Goal: Information Seeking & Learning: Learn about a topic

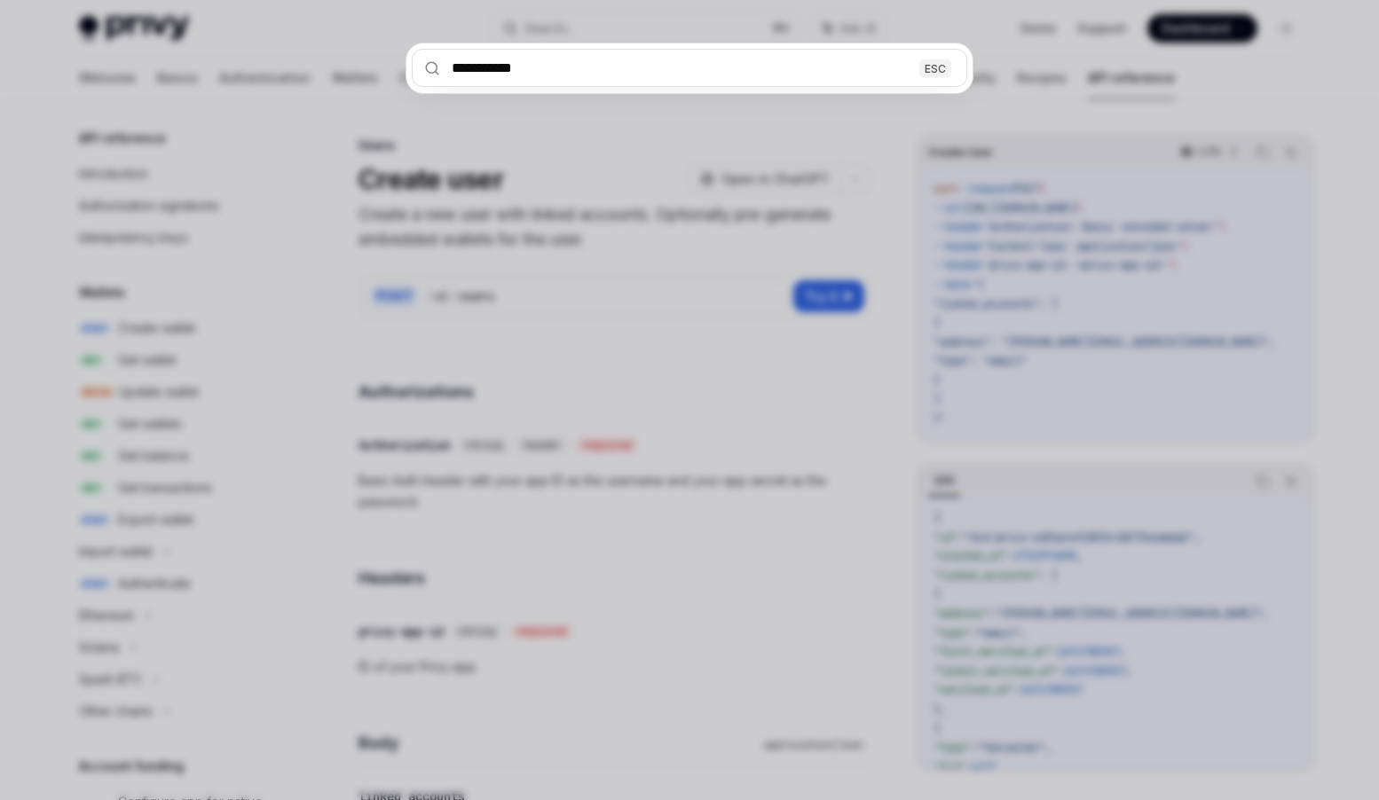
scroll to position [1033, 0]
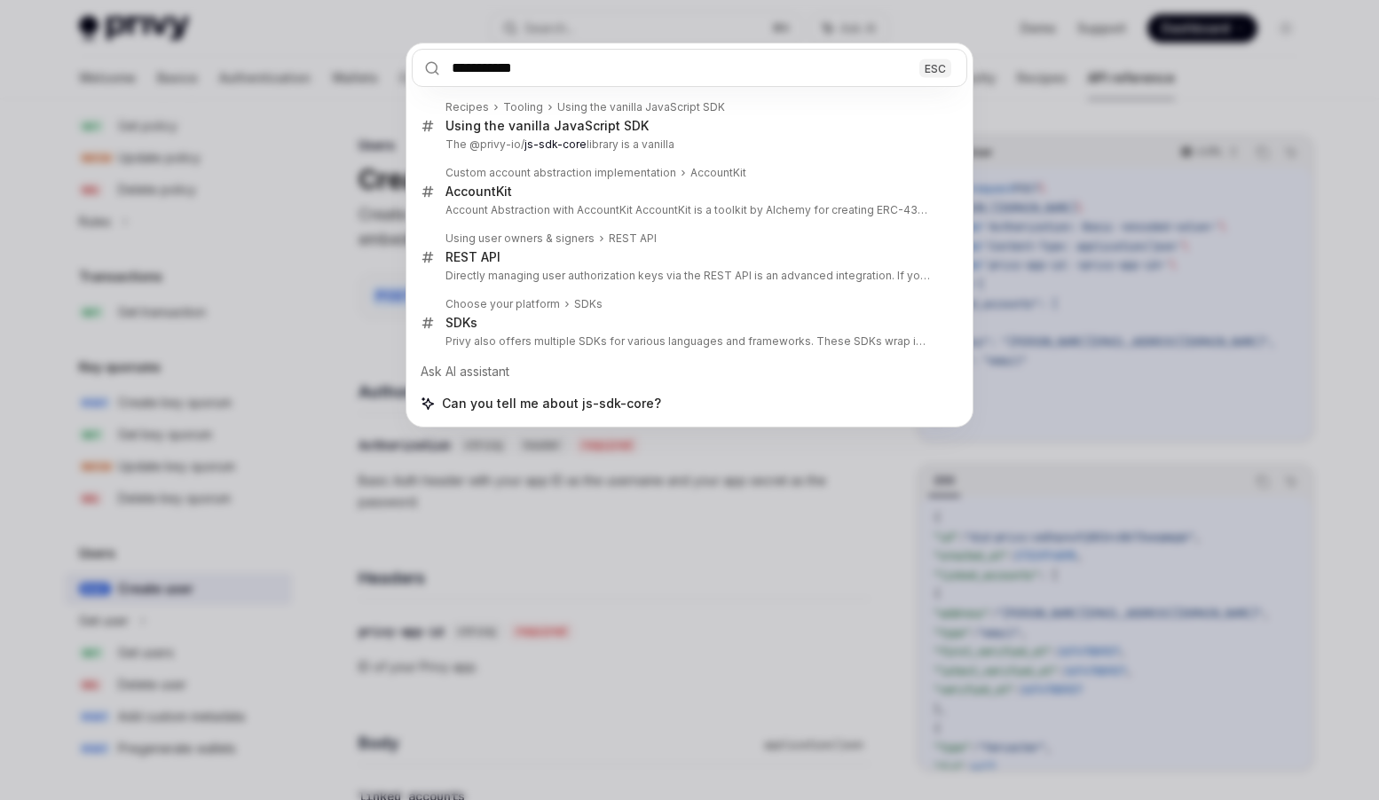
type input "**********"
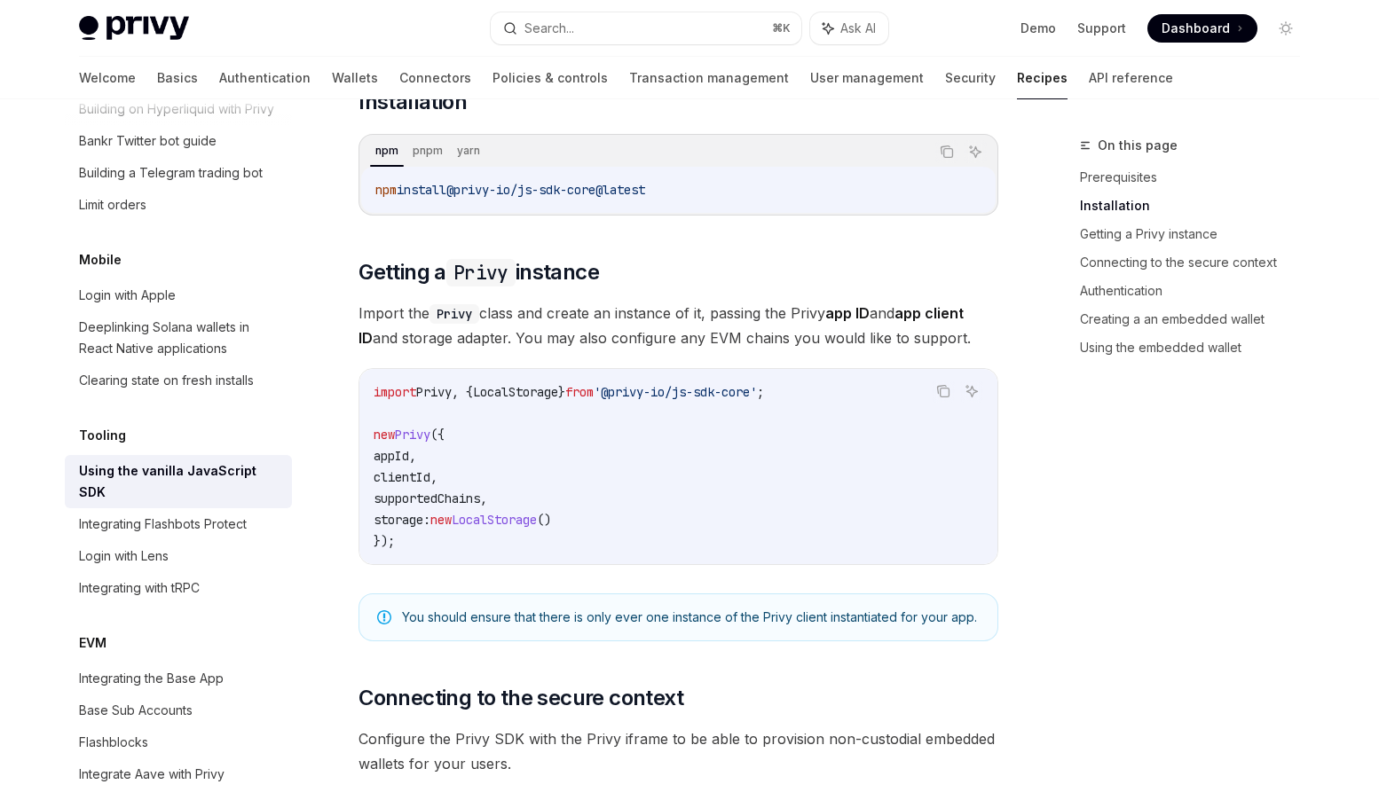
scroll to position [491, 0]
click at [565, 389] on span "}" at bounding box center [561, 390] width 7 height 16
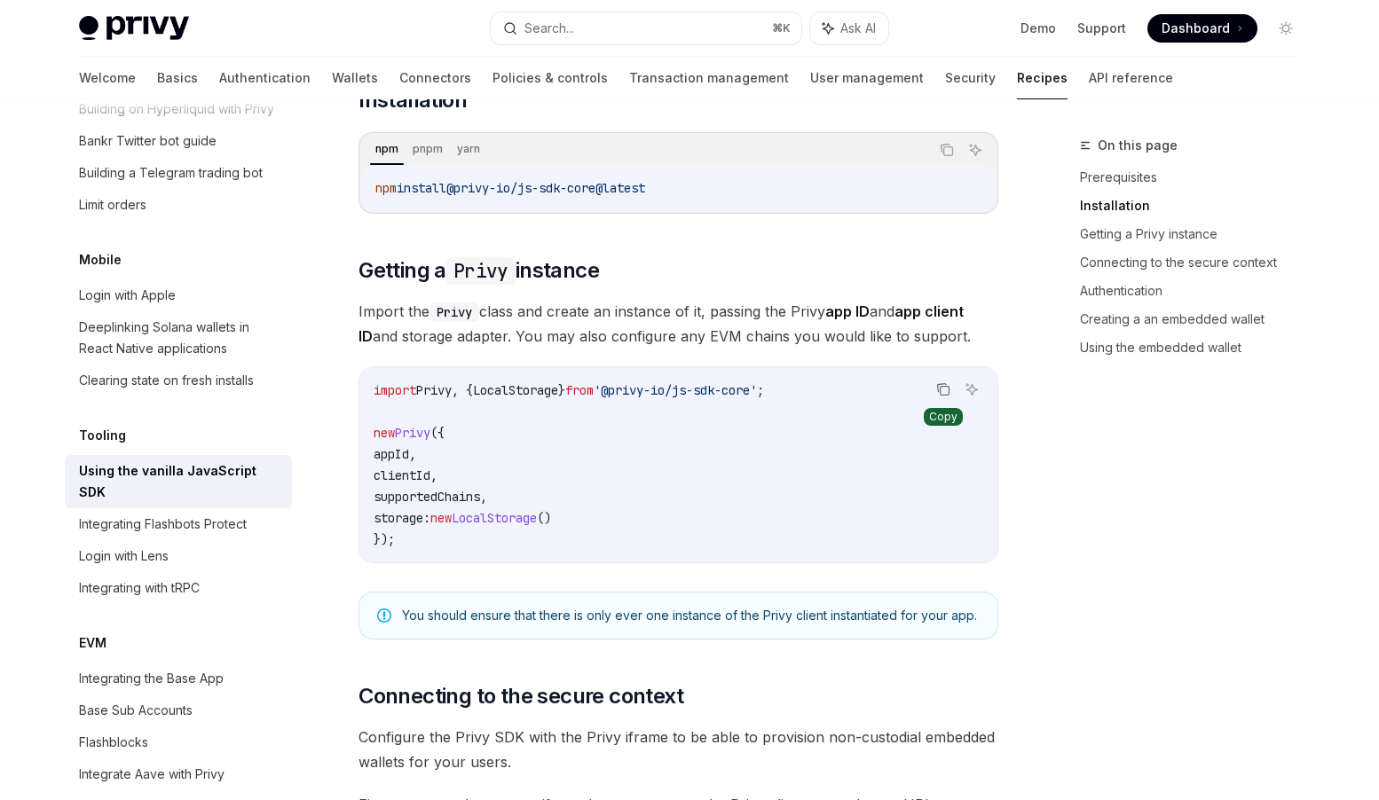
click at [947, 389] on icon "Copy the contents from the code block" at bounding box center [943, 389] width 14 height 14
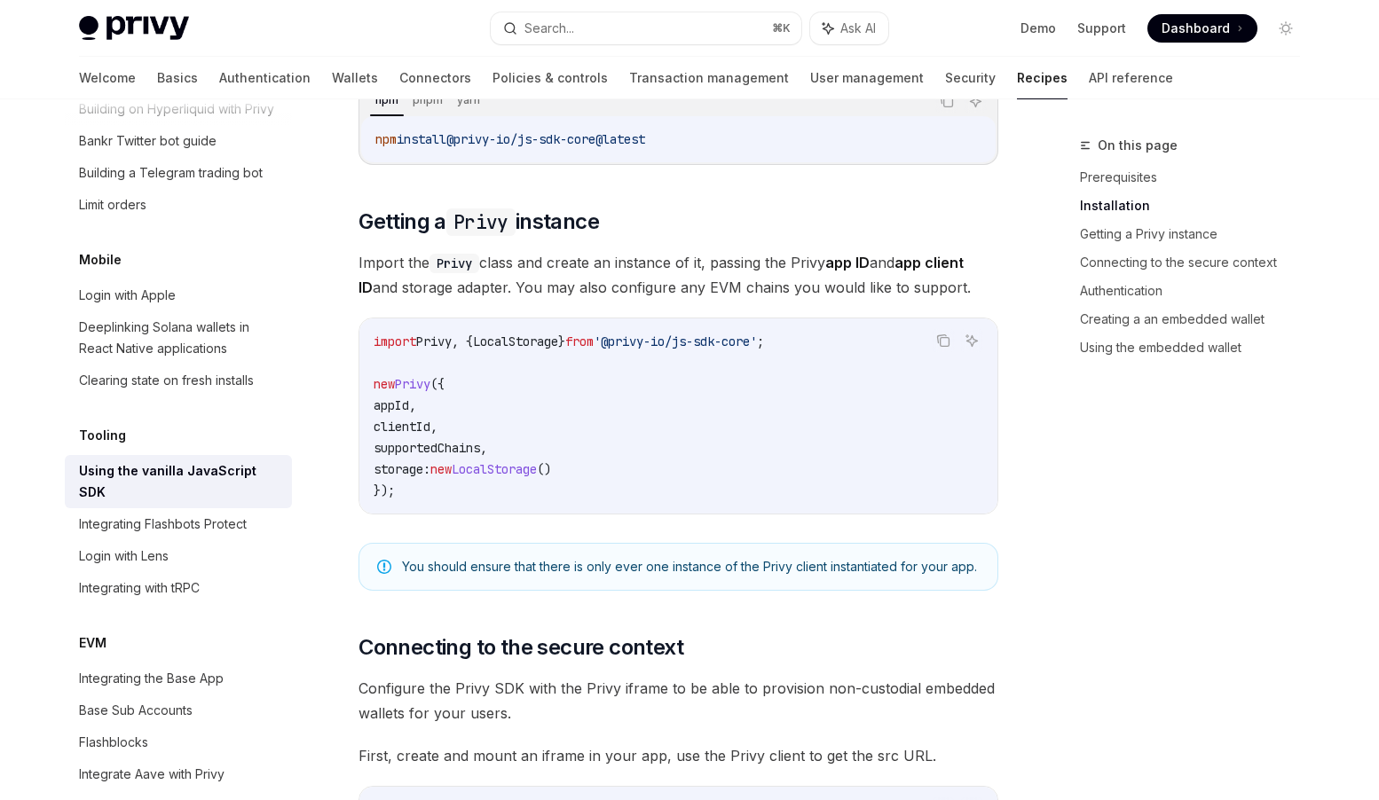
scroll to position [487, 0]
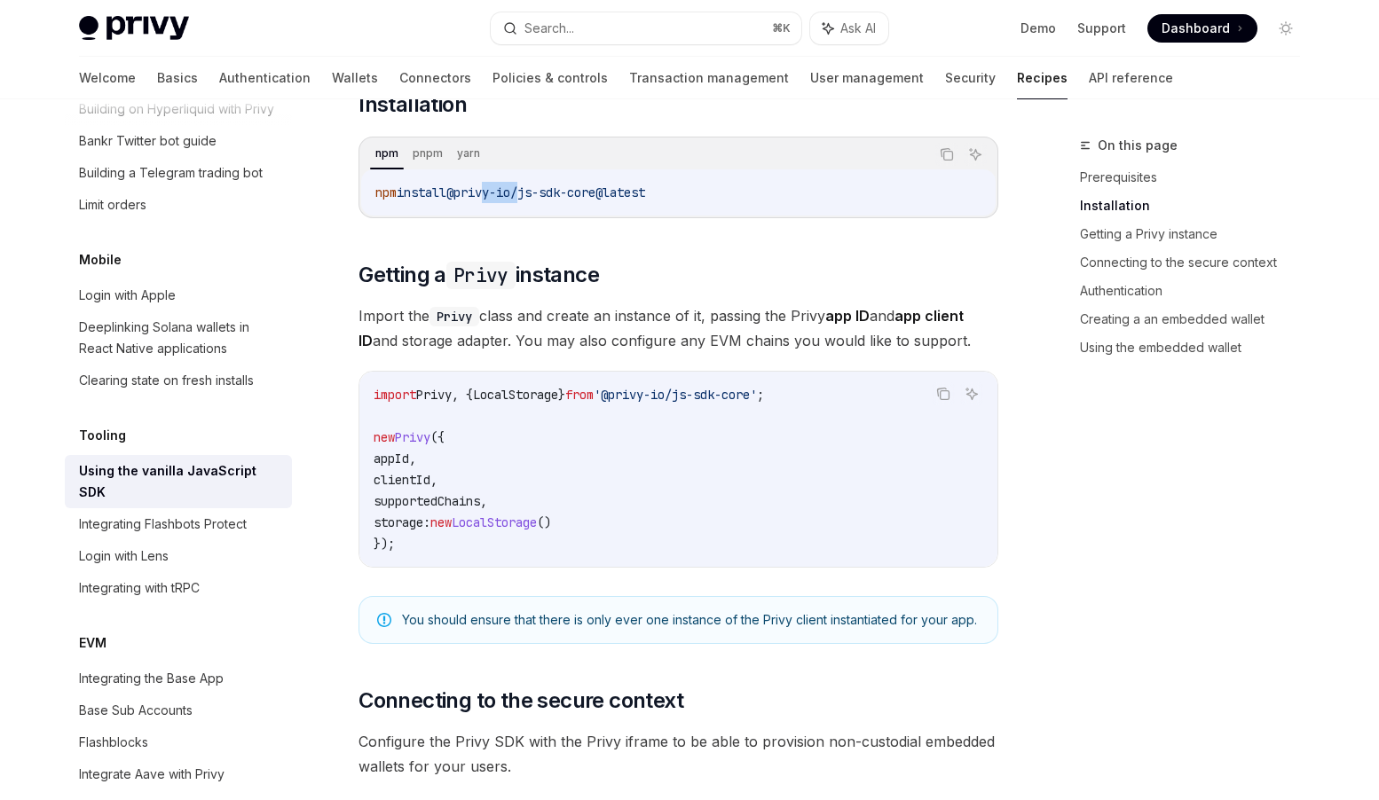
drag, startPoint x: 531, startPoint y: 187, endPoint x: 496, endPoint y: 189, distance: 35.5
click at [496, 189] on span "@privy-io/js-sdk-core@latest" at bounding box center [545, 193] width 199 height 16
click at [696, 172] on div "npm install @privy-io/js-sdk-core@latest" at bounding box center [678, 192] width 634 height 46
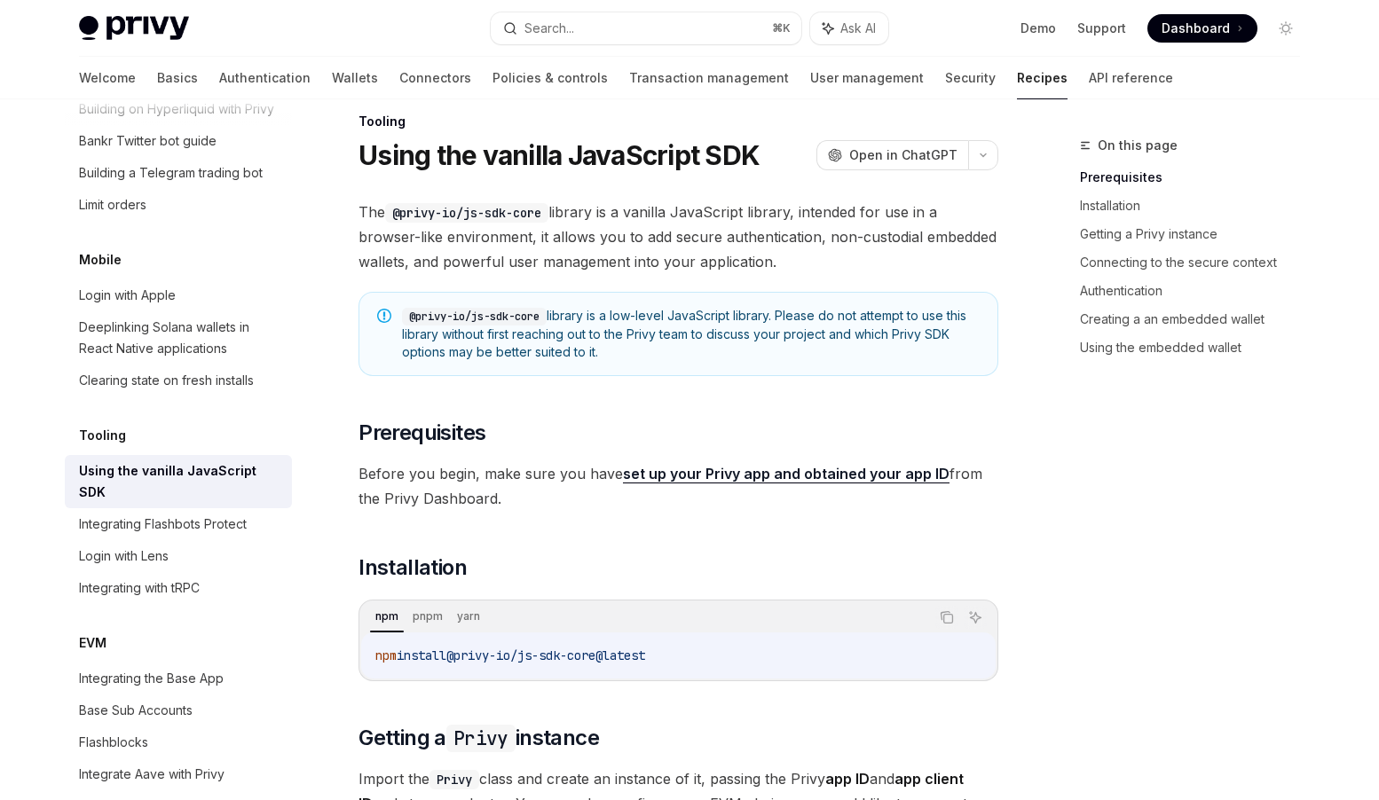
scroll to position [0, 0]
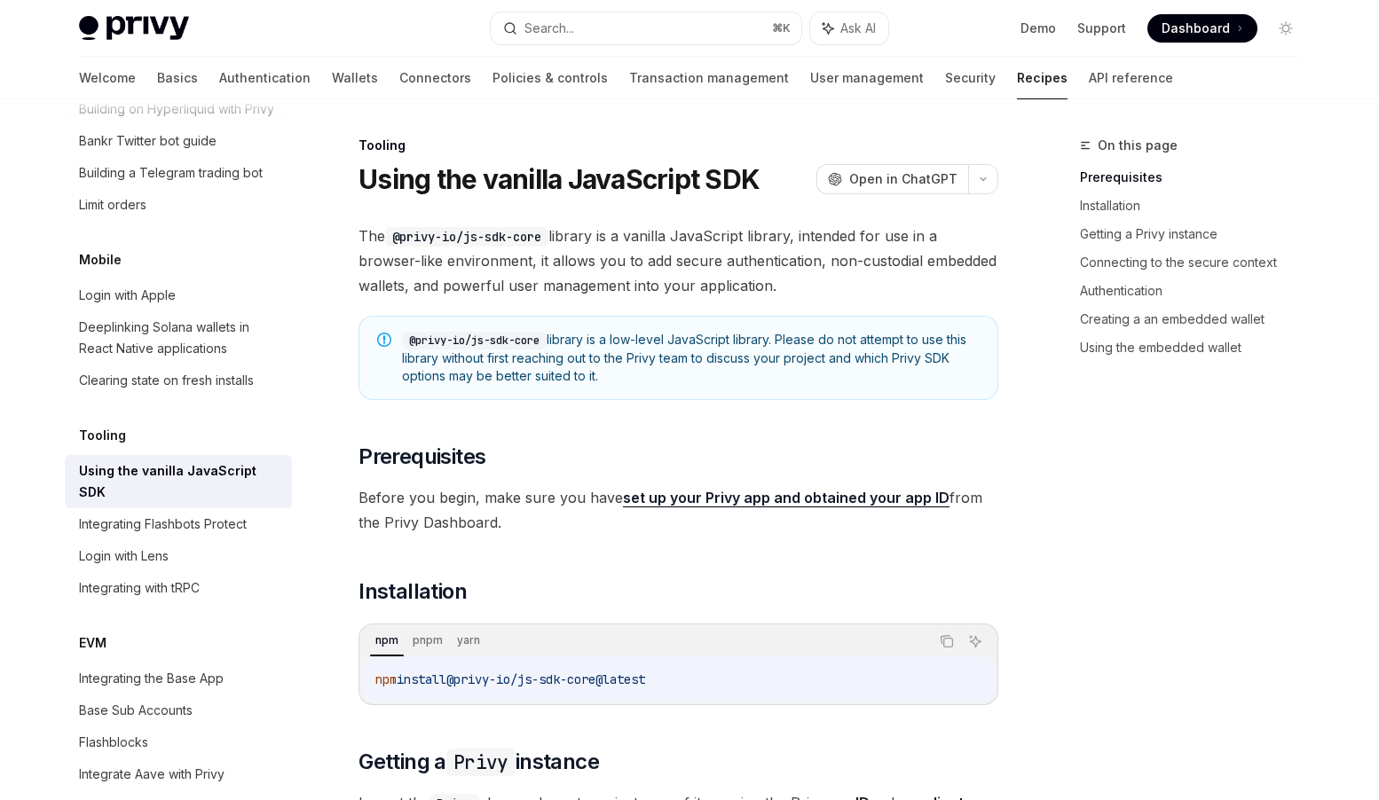
drag, startPoint x: 774, startPoint y: 290, endPoint x: 358, endPoint y: 233, distance: 419.9
click at [358, 233] on span "The @privy-io/js-sdk-core library is a vanilla JavaScript library, intended for…" at bounding box center [678, 261] width 640 height 75
drag, startPoint x: 615, startPoint y: 375, endPoint x: 358, endPoint y: 231, distance: 294.3
click at [813, 293] on span "The @privy-io/js-sdk-core library is a vanilla JavaScript library, intended for…" at bounding box center [678, 261] width 640 height 75
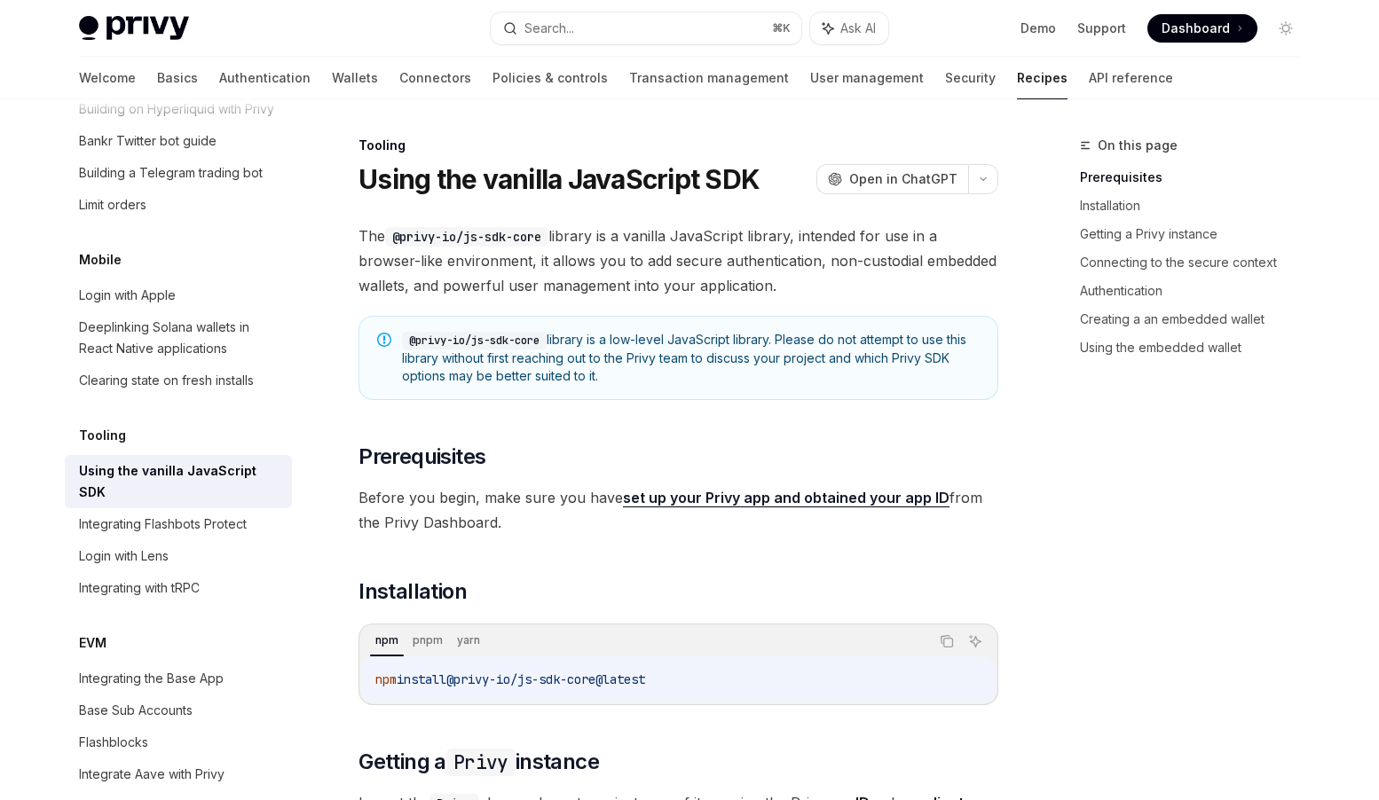
drag, startPoint x: 785, startPoint y: 287, endPoint x: 359, endPoint y: 235, distance: 428.9
click at [358, 235] on span "The @privy-io/js-sdk-core library is a vanilla JavaScript library, intended for…" at bounding box center [678, 261] width 640 height 75
click at [633, 249] on span "The @privy-io/js-sdk-core library is a vanilla JavaScript library, intended for…" at bounding box center [678, 261] width 640 height 75
drag, startPoint x: 777, startPoint y: 288, endPoint x: 563, endPoint y: 235, distance: 220.3
click at [563, 235] on span "The @privy-io/js-sdk-core library is a vanilla JavaScript library, intended for…" at bounding box center [678, 261] width 640 height 75
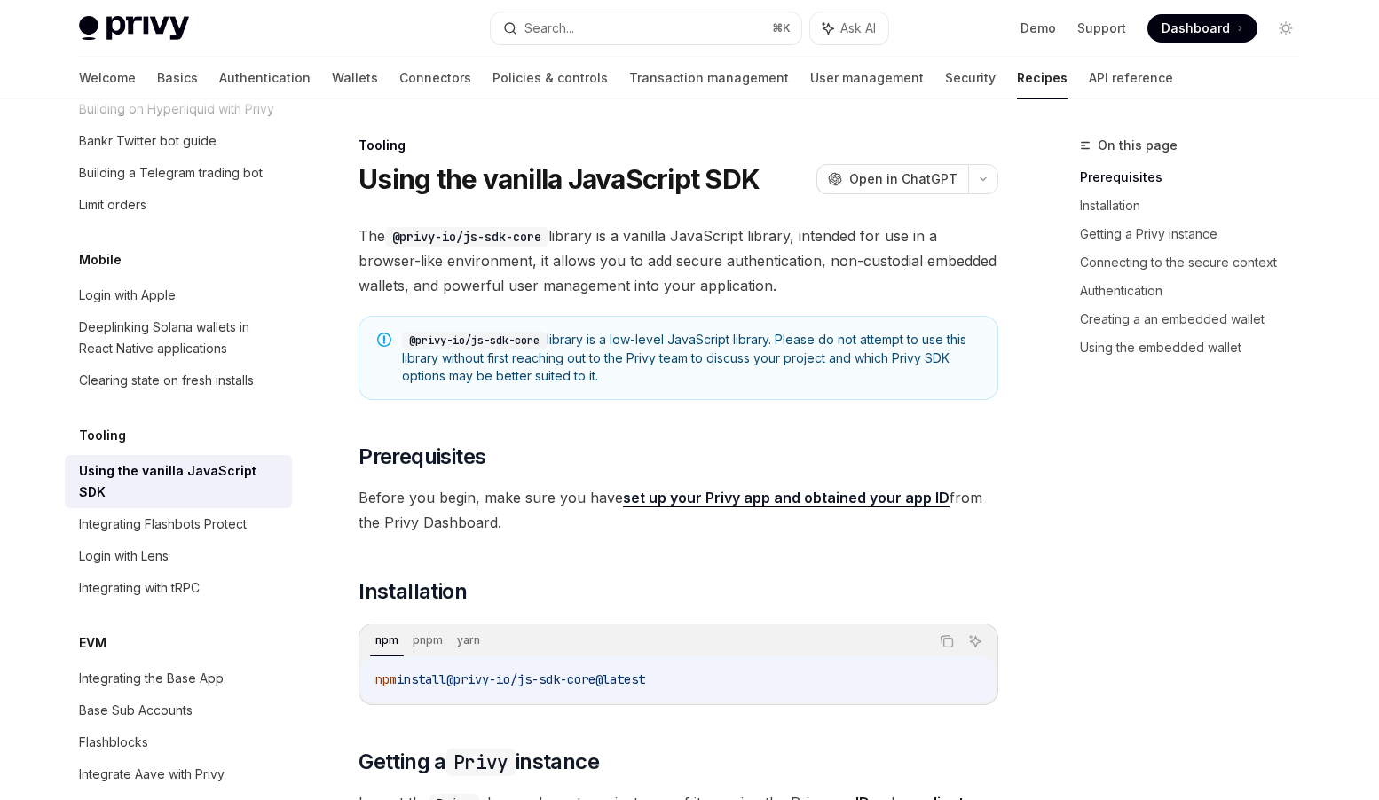
click at [819, 294] on span "The @privy-io/js-sdk-core library is a vanilla JavaScript library, intended for…" at bounding box center [678, 261] width 640 height 75
drag, startPoint x: 790, startPoint y: 282, endPoint x: 352, endPoint y: 243, distance: 439.1
click at [656, 389] on div "@privy-io/js-sdk-core library is a low-level JavaScript library. Please do not …" at bounding box center [678, 358] width 640 height 84
drag, startPoint x: 612, startPoint y: 376, endPoint x: 553, endPoint y: 343, distance: 67.9
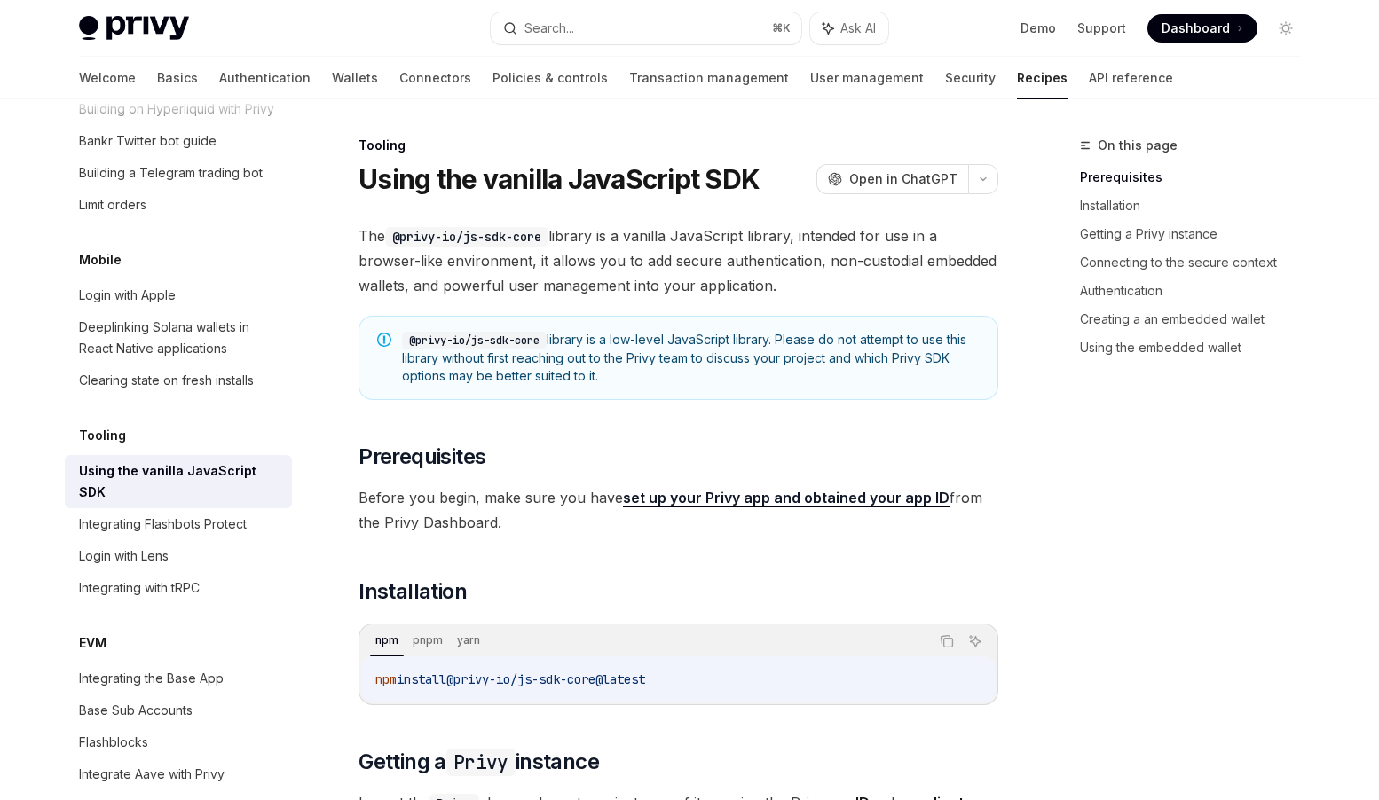
click at [553, 343] on span "@privy-io/js-sdk-core library is a low-level JavaScript library. Please do not …" at bounding box center [691, 358] width 578 height 54
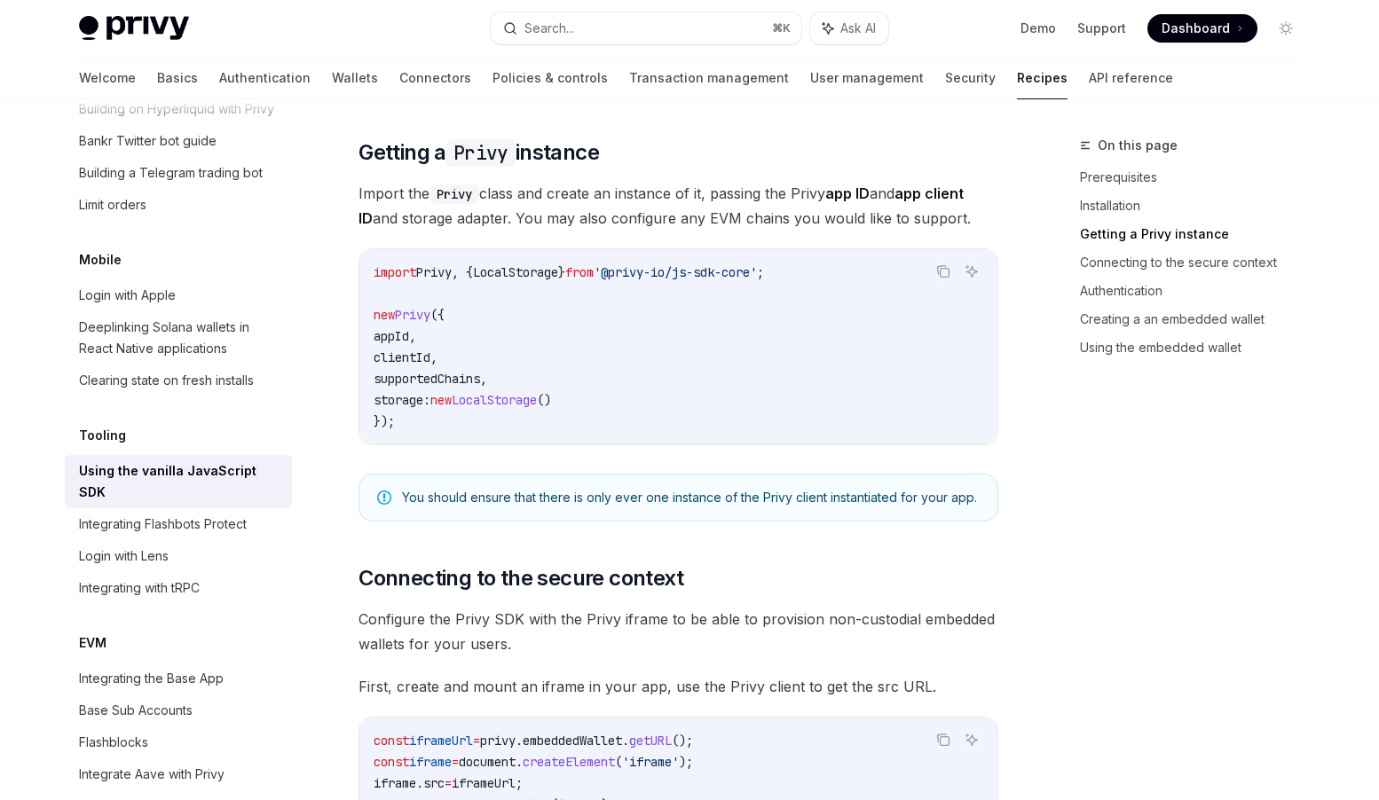
scroll to position [617, 0]
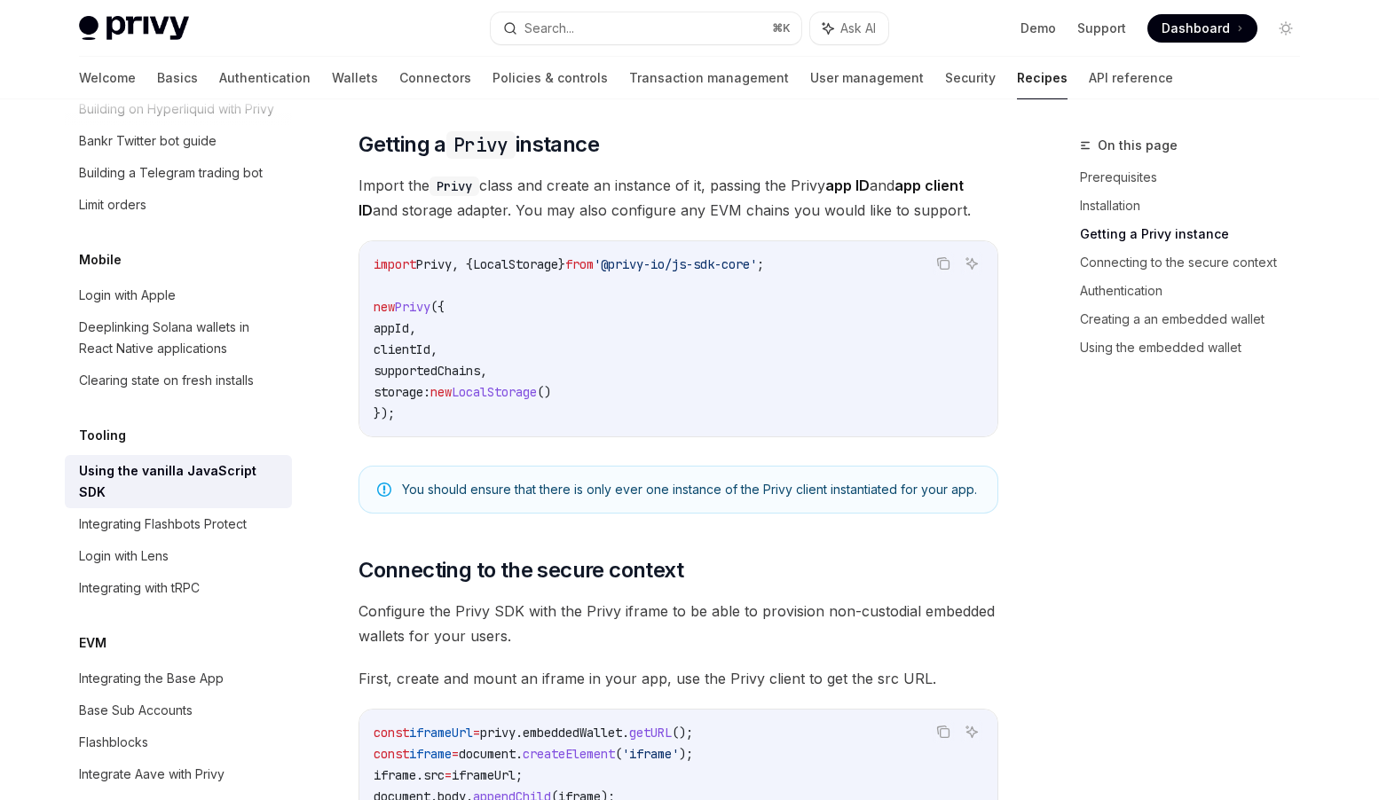
click at [706, 491] on span "You should ensure that there is only ever one instance of the Privy client inst…" at bounding box center [691, 490] width 578 height 18
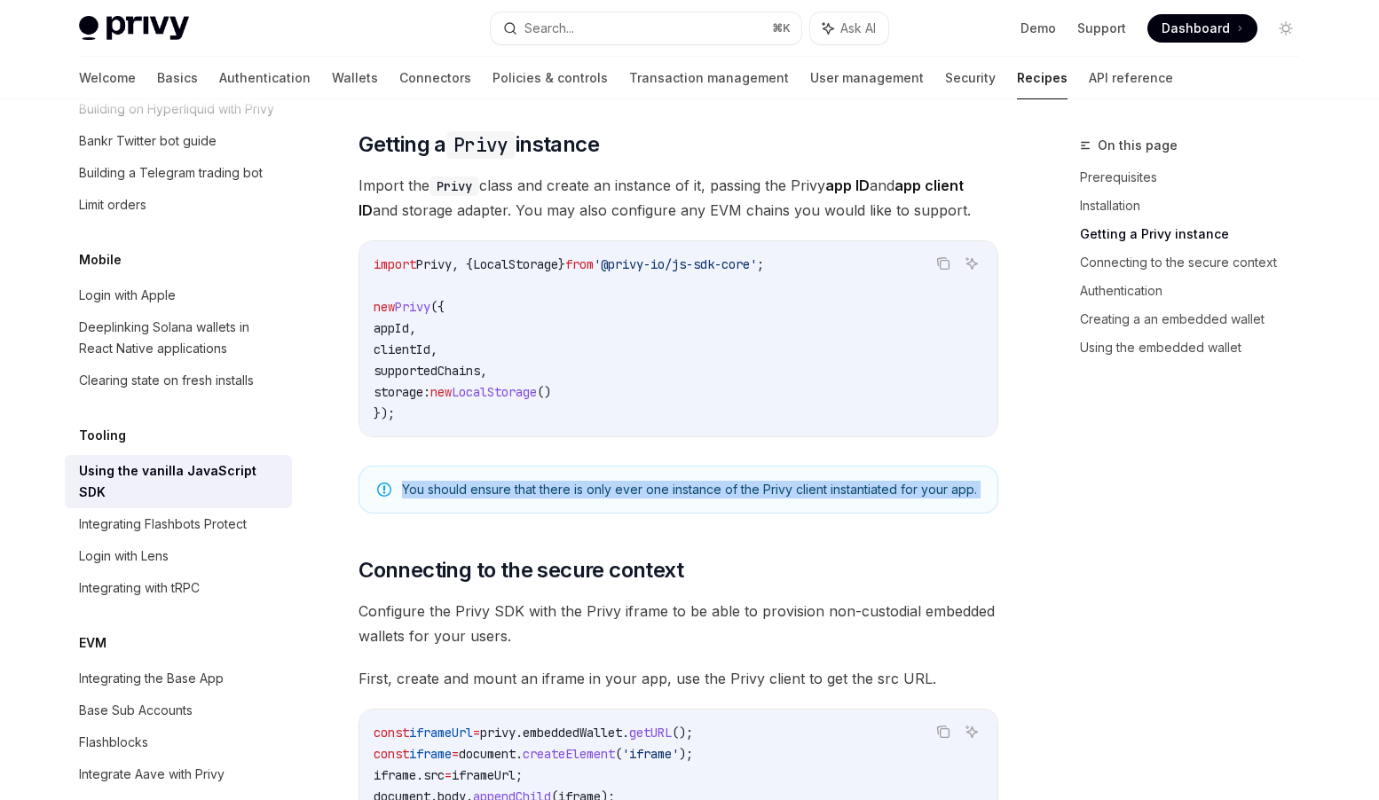
click at [706, 491] on span "You should ensure that there is only ever one instance of the Privy client inst…" at bounding box center [691, 490] width 578 height 18
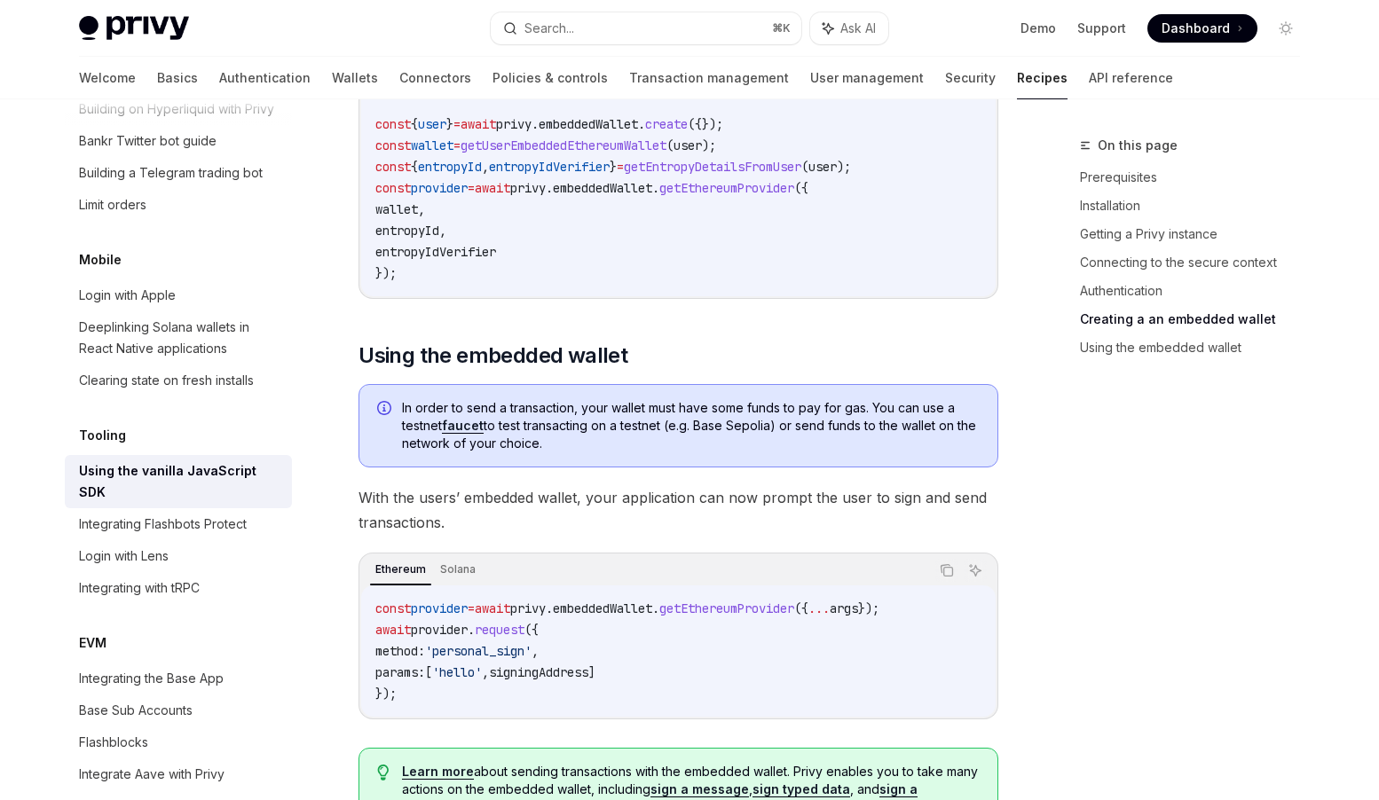
scroll to position [2455, 0]
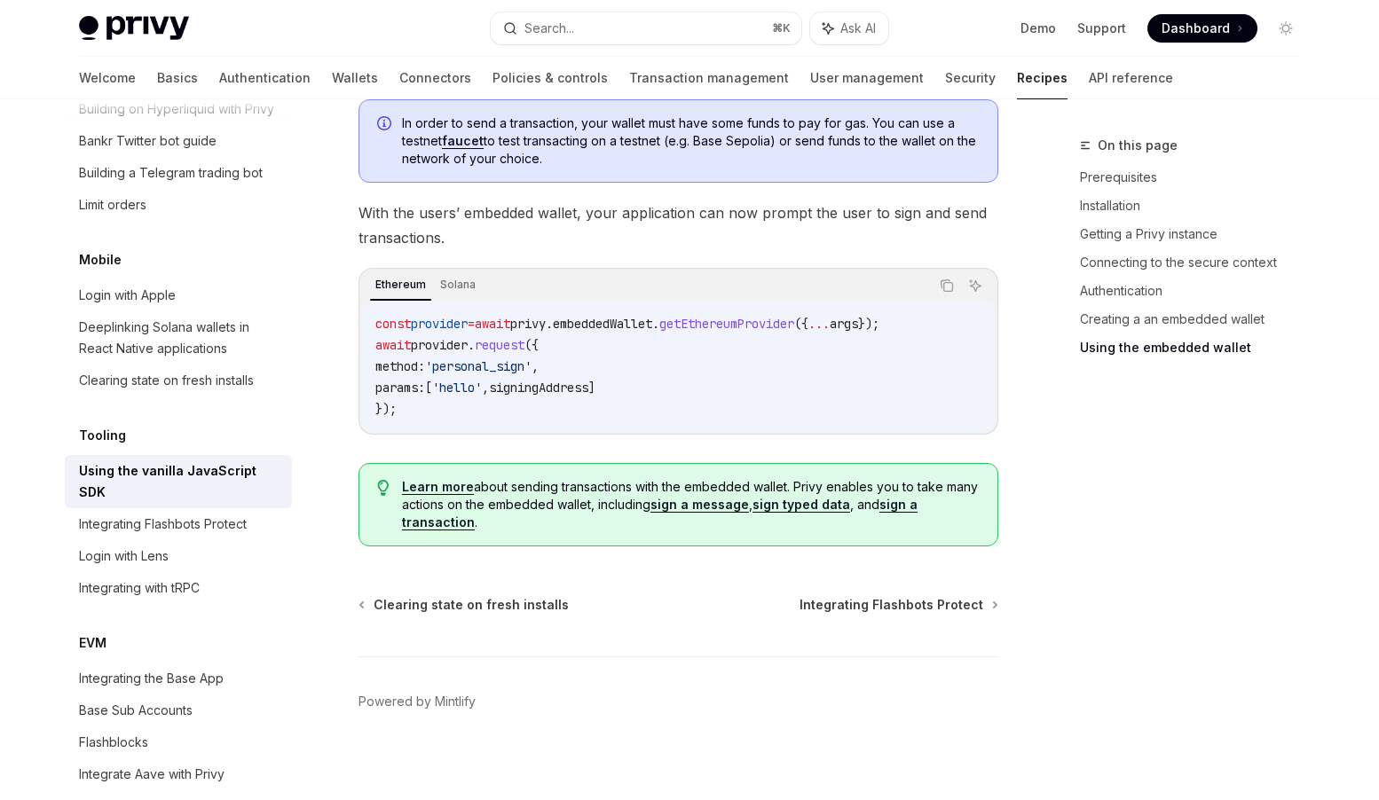
click at [687, 513] on link "sign a message" at bounding box center [699, 505] width 98 height 16
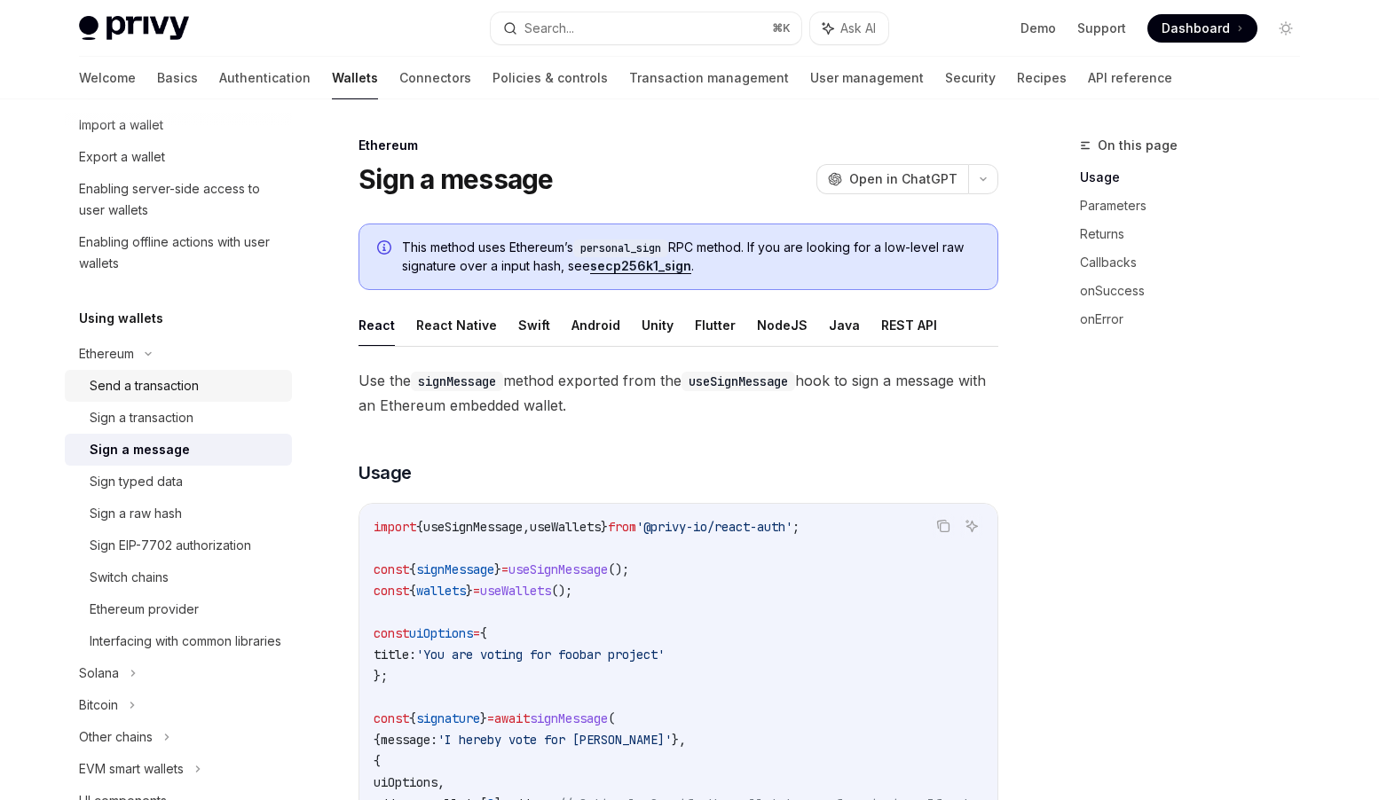
click at [174, 389] on div "Send a transaction" at bounding box center [144, 385] width 109 height 21
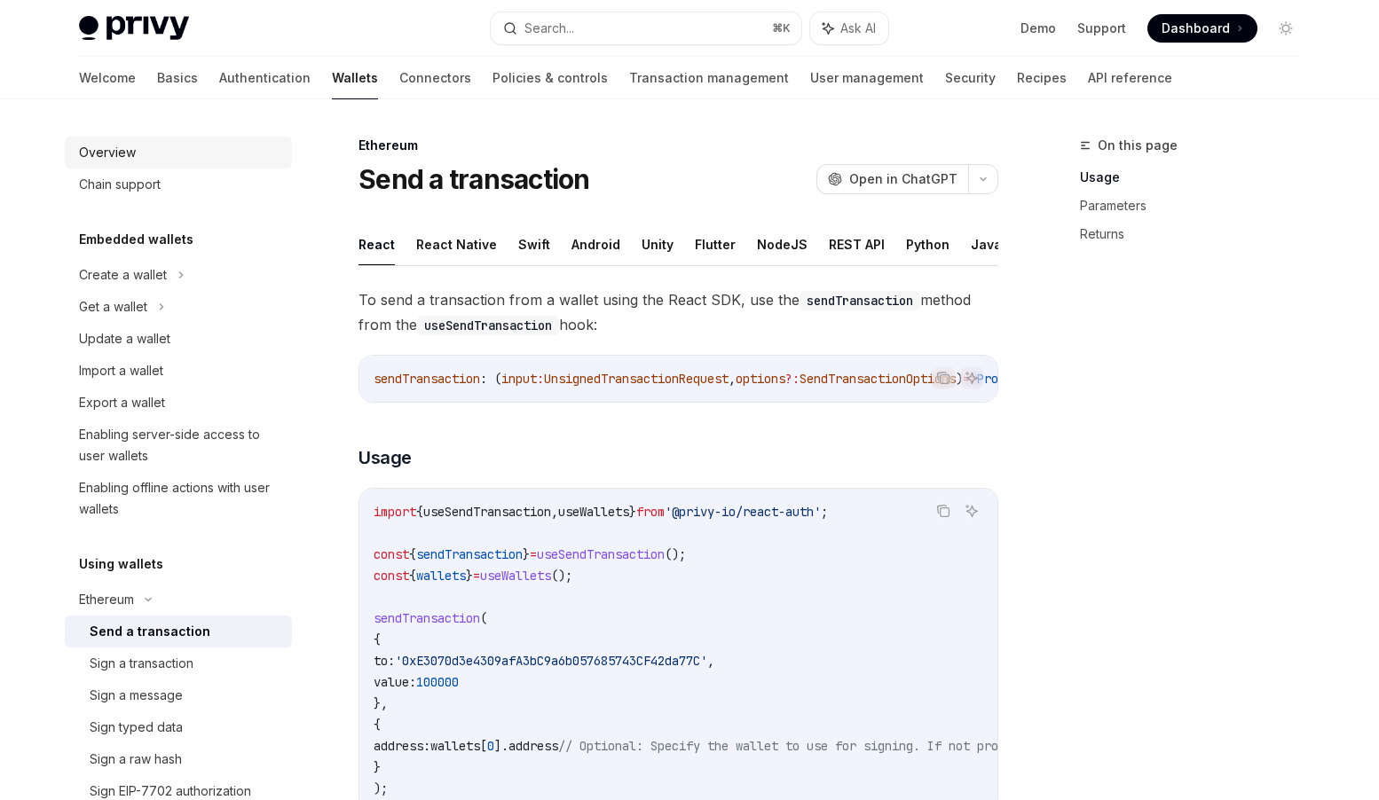
click at [132, 153] on div "Overview" at bounding box center [107, 152] width 57 height 21
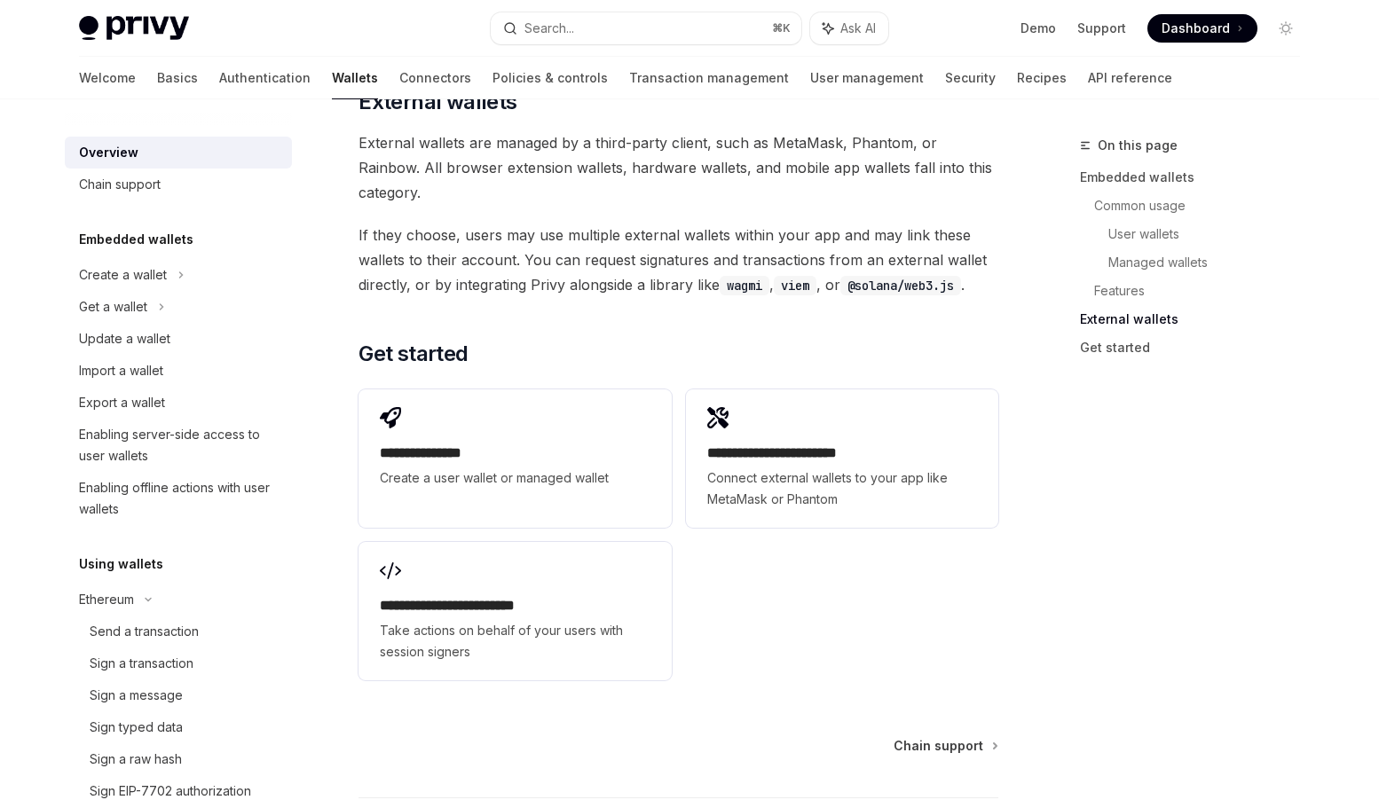
scroll to position [2731, 0]
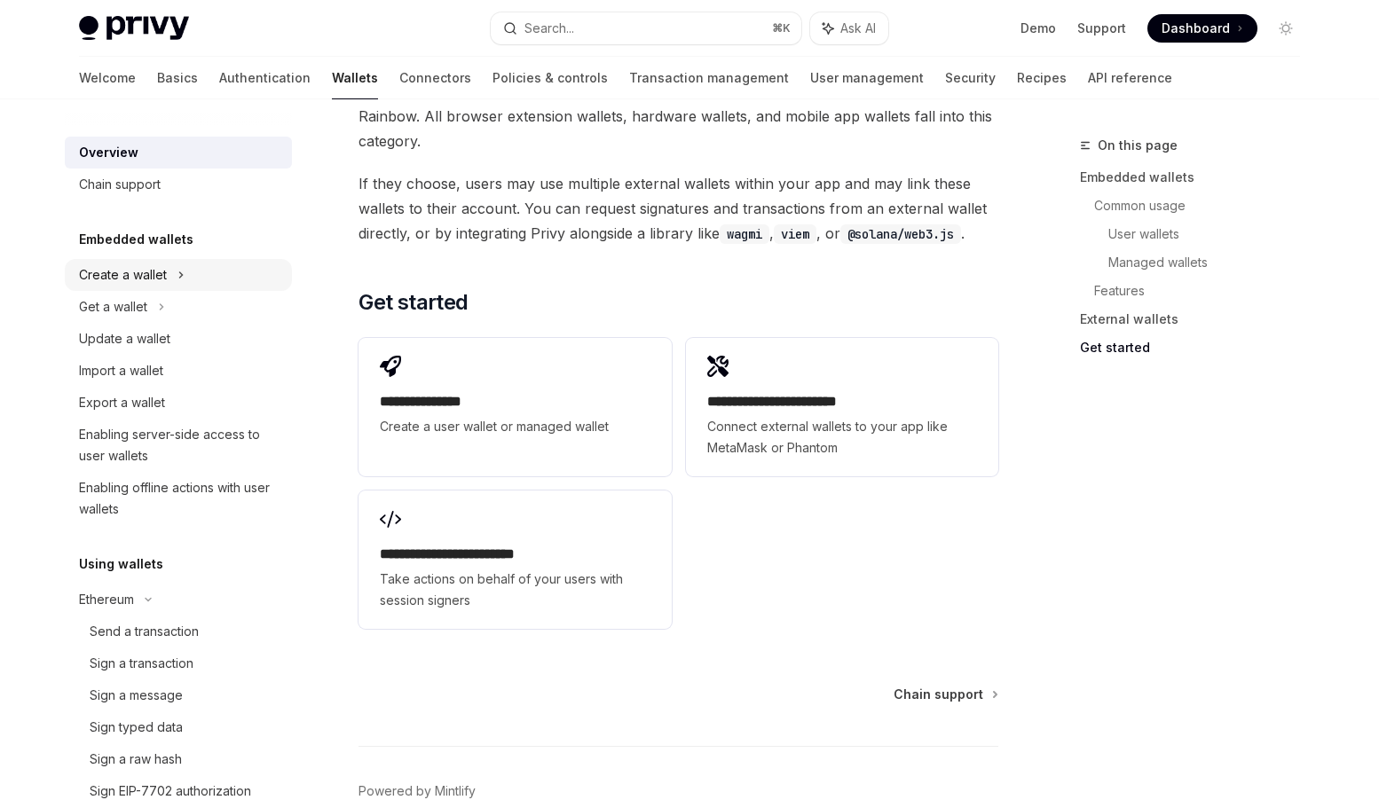
click at [142, 279] on div "Create a wallet" at bounding box center [123, 274] width 88 height 21
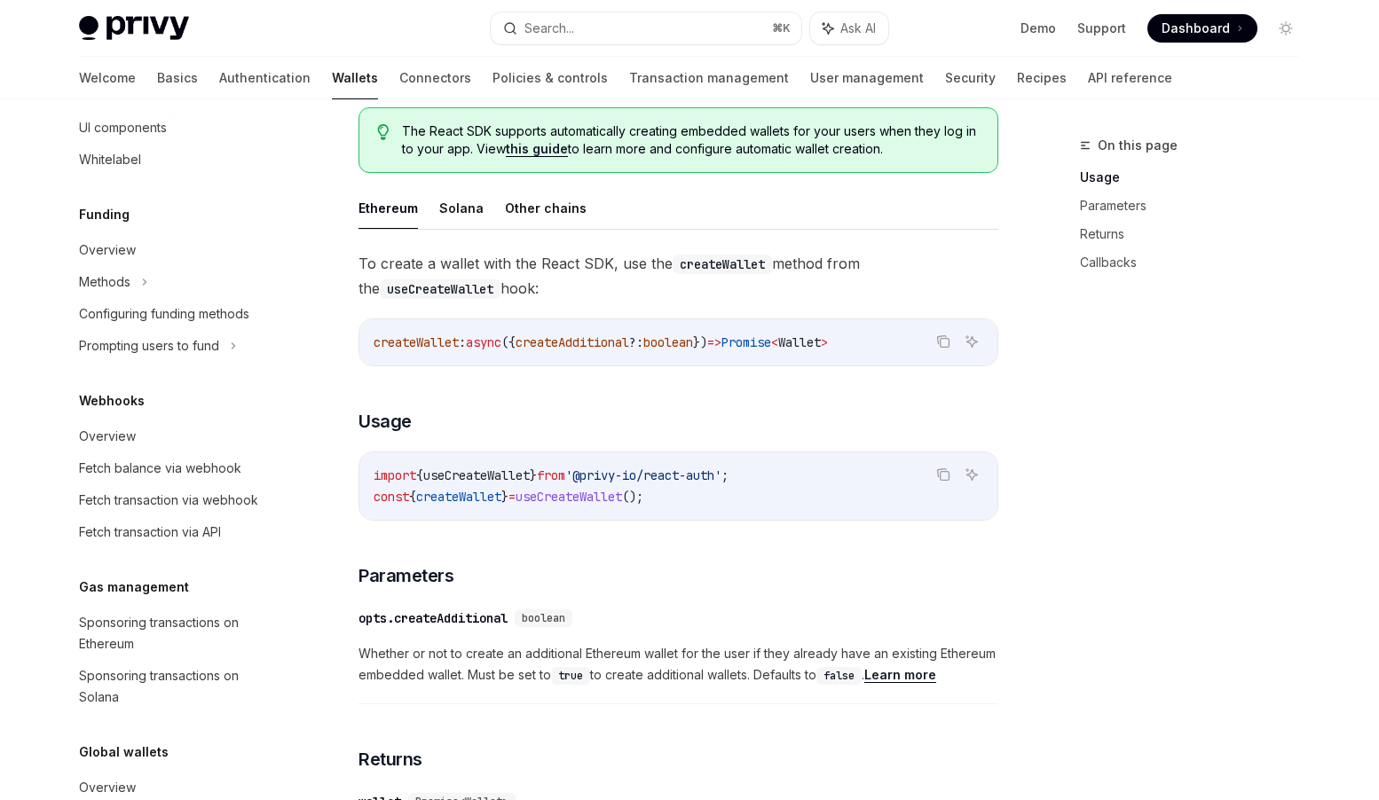
scroll to position [853, 0]
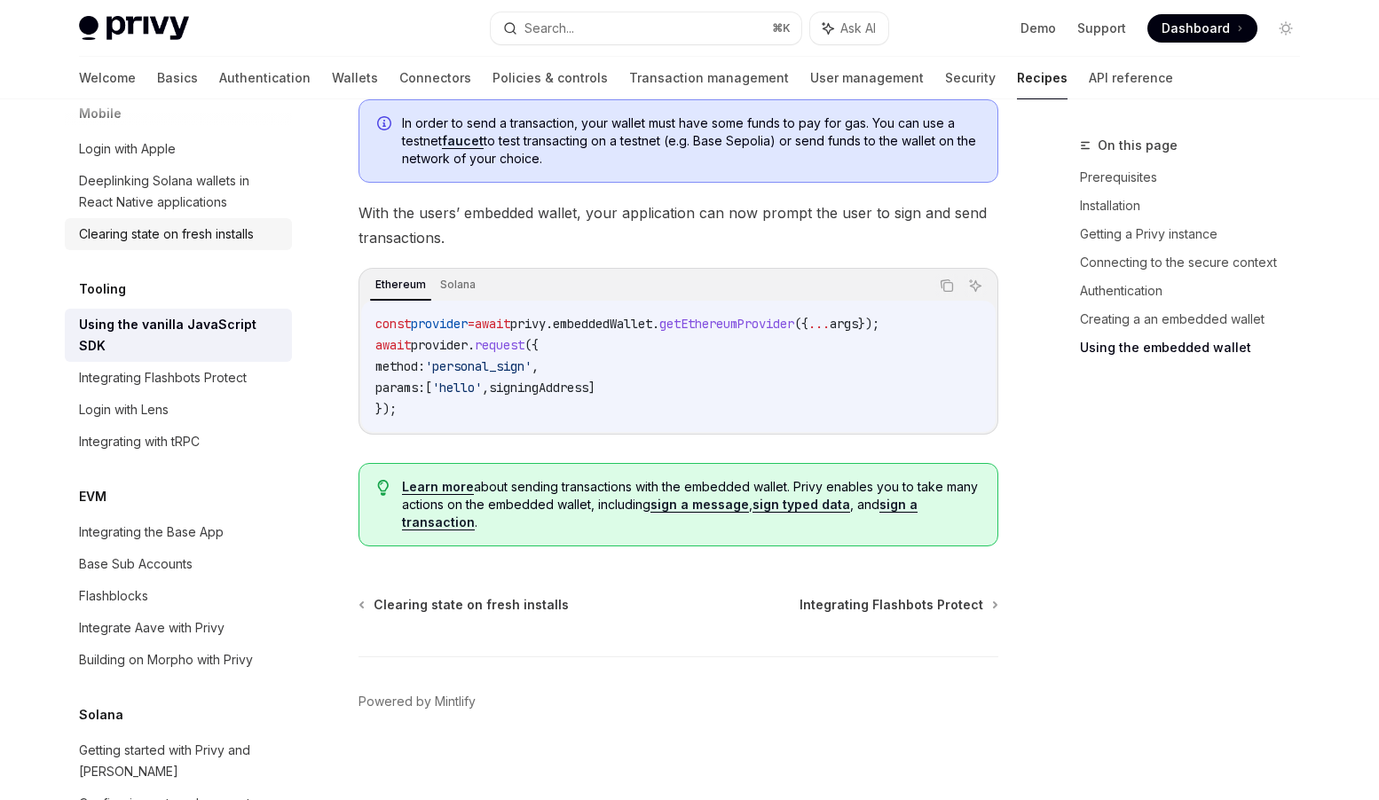
scroll to position [2138, 0]
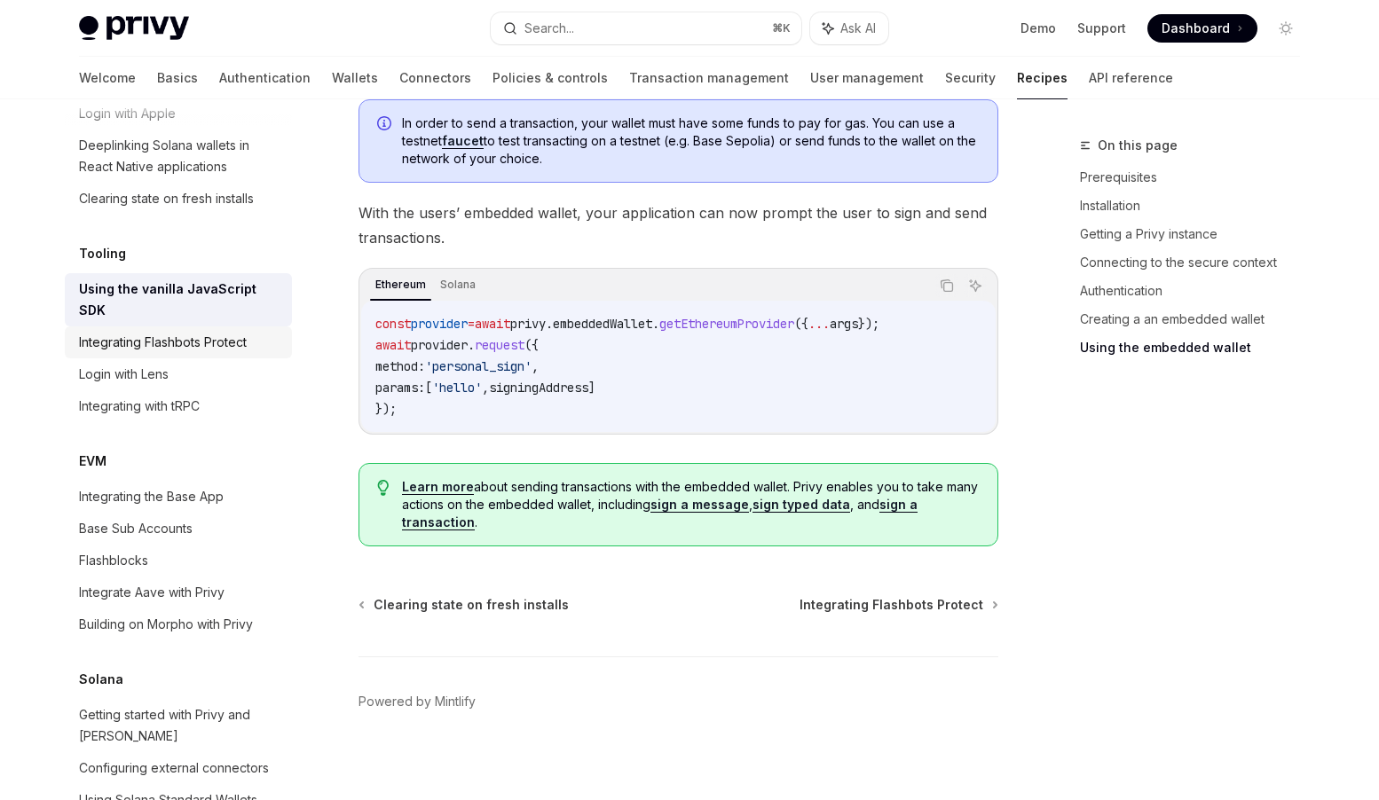
click at [223, 332] on div "Integrating Flashbots Protect" at bounding box center [163, 342] width 168 height 21
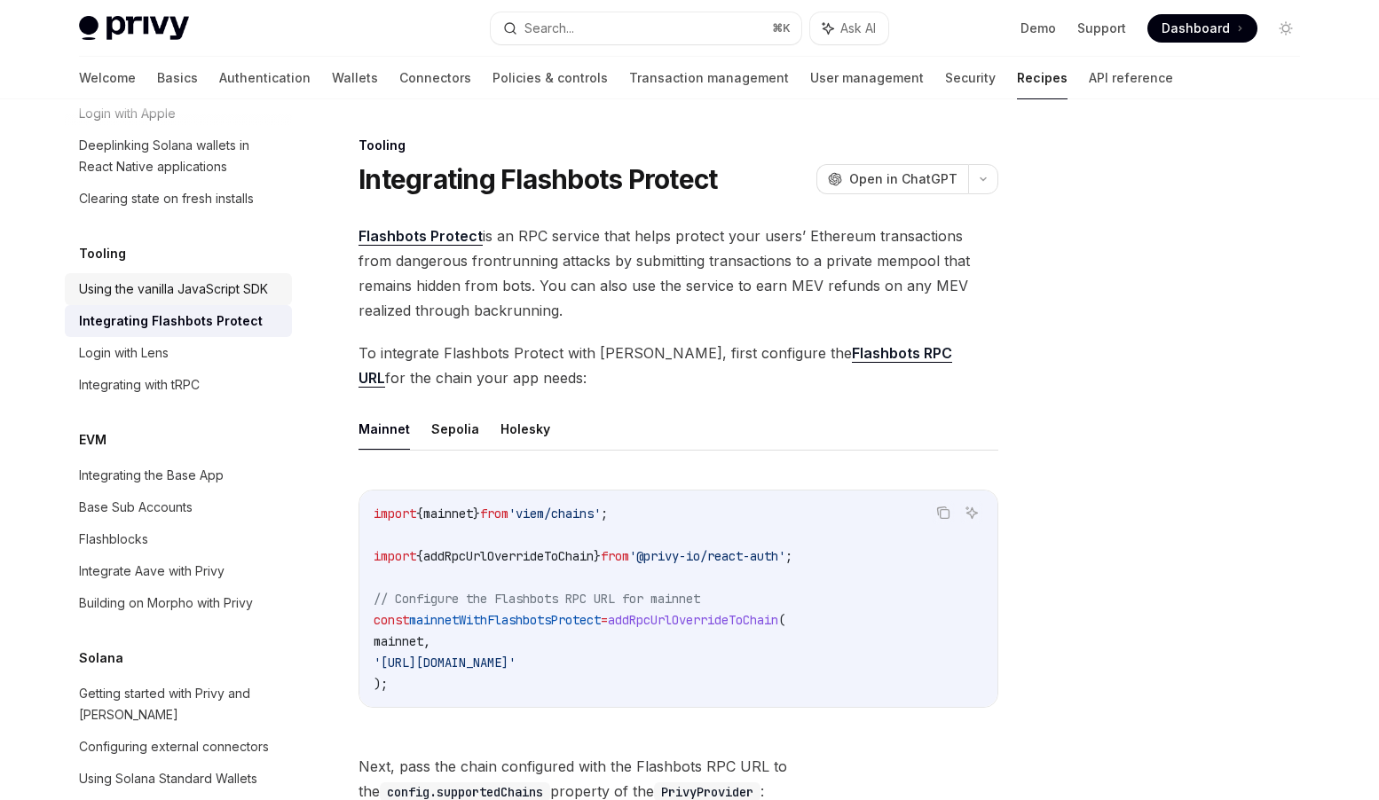
click at [215, 279] on div "Using the vanilla JavaScript SDK" at bounding box center [173, 289] width 189 height 21
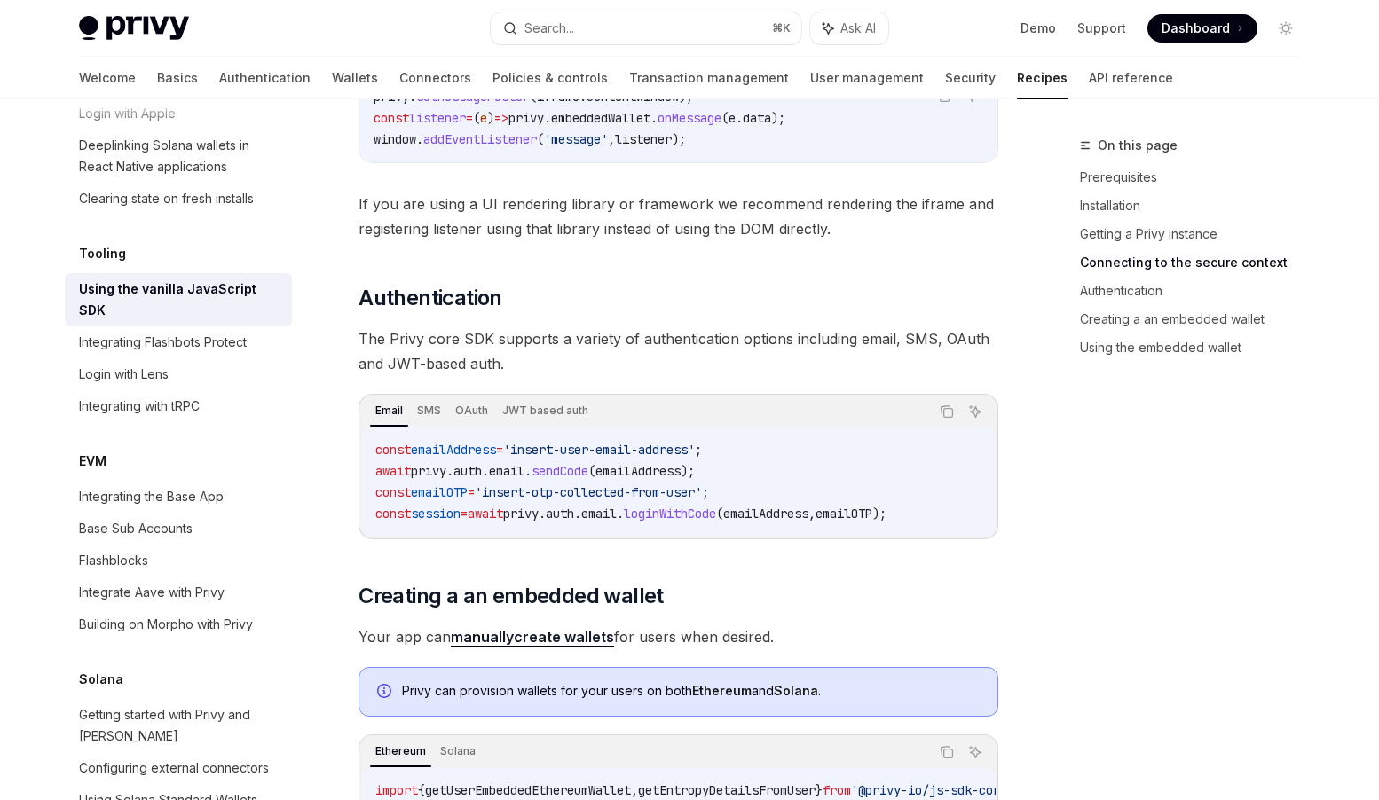
scroll to position [1460, 0]
drag, startPoint x: 945, startPoint y: 511, endPoint x: 933, endPoint y: 514, distance: 11.8
click at [886, 514] on span "const session = await privy . auth . email . loginWithCode ( emailAddress , ema…" at bounding box center [630, 515] width 511 height 16
click at [975, 515] on code "const emailAddress = 'insert-user-email-address' ; await privy . auth . email .…" at bounding box center [678, 482] width 606 height 85
drag, startPoint x: 950, startPoint y: 515, endPoint x: 661, endPoint y: 515, distance: 289.2
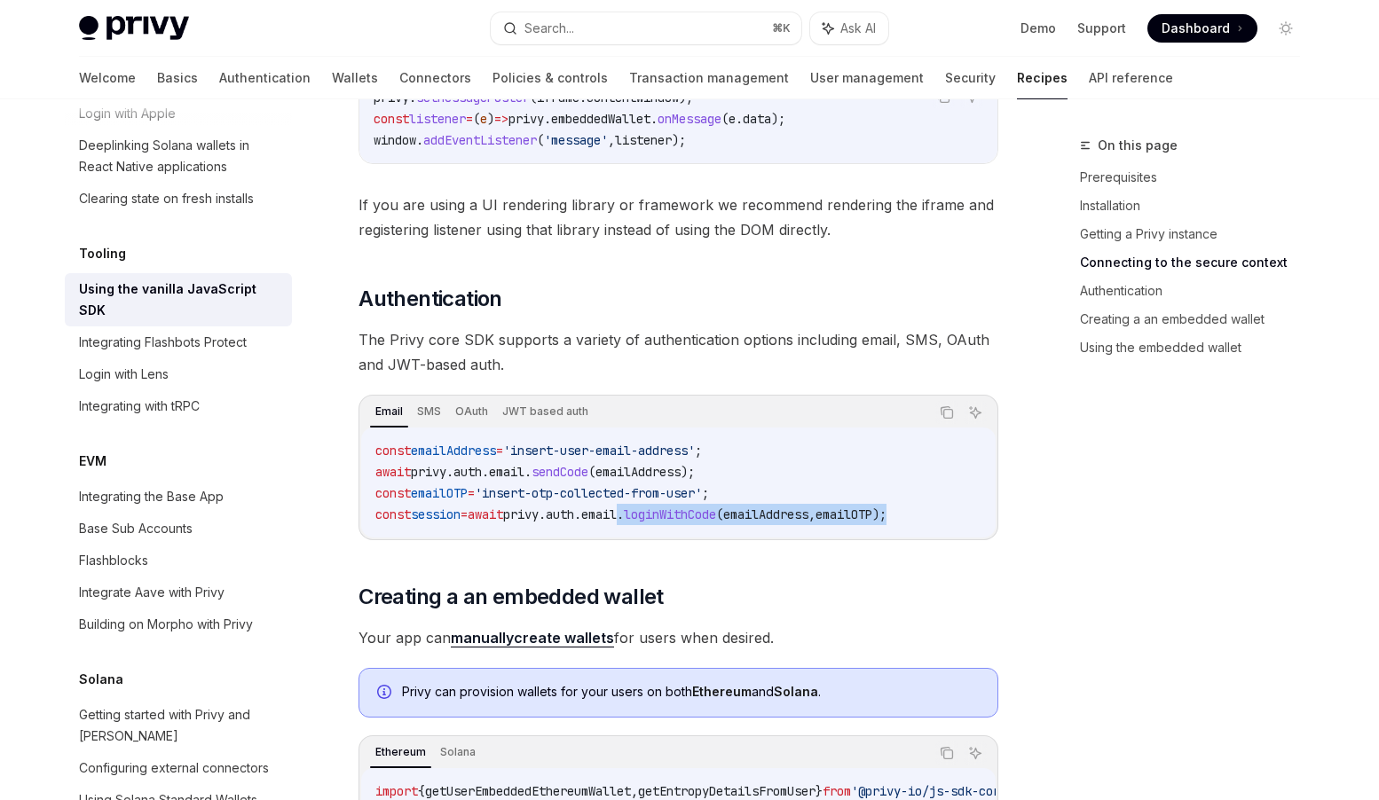
click at [660, 515] on code "const emailAddress = 'insert-user-email-address' ; await privy . auth . email .…" at bounding box center [678, 482] width 606 height 85
copy span ". loginWithCode ( emailAddress , emailOTP );"
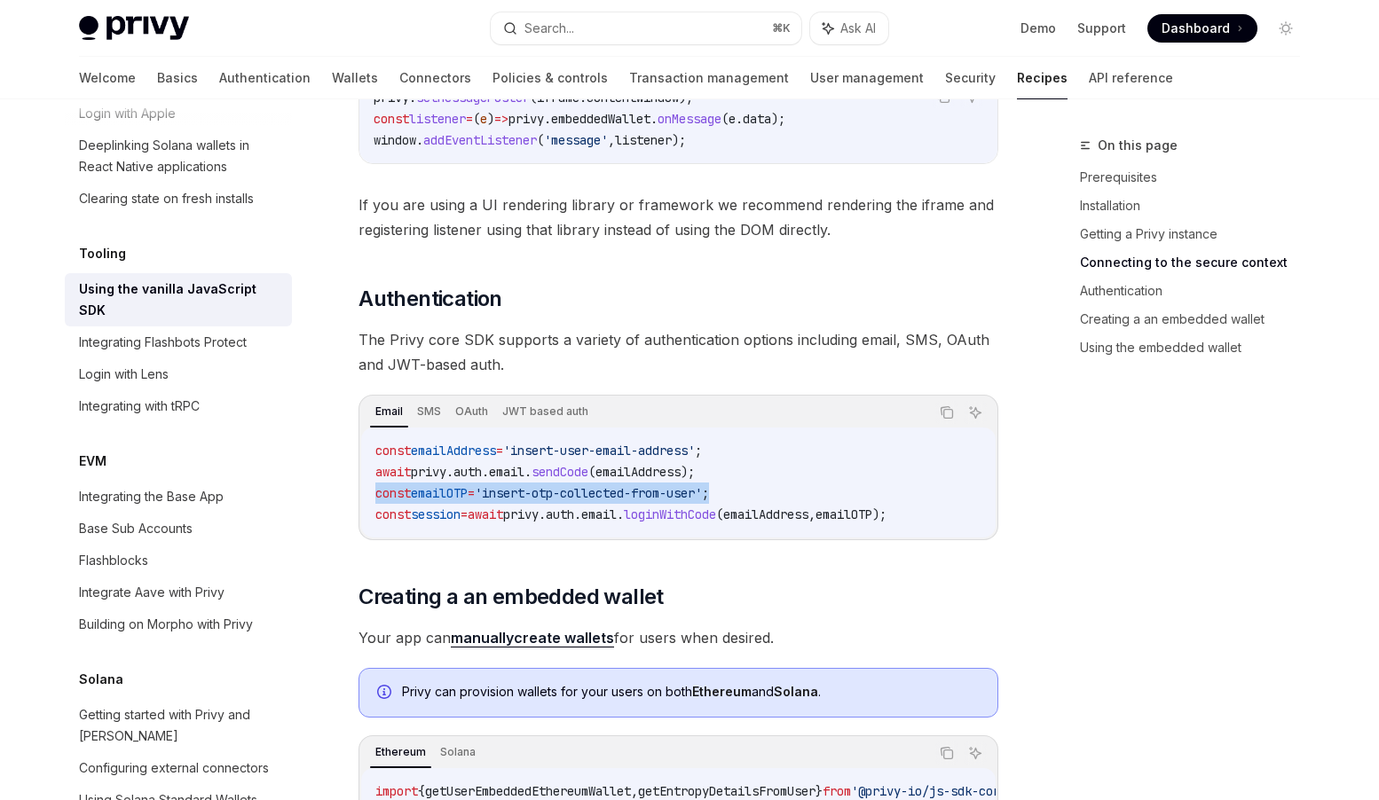
drag, startPoint x: 748, startPoint y: 494, endPoint x: 380, endPoint y: 495, distance: 368.2
click at [378, 495] on code "const emailAddress = 'insert-user-email-address' ; await privy . auth . email .…" at bounding box center [678, 482] width 606 height 85
copy span "const emailOTP = 'insert-otp-collected-from-user' ;"
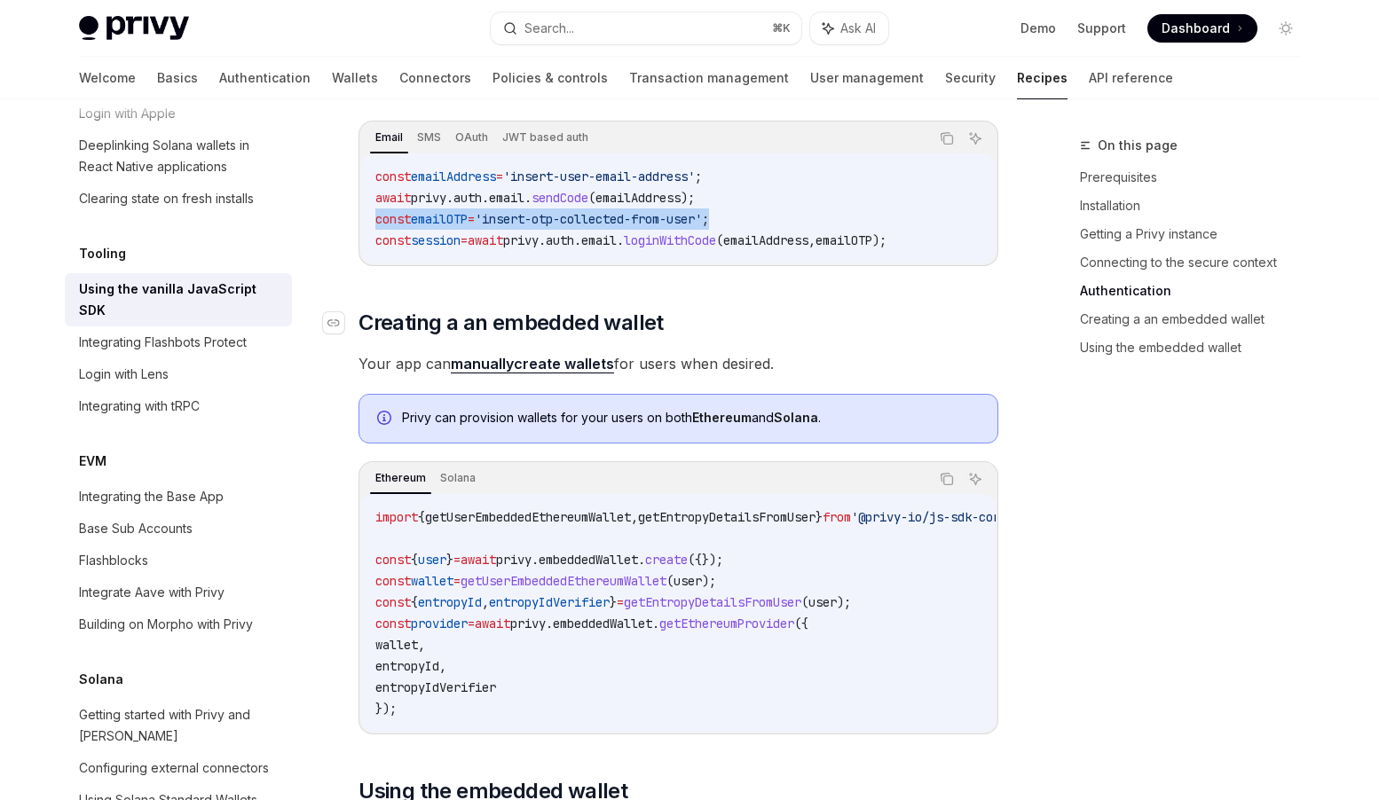
scroll to position [1735, 0]
drag, startPoint x: 958, startPoint y: 240, endPoint x: 373, endPoint y: 219, distance: 585.9
click at [373, 219] on div "const emailAddress = 'insert-user-email-address' ; await privy . auth . email .…" at bounding box center [678, 208] width 634 height 110
copy code "const emailOTP = 'insert-otp-collected-from-user' ; const session = await privy…"
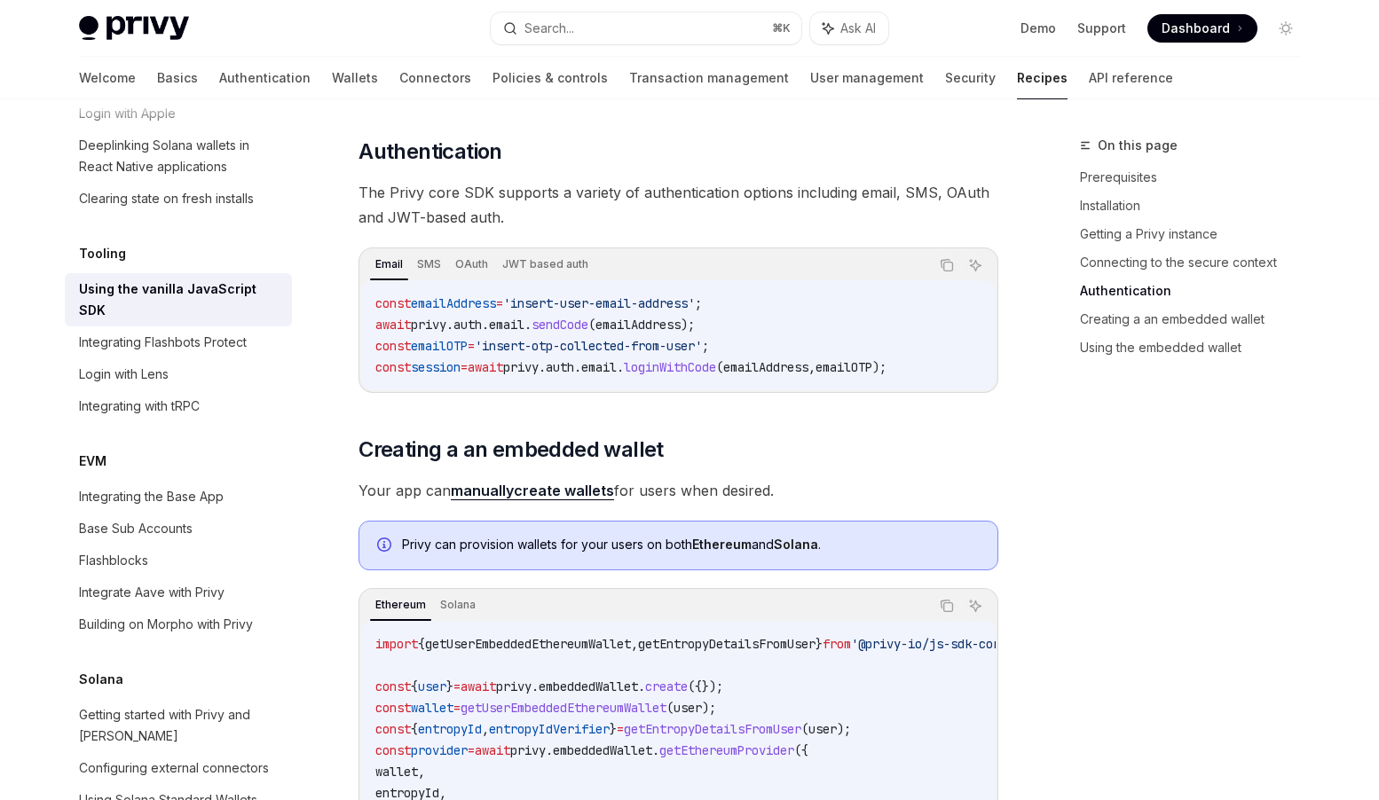
scroll to position [1772, 0]
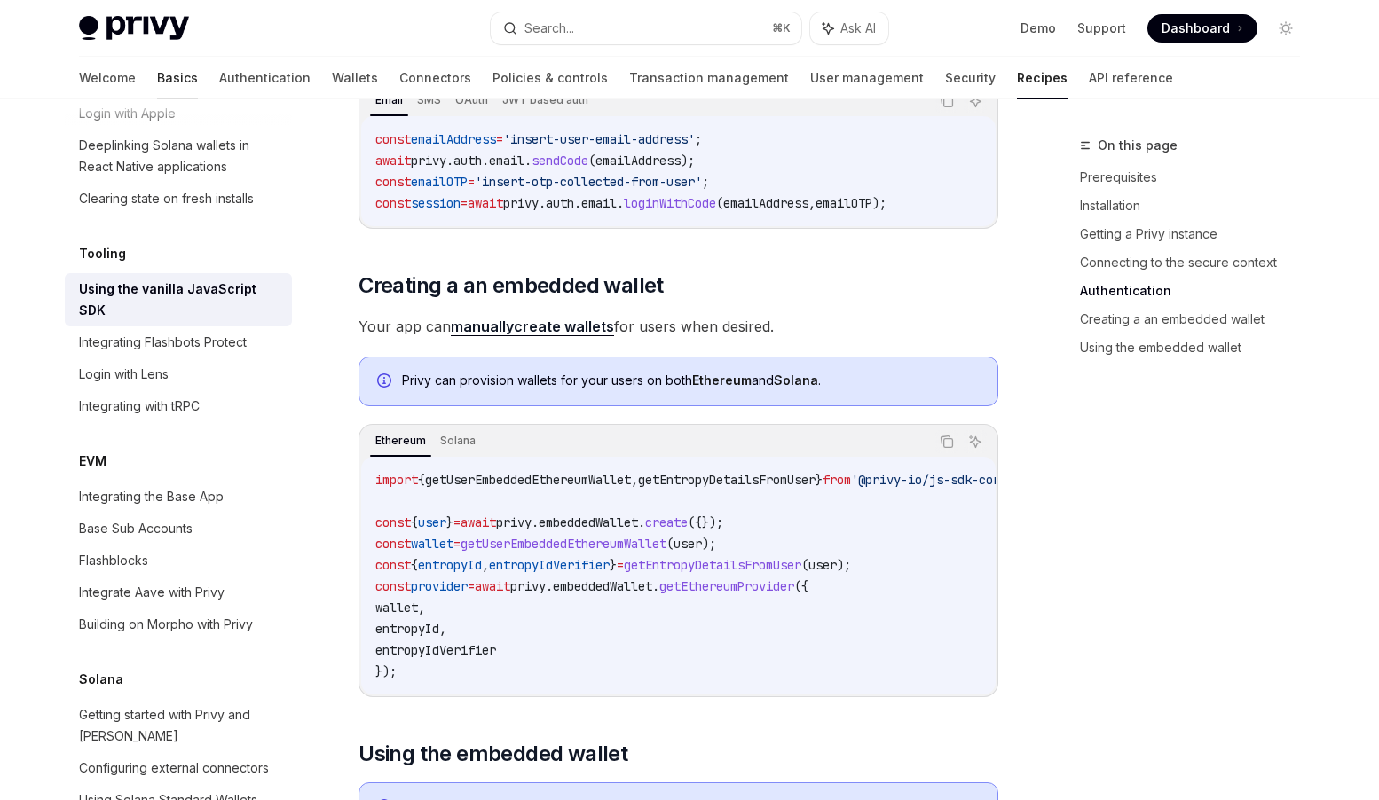
click at [157, 75] on link "Basics" at bounding box center [177, 78] width 41 height 43
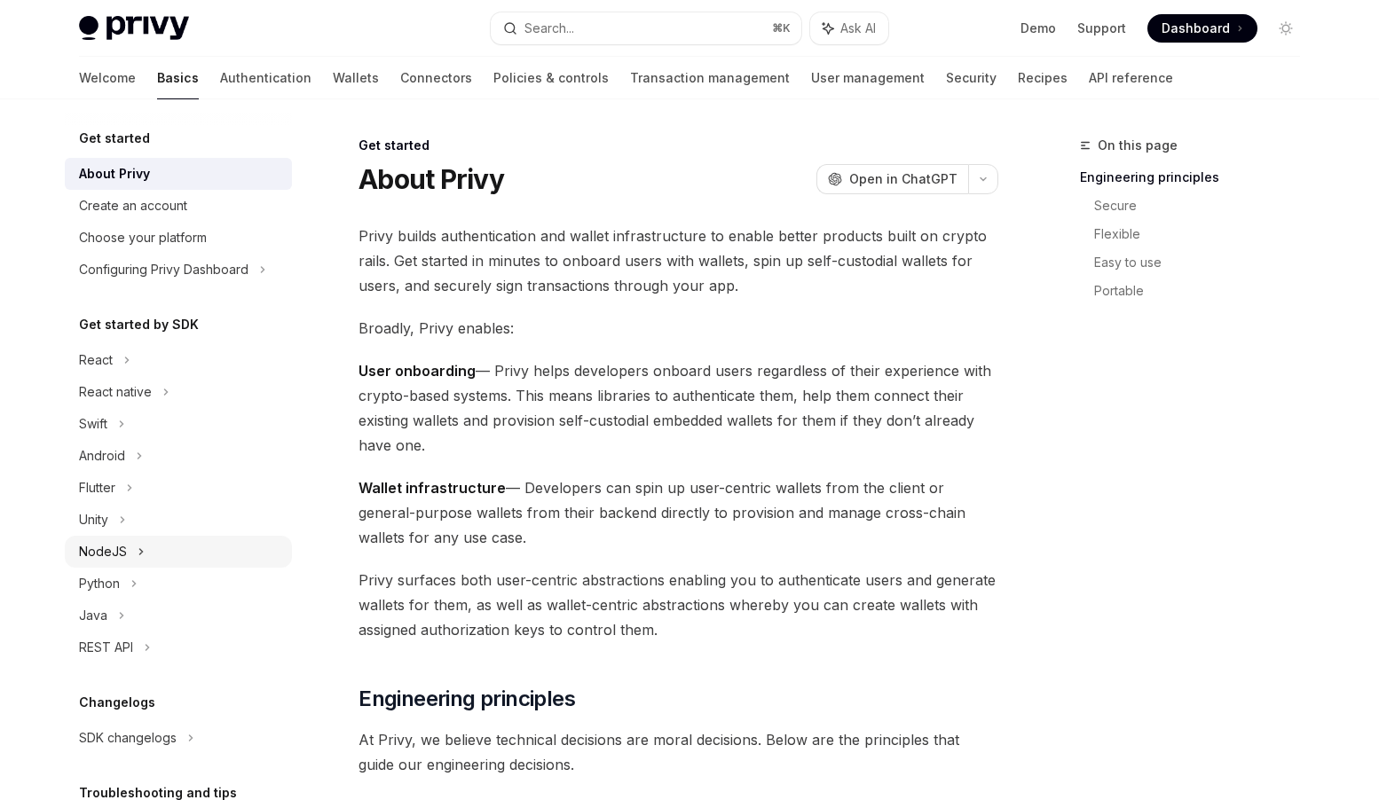
click at [108, 550] on div "NodeJS" at bounding box center [103, 551] width 48 height 21
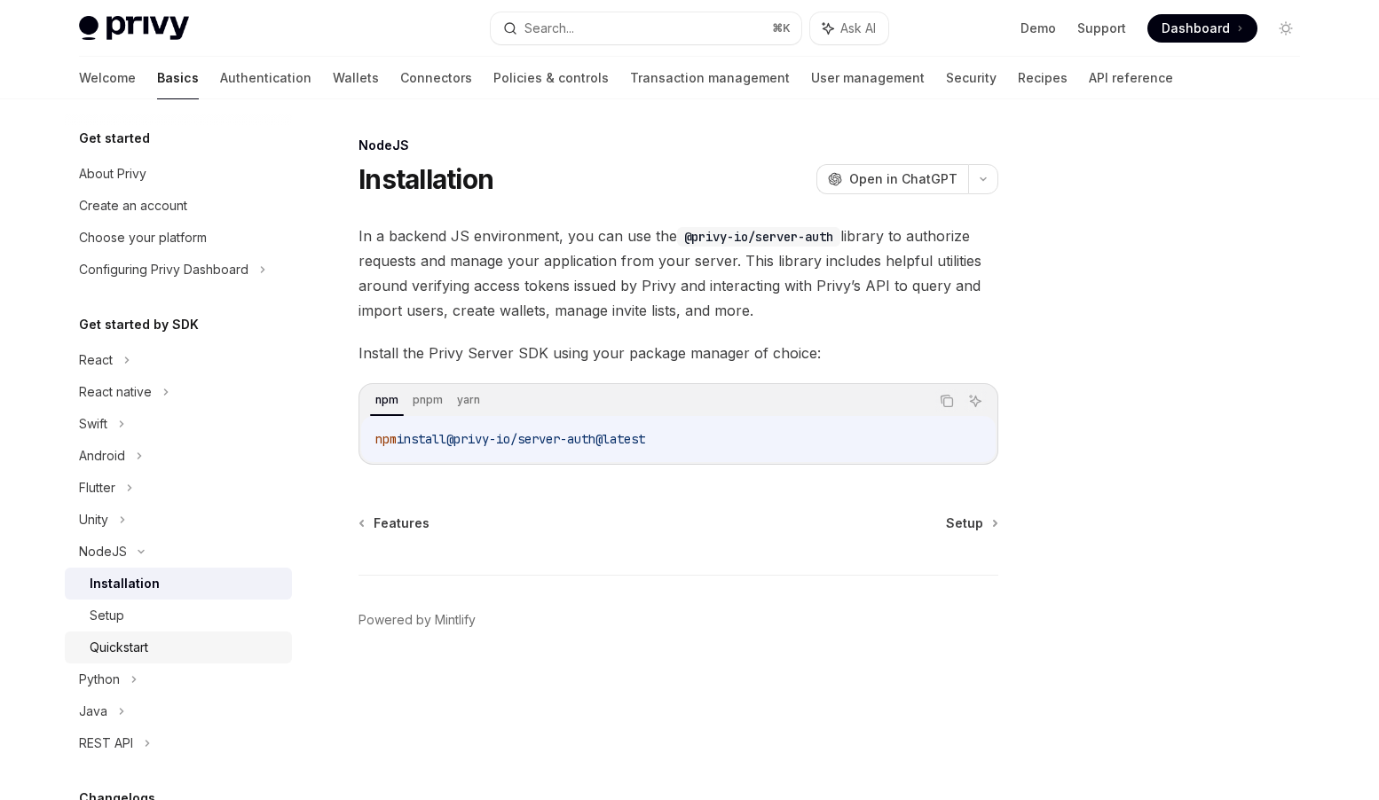
click at [132, 648] on div "Quickstart" at bounding box center [119, 647] width 59 height 21
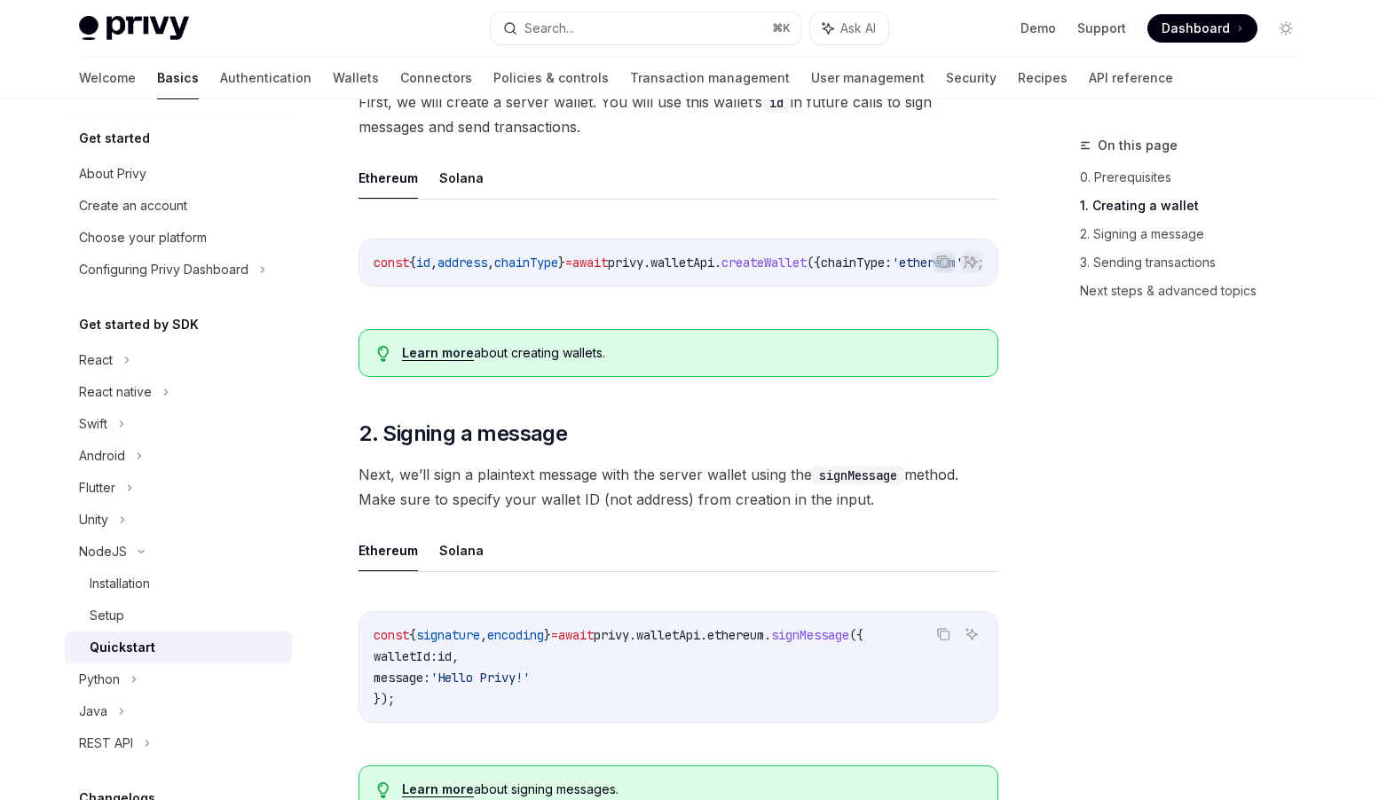
scroll to position [528, 0]
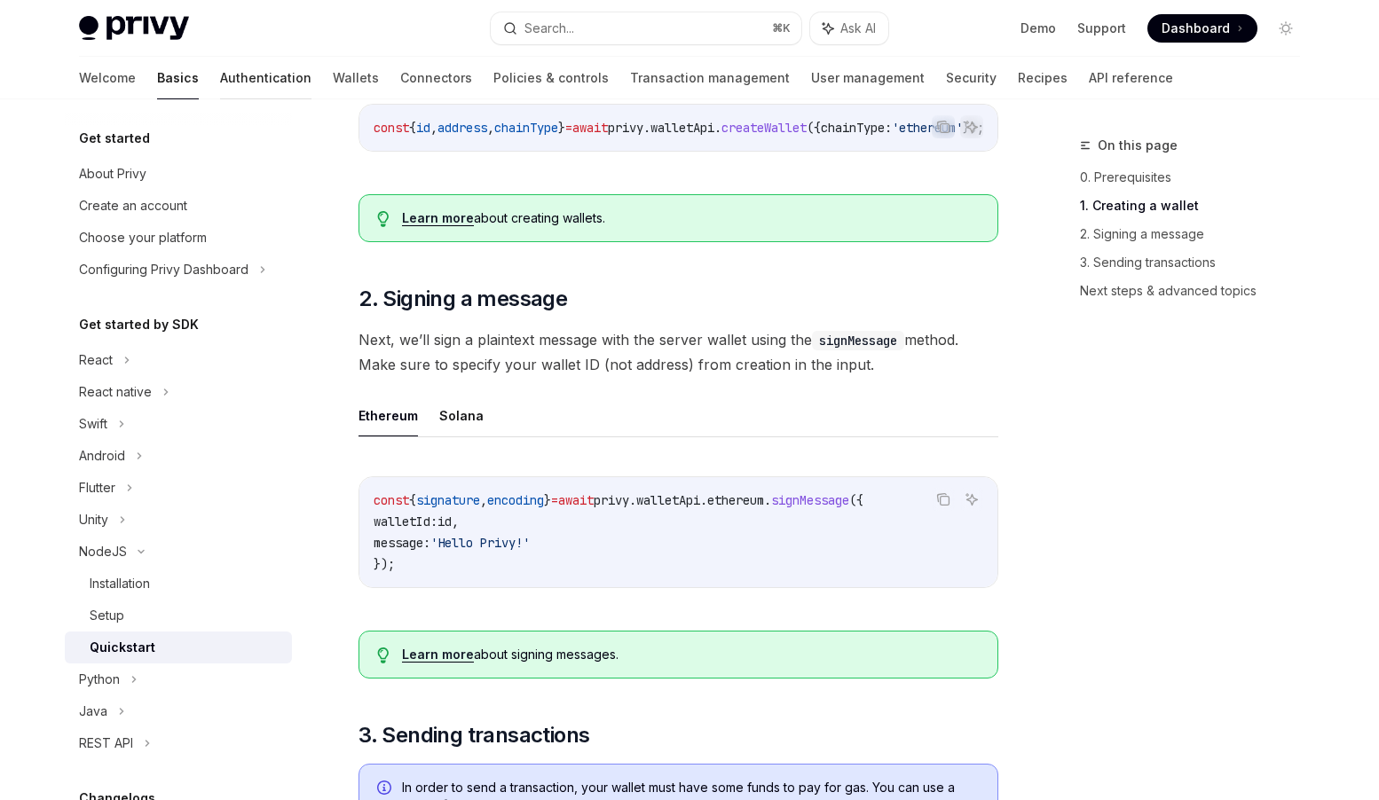
click at [220, 77] on link "Authentication" at bounding box center [265, 78] width 91 height 43
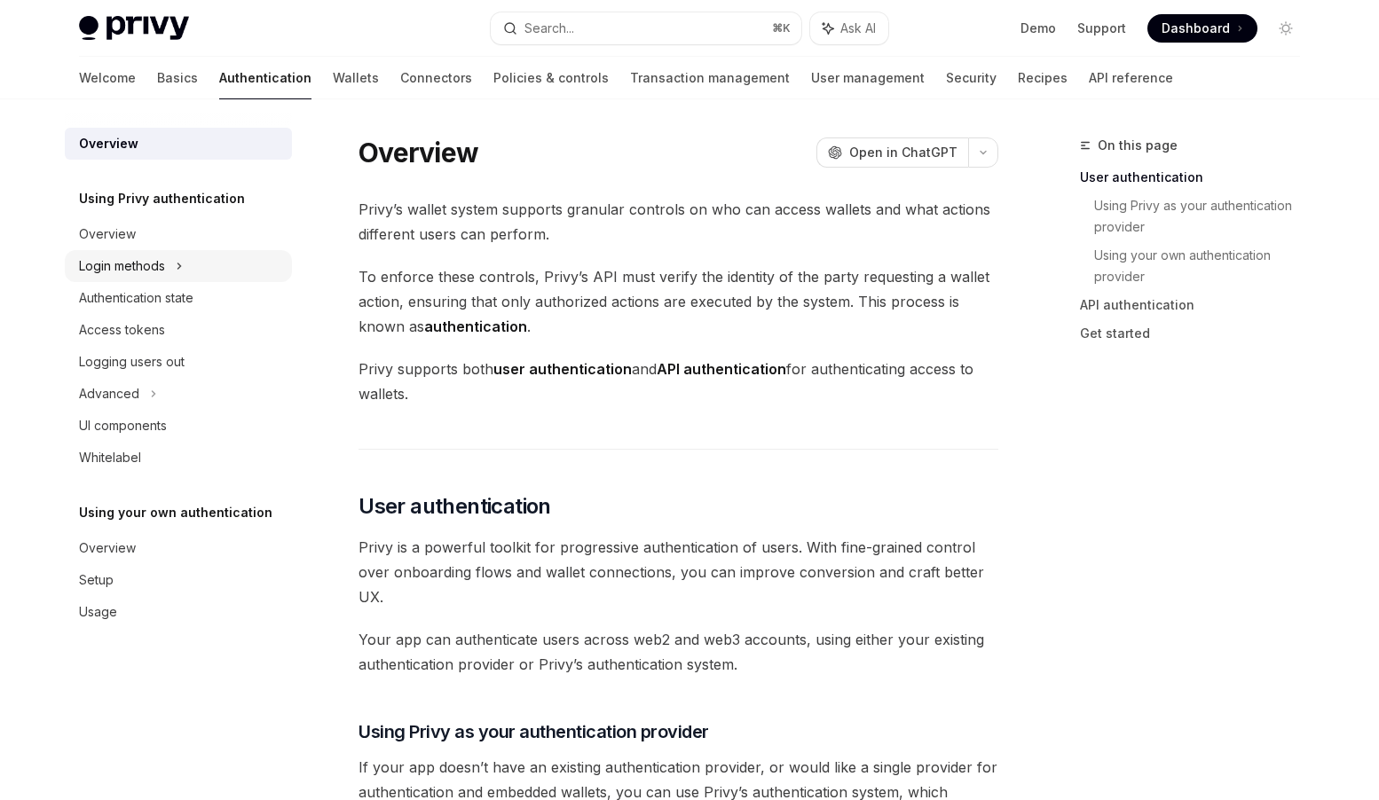
click at [134, 268] on div "Login methods" at bounding box center [122, 265] width 86 height 21
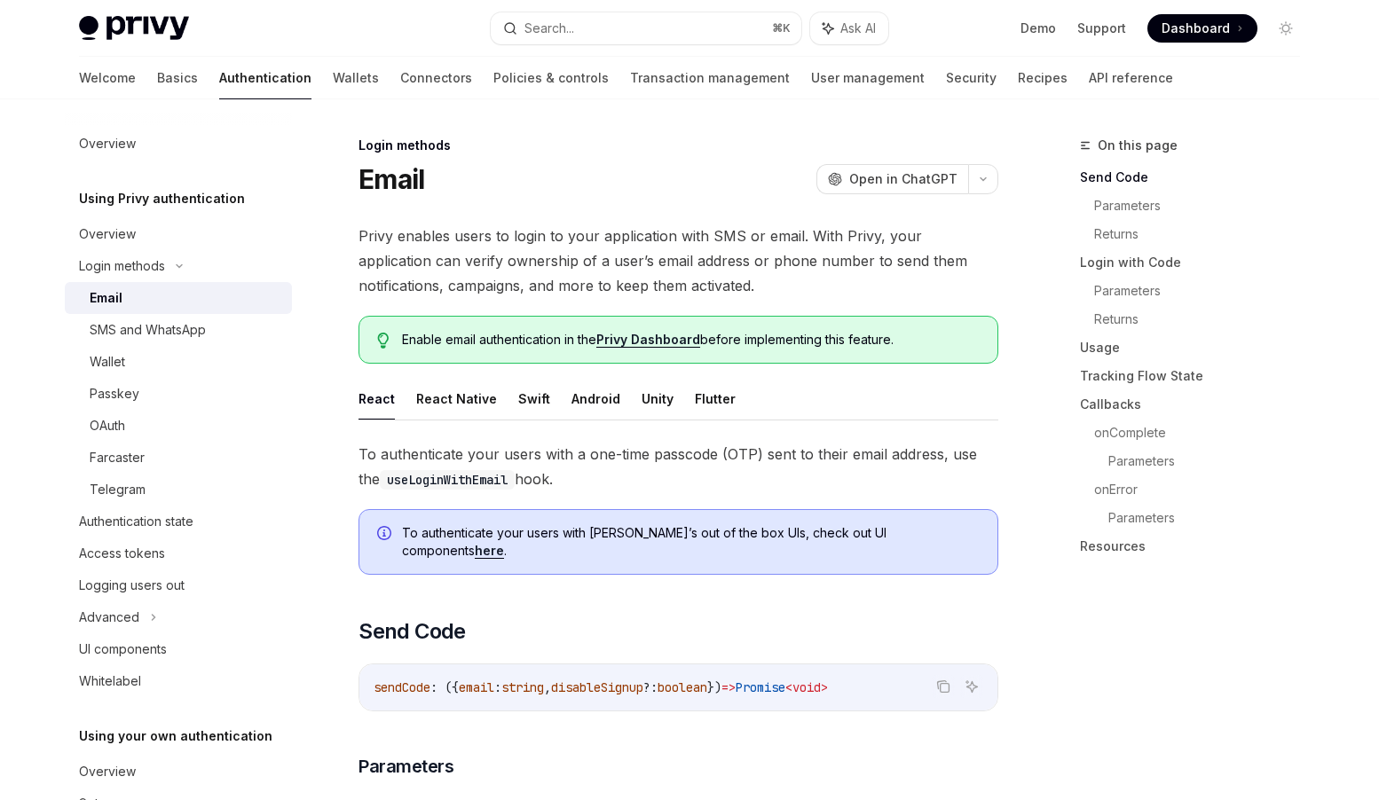
click at [119, 296] on div "Email" at bounding box center [106, 297] width 33 height 21
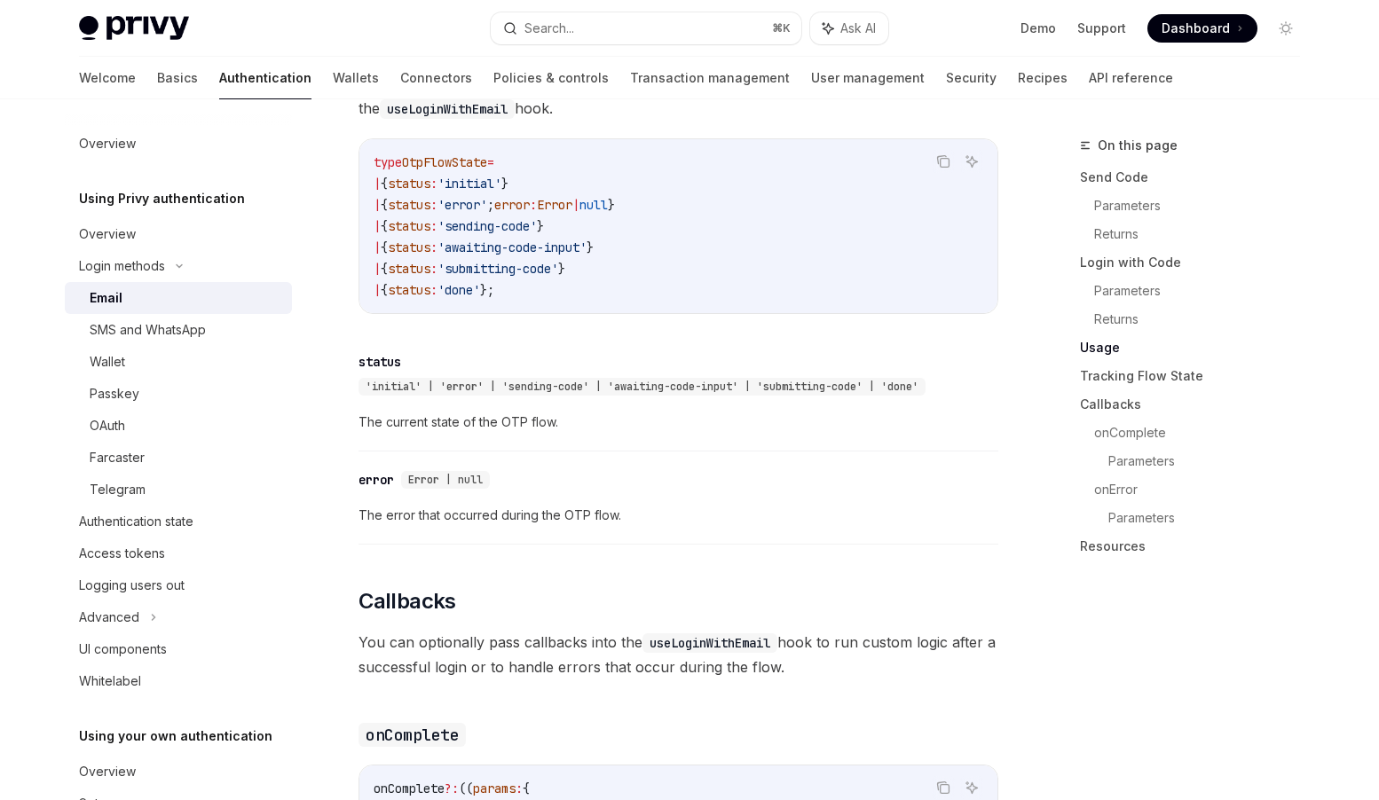
scroll to position [1930, 0]
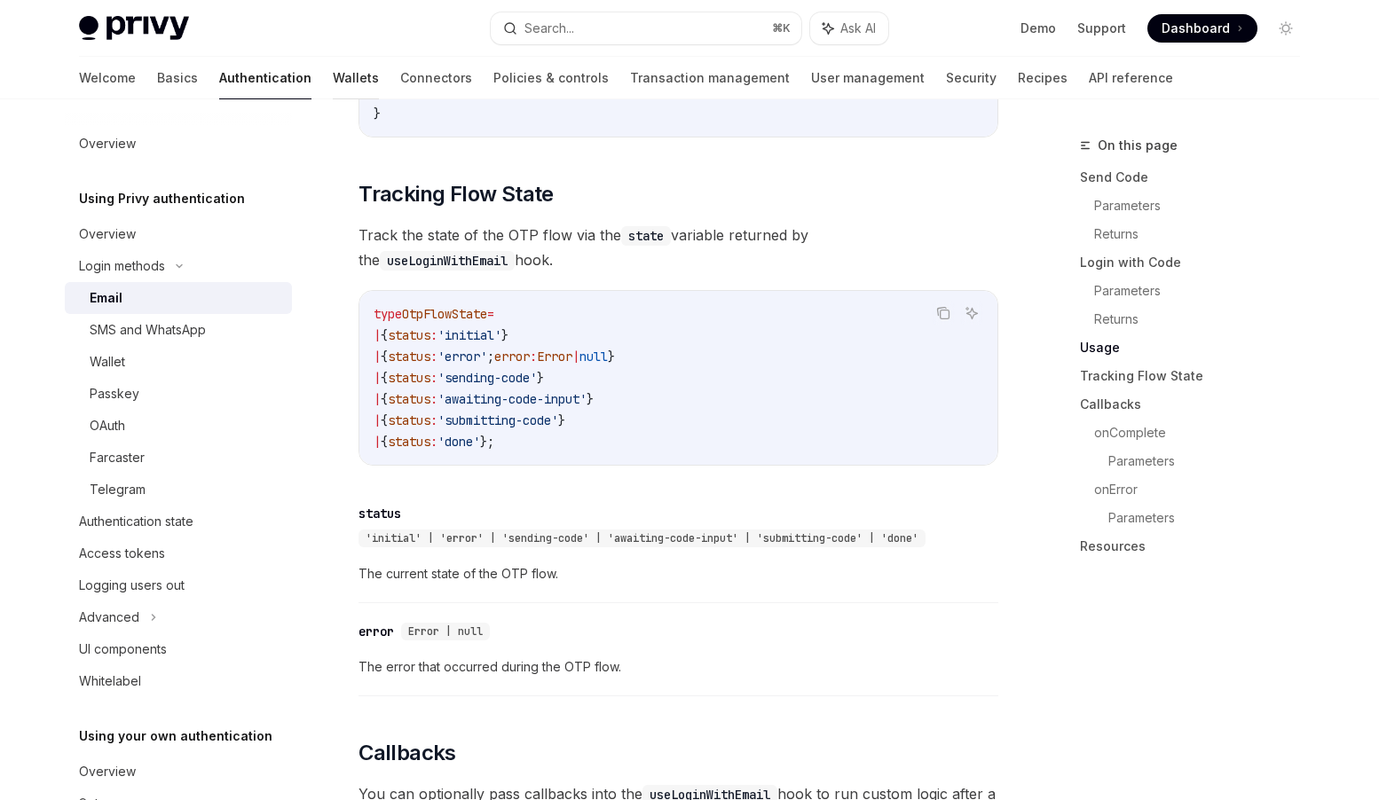
click at [333, 83] on link "Wallets" at bounding box center [356, 78] width 46 height 43
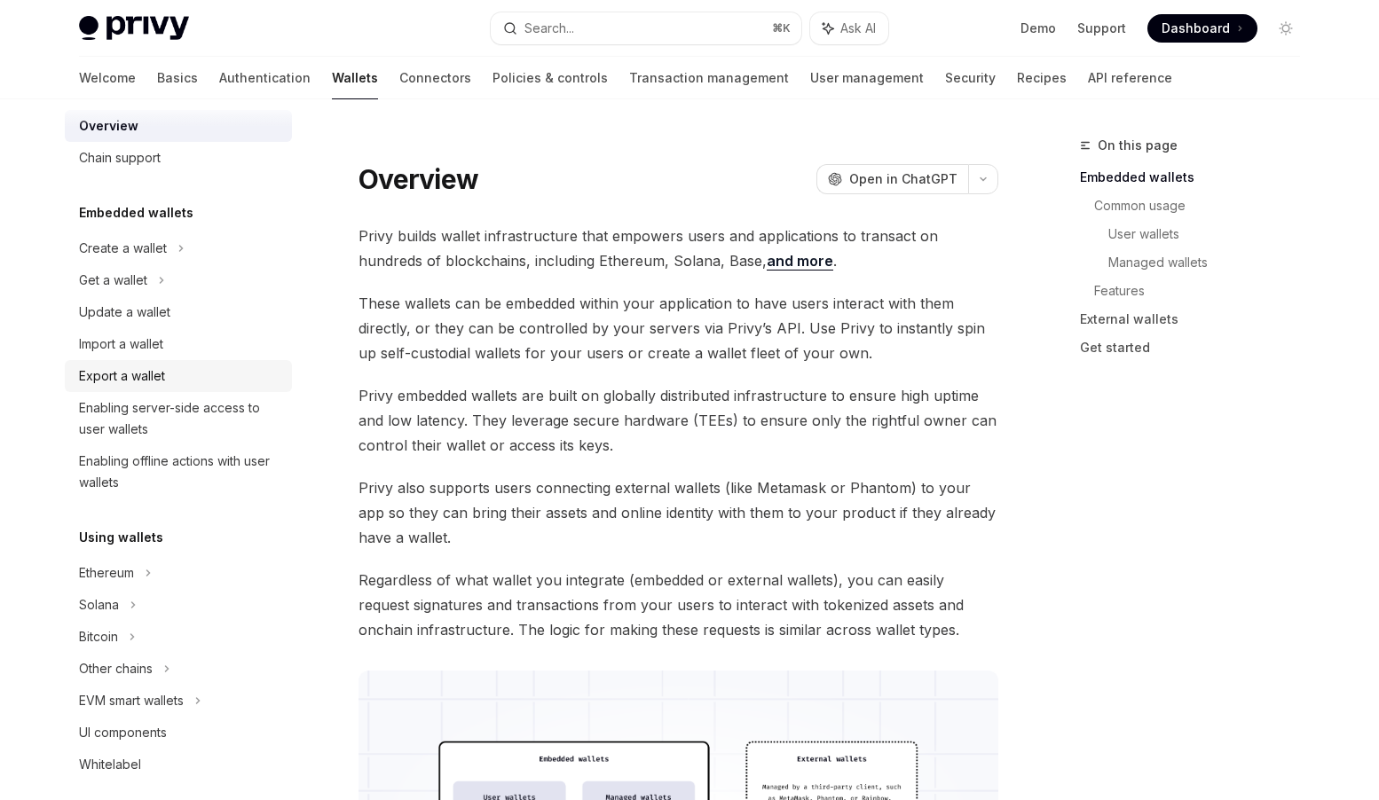
scroll to position [33, 0]
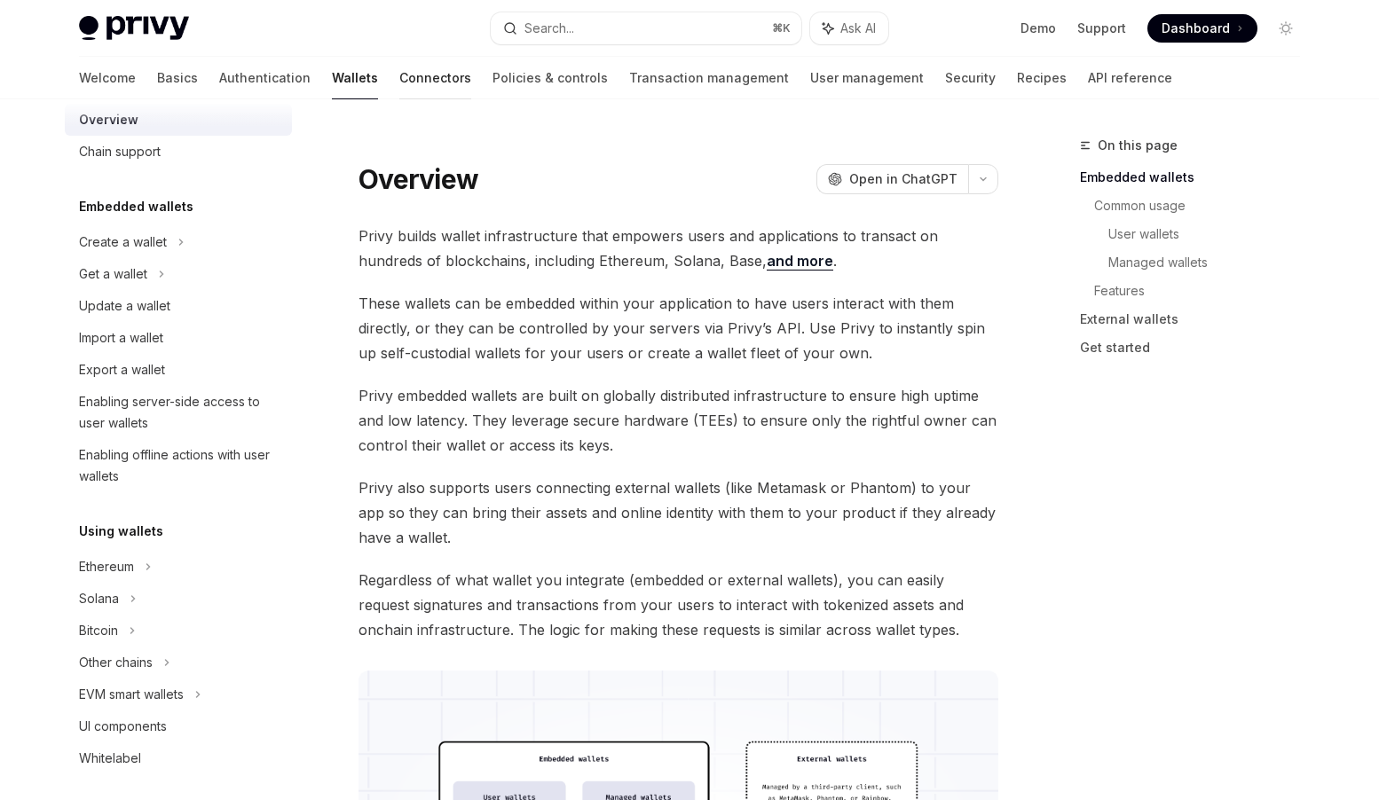
click at [399, 79] on link "Connectors" at bounding box center [435, 78] width 72 height 43
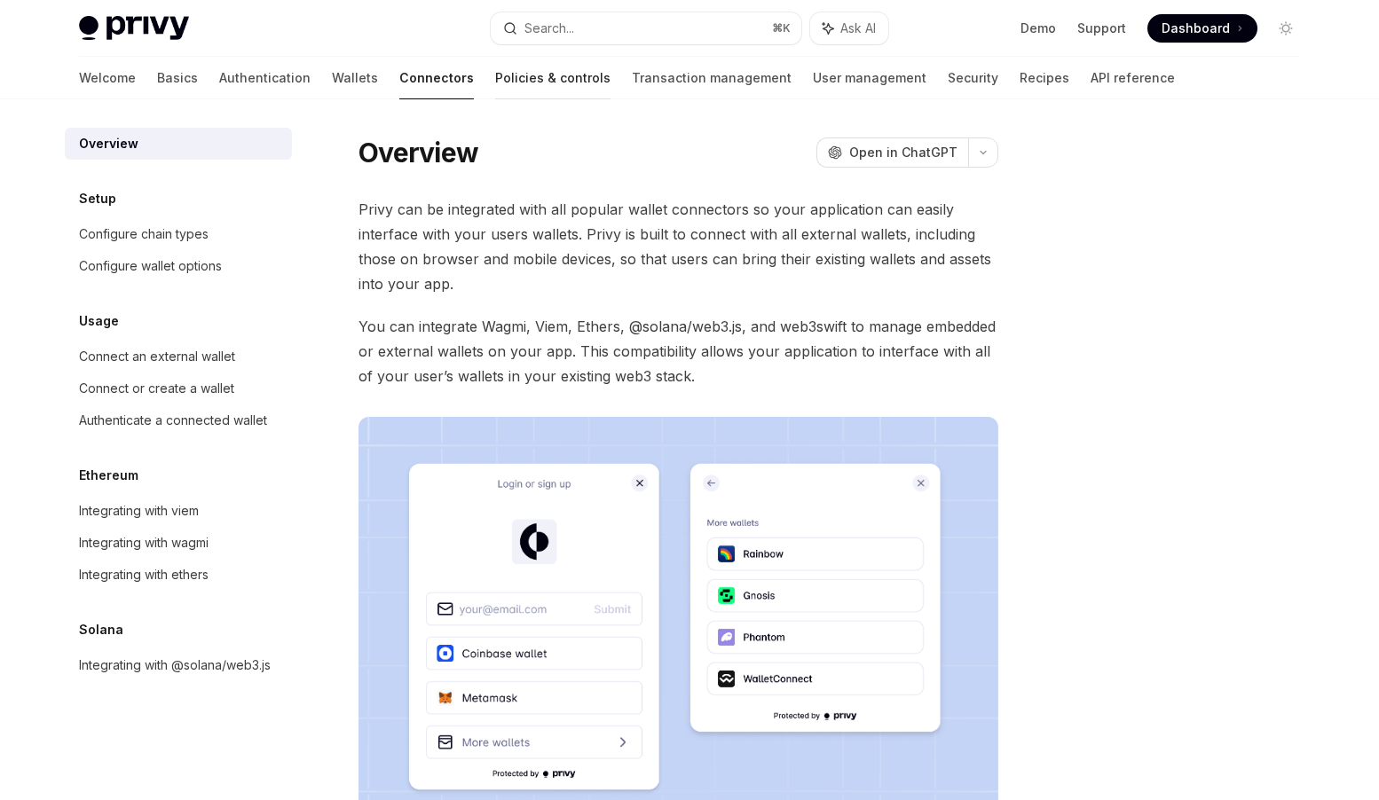
click at [495, 80] on link "Policies & controls" at bounding box center [552, 78] width 115 height 43
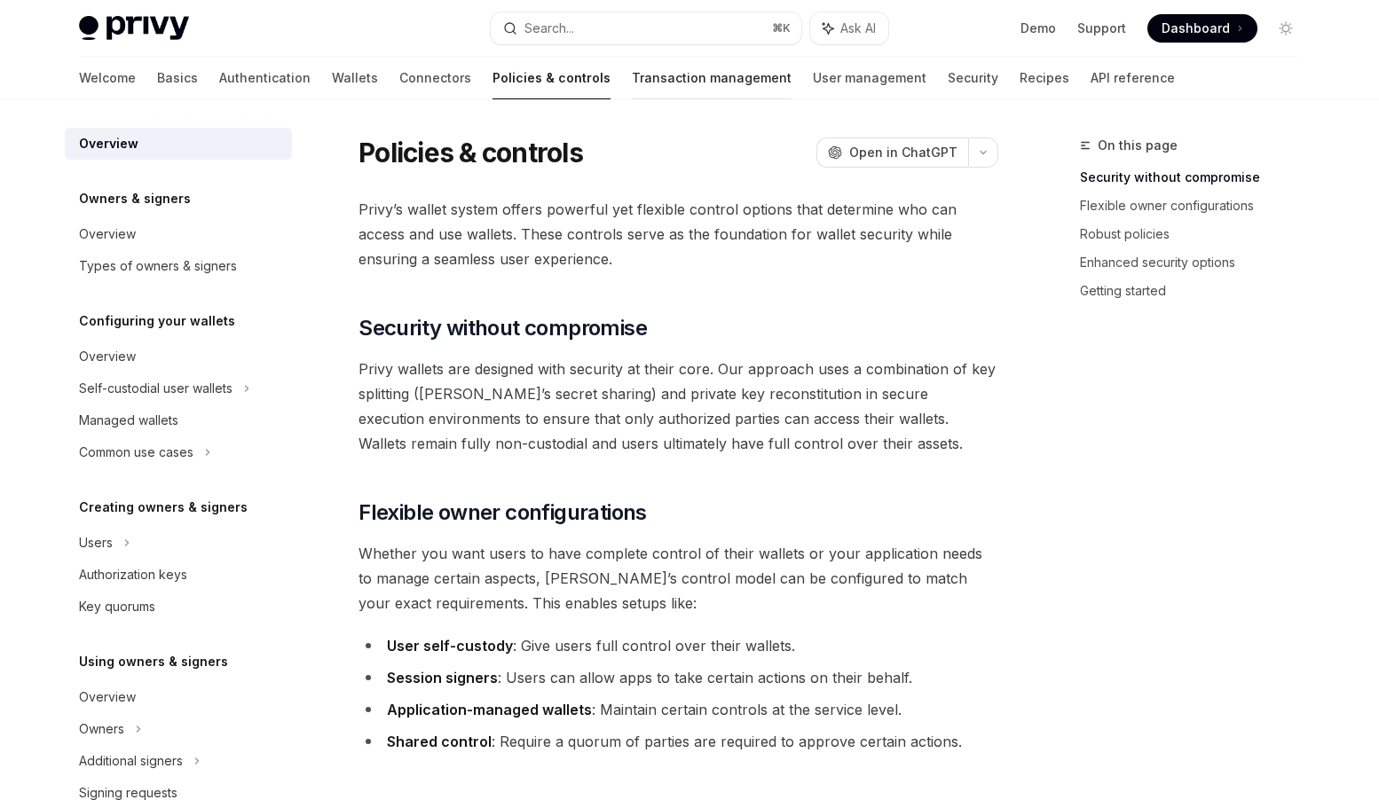
click at [632, 83] on link "Transaction management" at bounding box center [712, 78] width 160 height 43
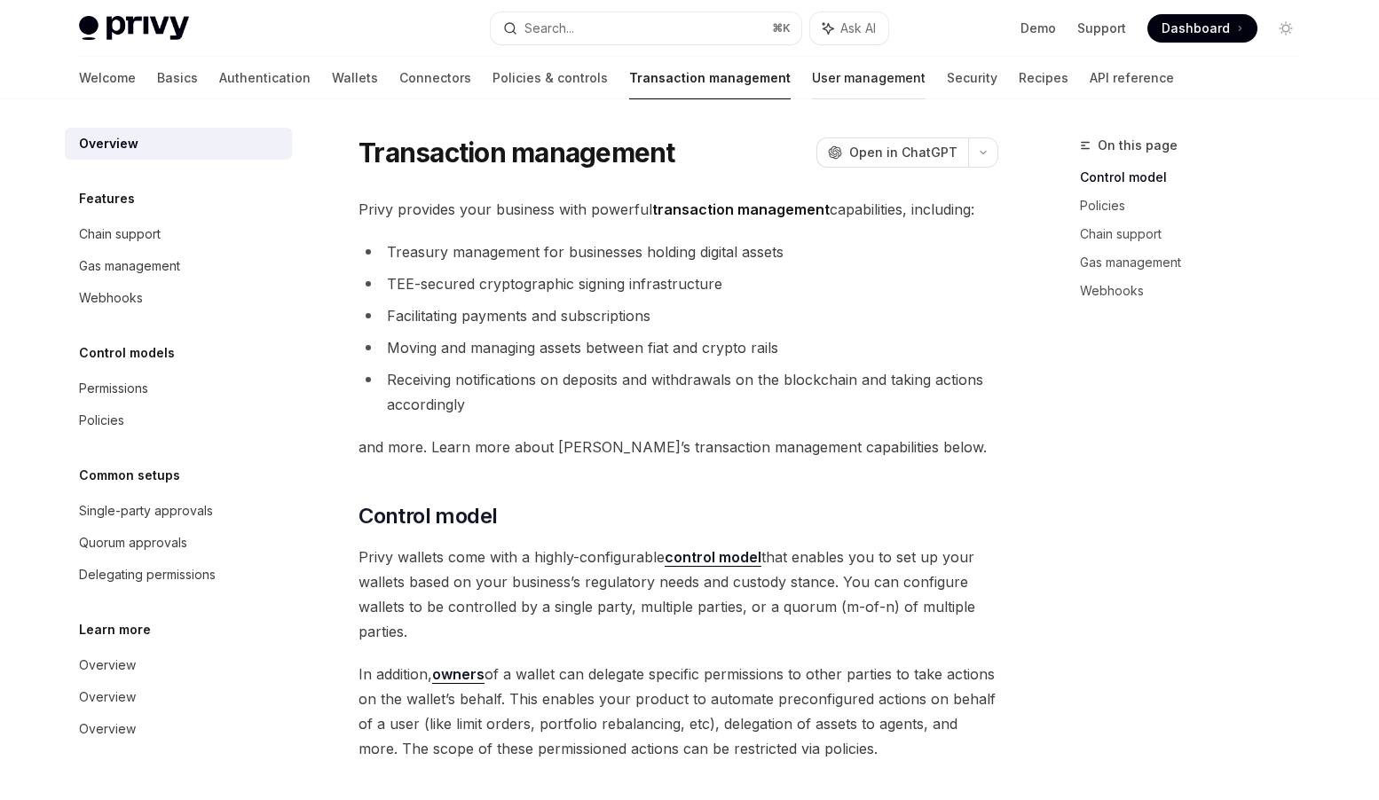
click at [812, 79] on link "User management" at bounding box center [869, 78] width 114 height 43
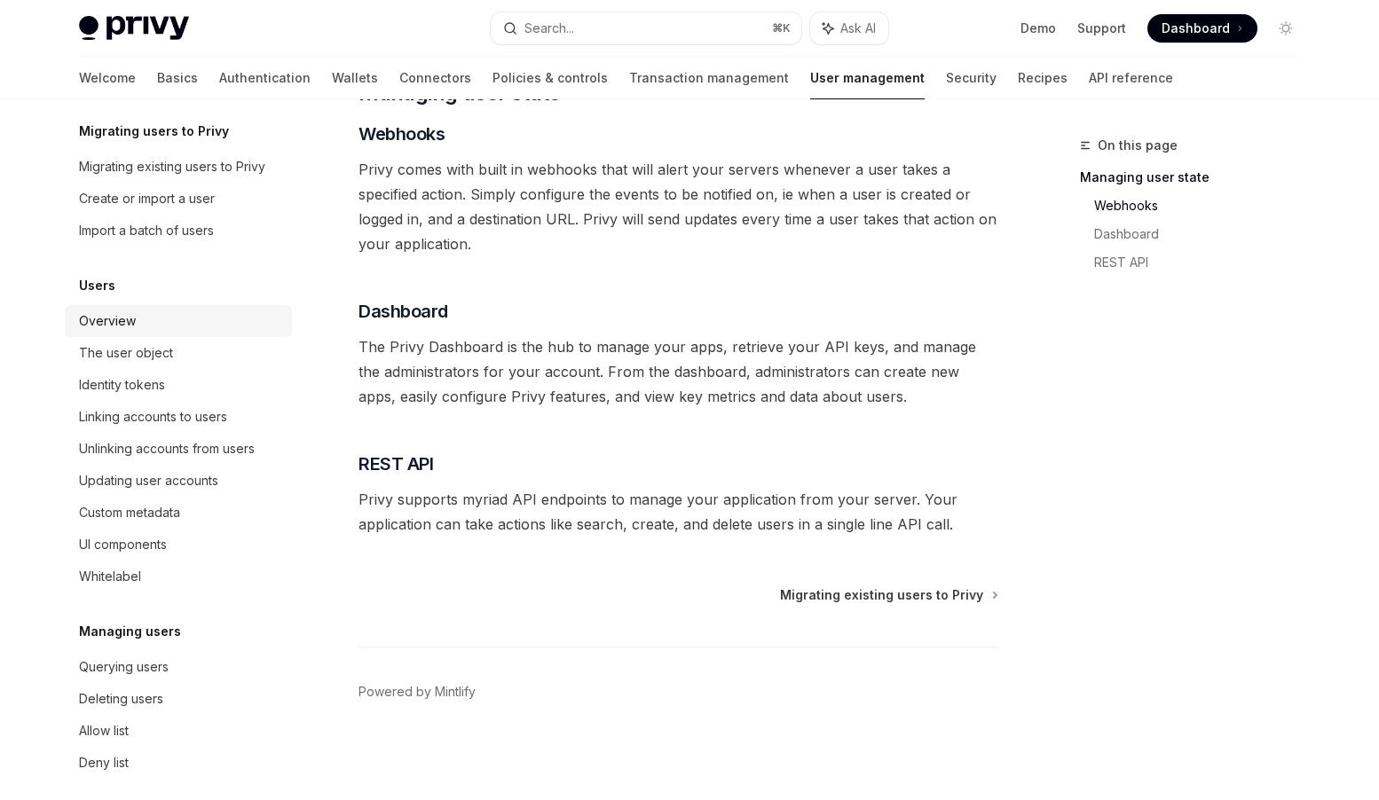
scroll to position [204, 0]
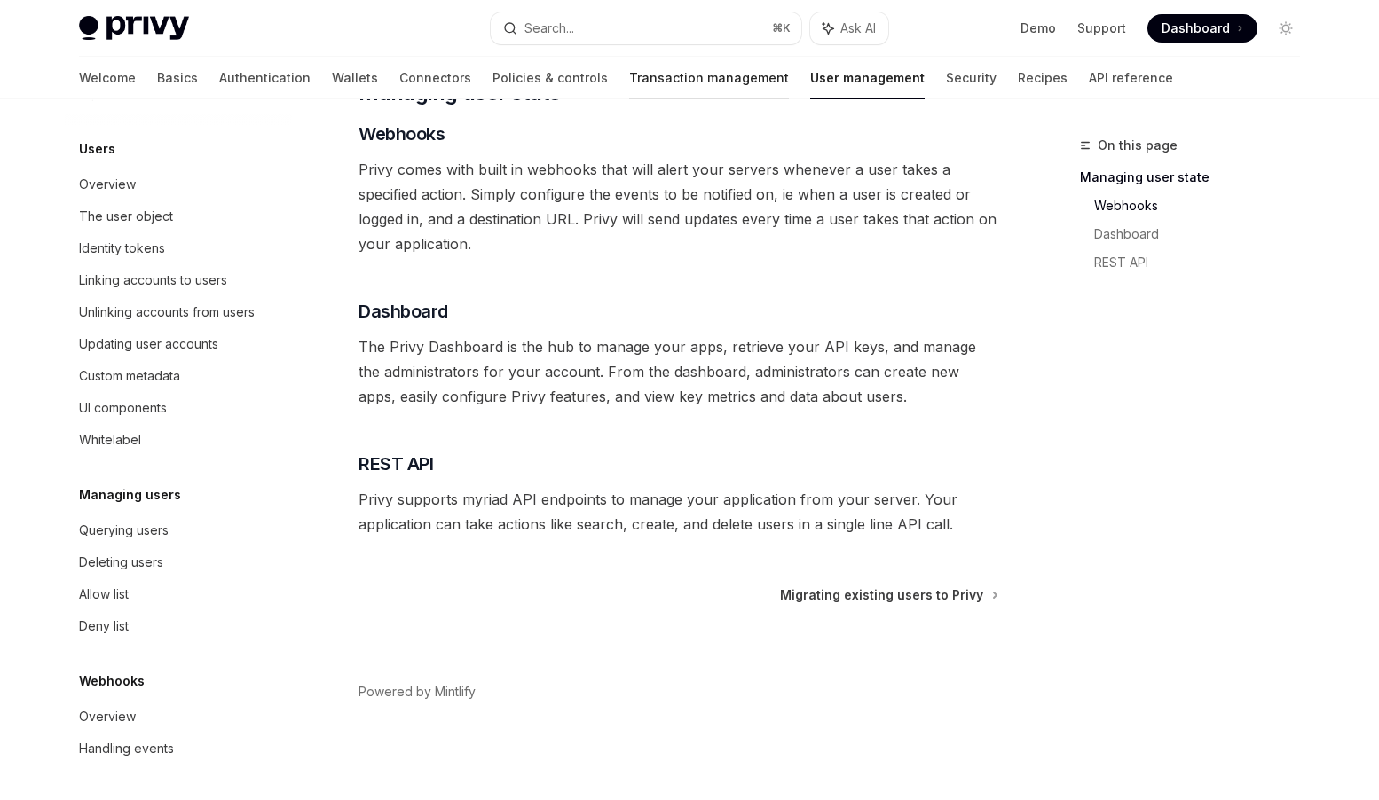
click at [629, 80] on link "Transaction management" at bounding box center [709, 78] width 160 height 43
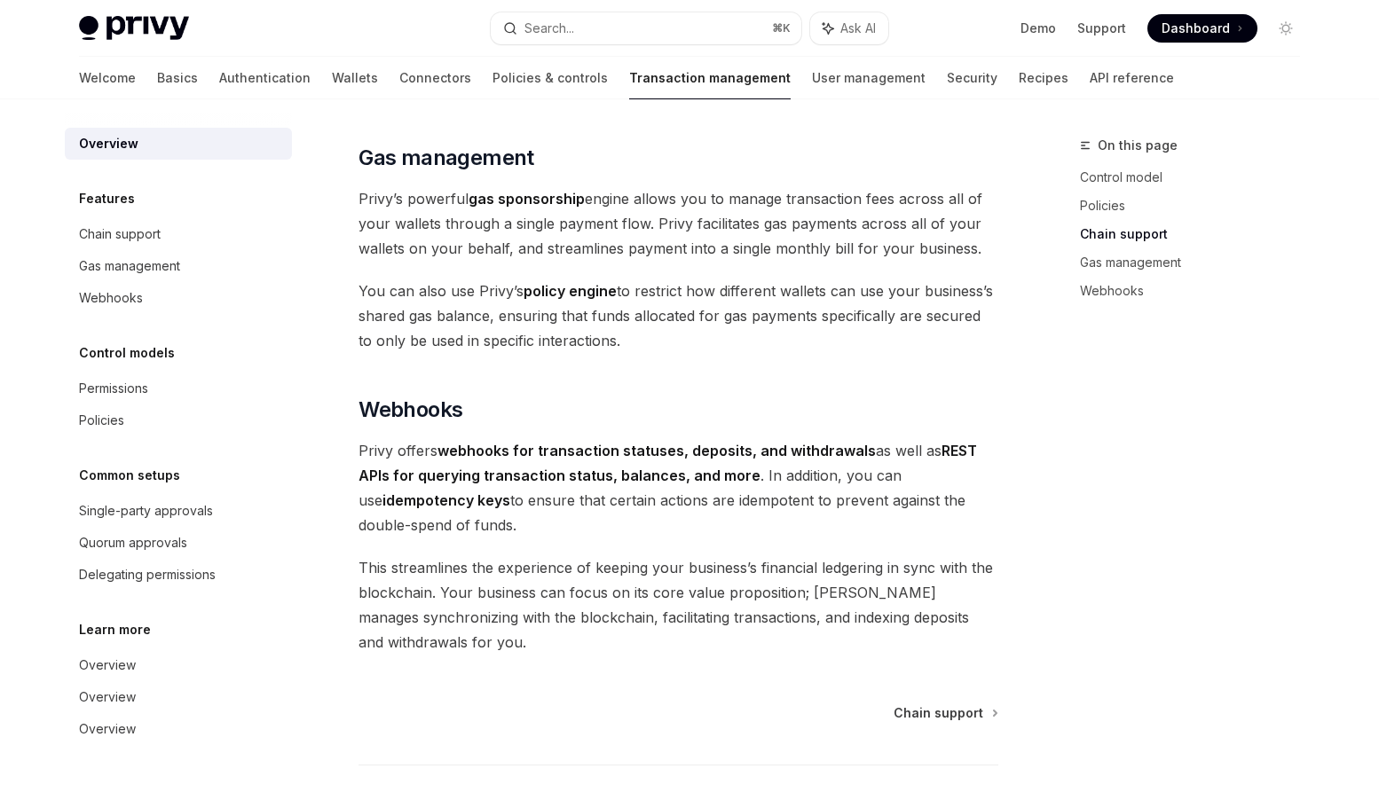
scroll to position [1594, 0]
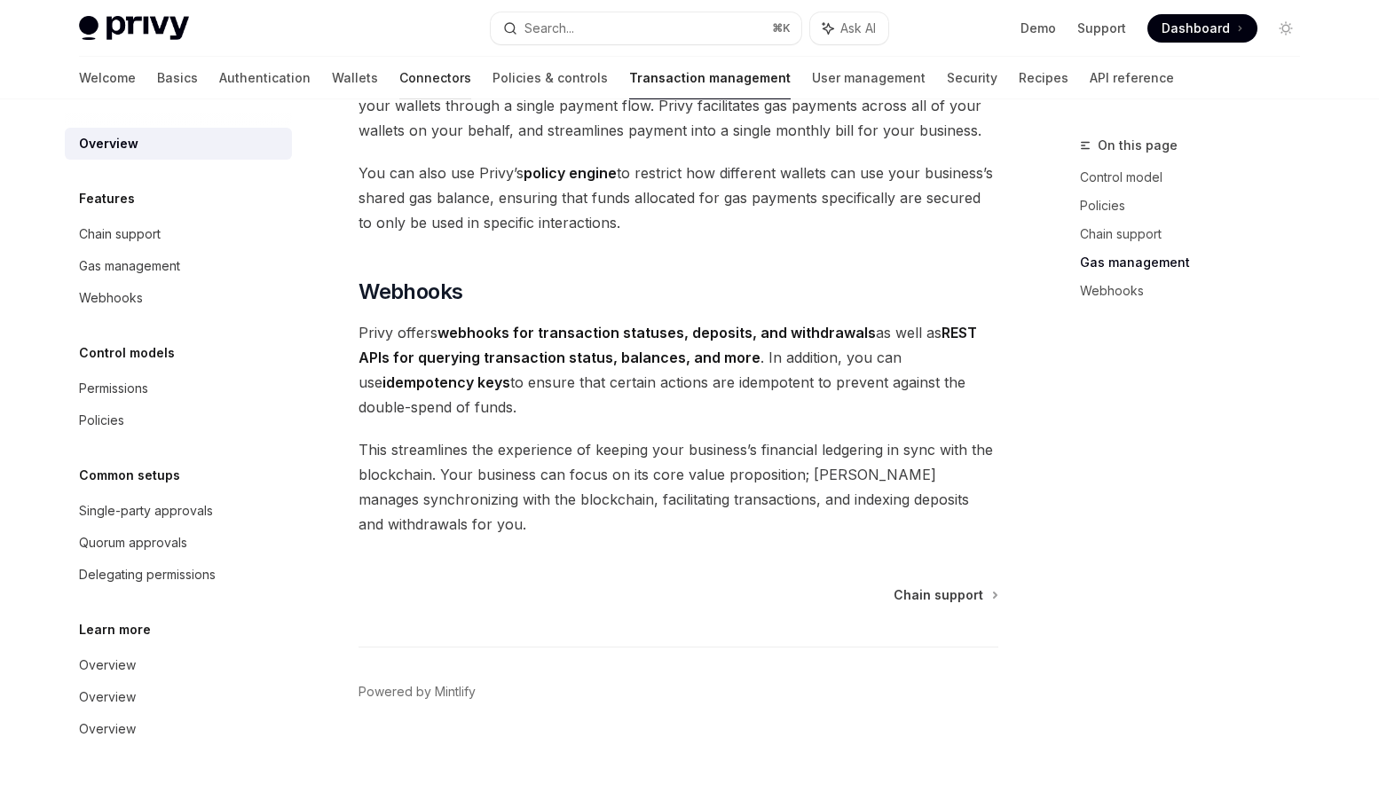
click at [399, 73] on link "Connectors" at bounding box center [435, 78] width 72 height 43
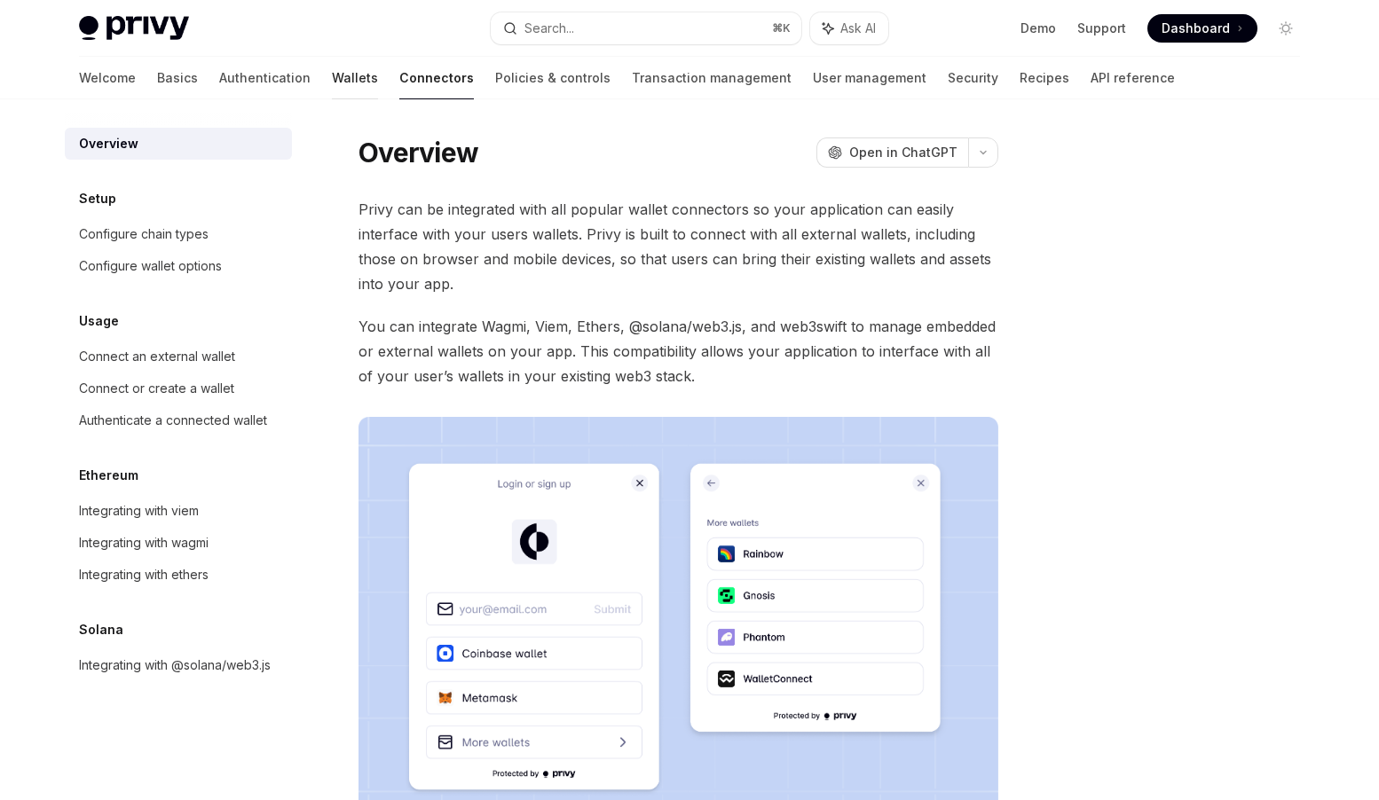
click at [332, 70] on link "Wallets" at bounding box center [355, 78] width 46 height 43
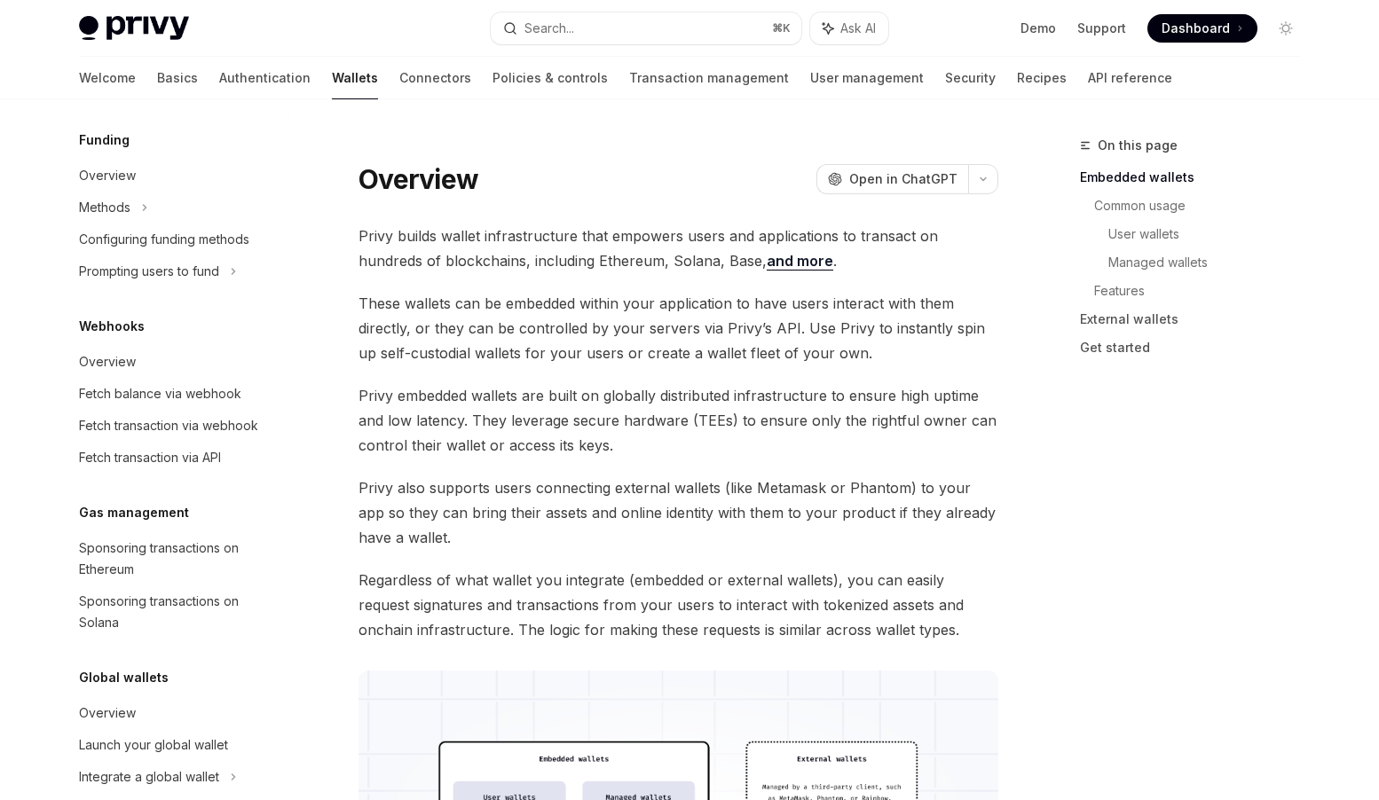
scroll to position [735, 0]
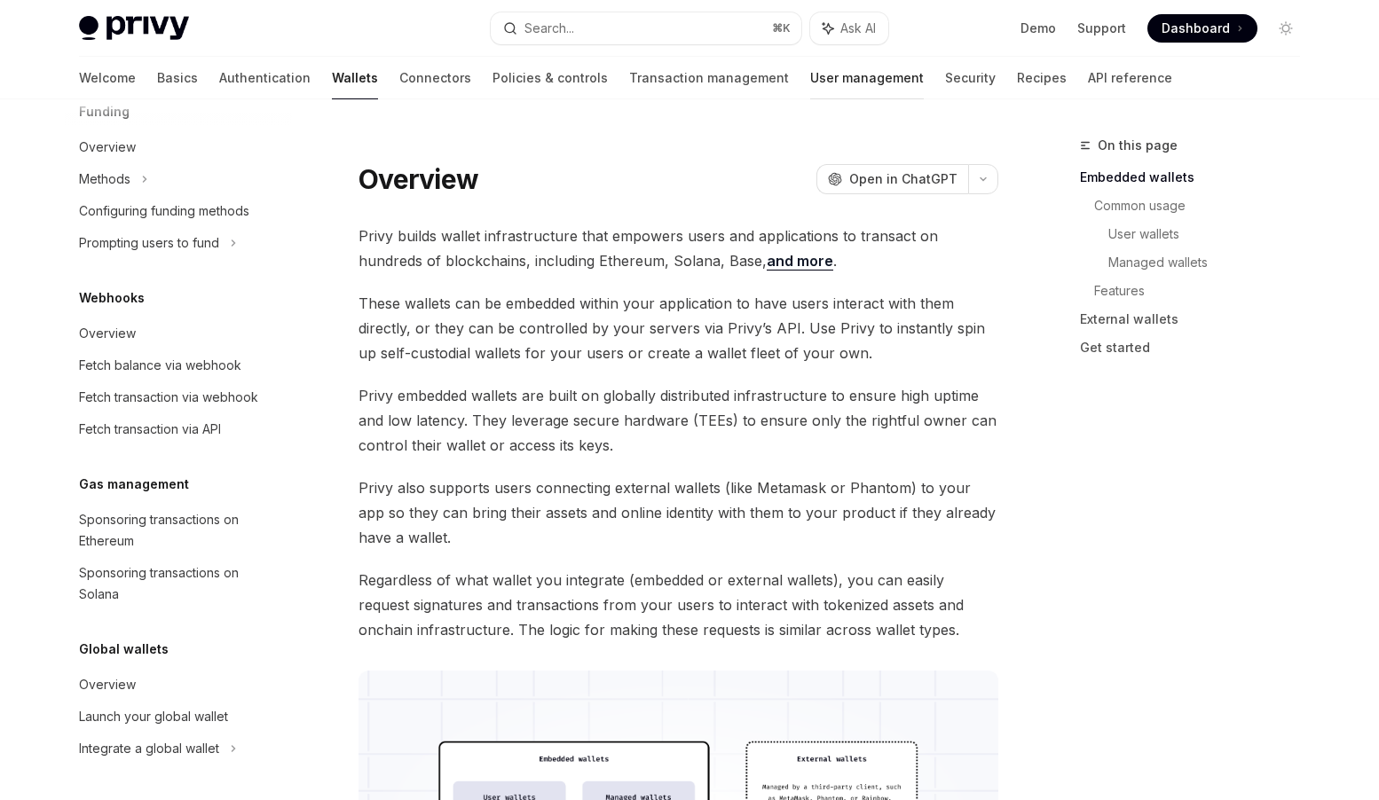
click at [810, 81] on link "User management" at bounding box center [867, 78] width 114 height 43
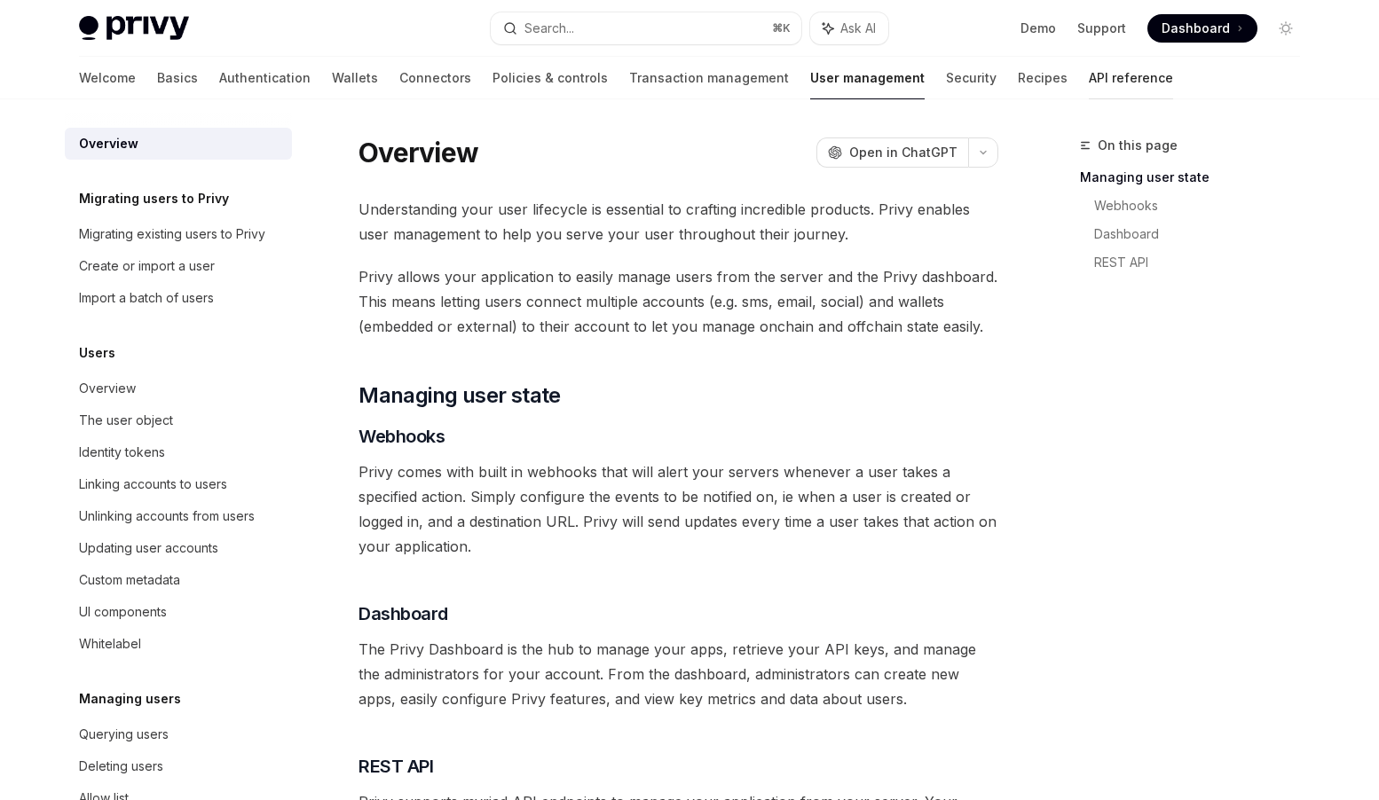
click at [1088, 81] on link "API reference" at bounding box center [1130, 78] width 84 height 43
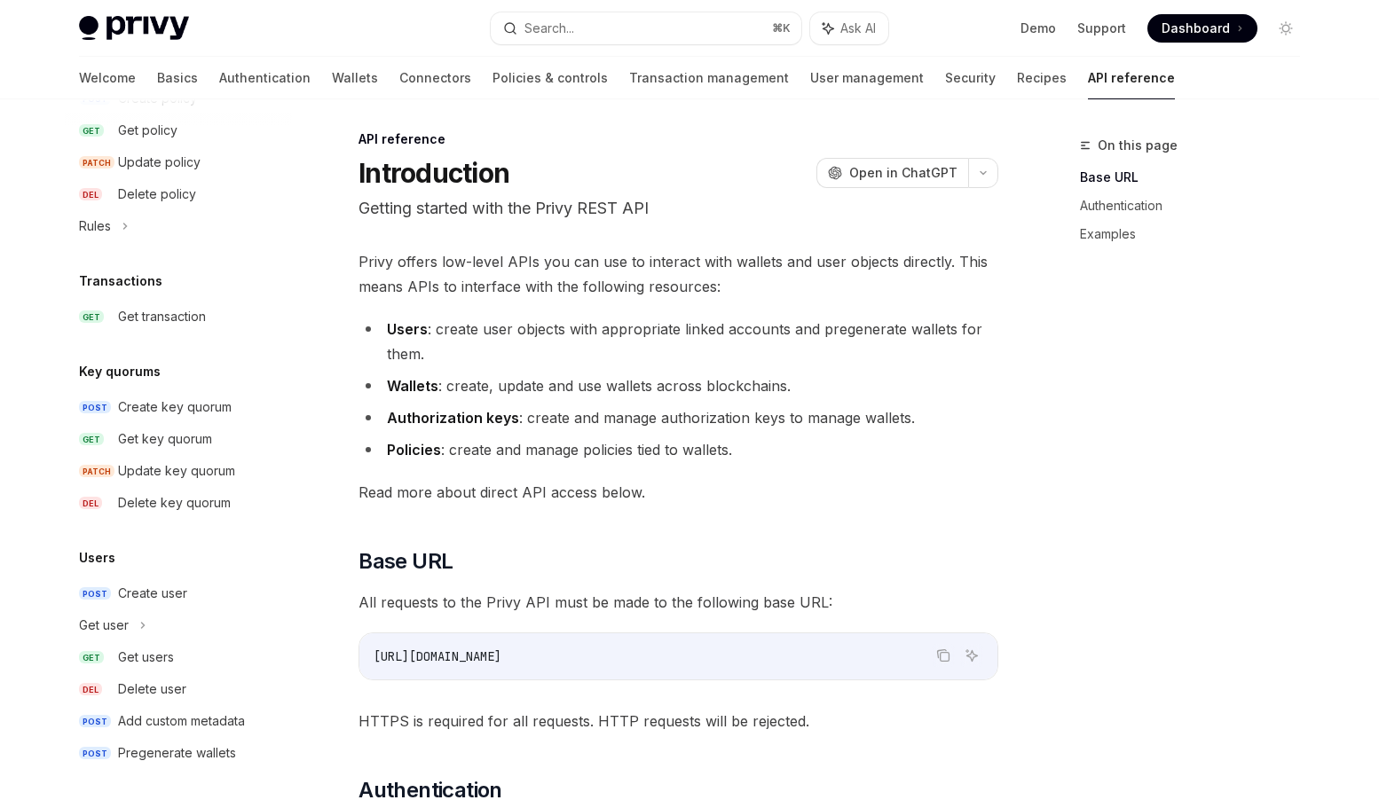
scroll to position [1033, 0]
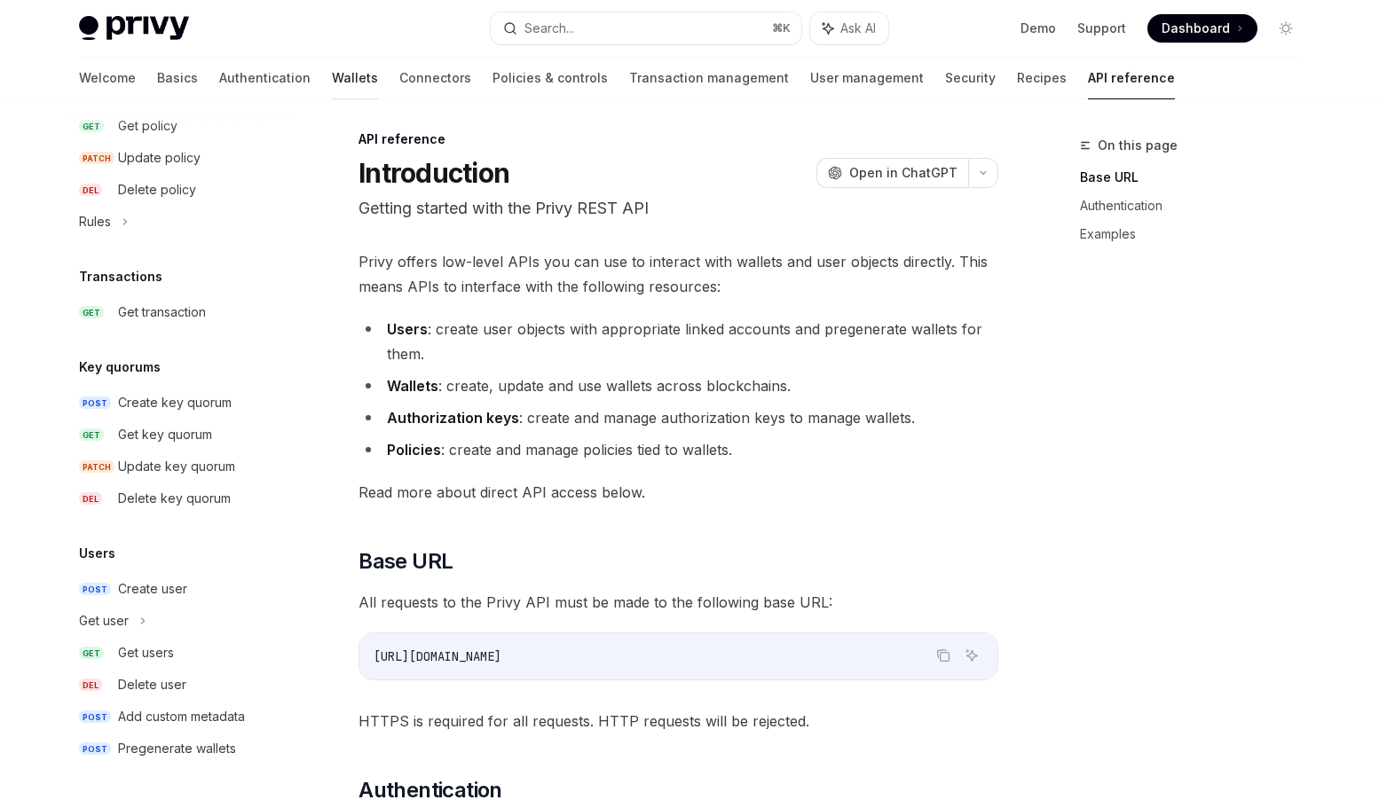
click at [332, 78] on link "Wallets" at bounding box center [355, 78] width 46 height 43
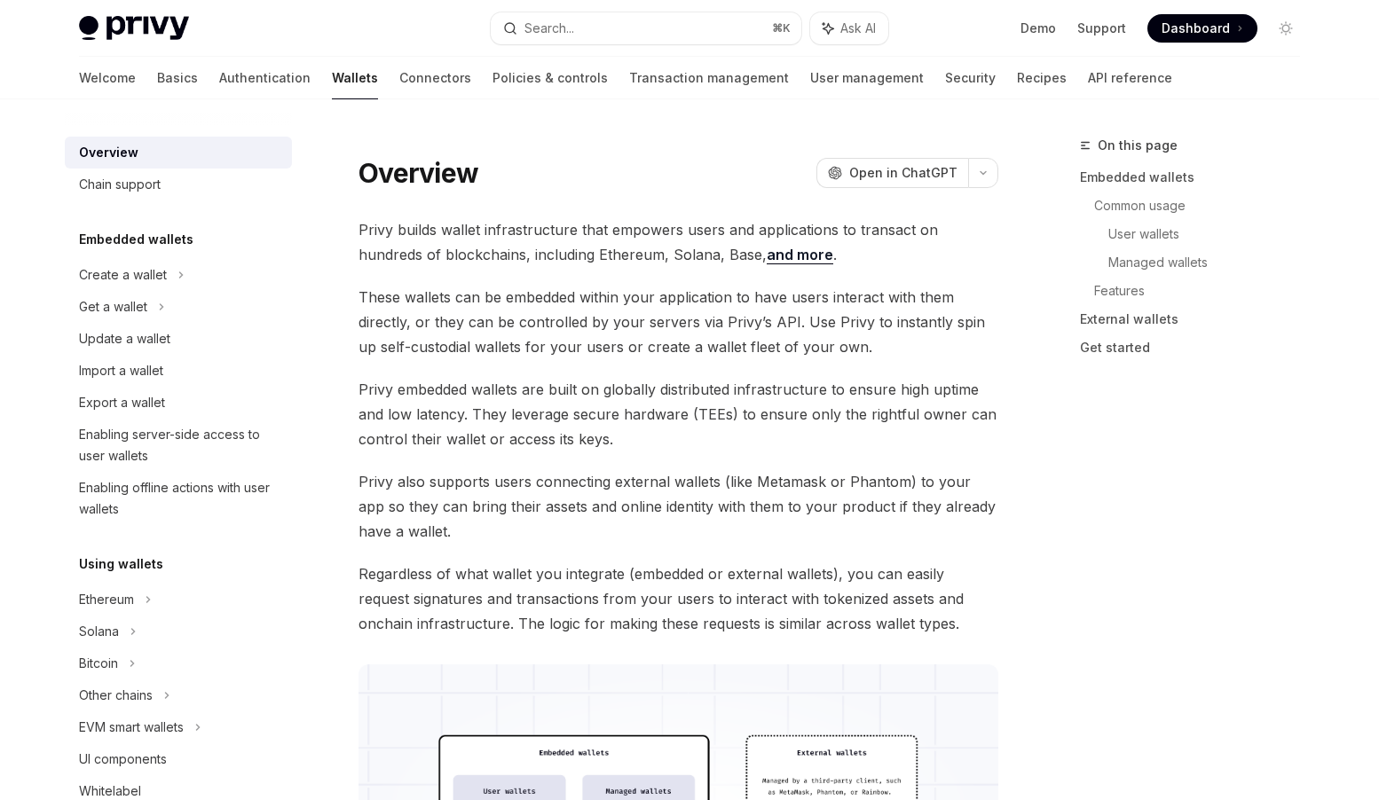
type textarea "*"
click at [580, 33] on button "Search... ⌘ K" at bounding box center [646, 28] width 310 height 32
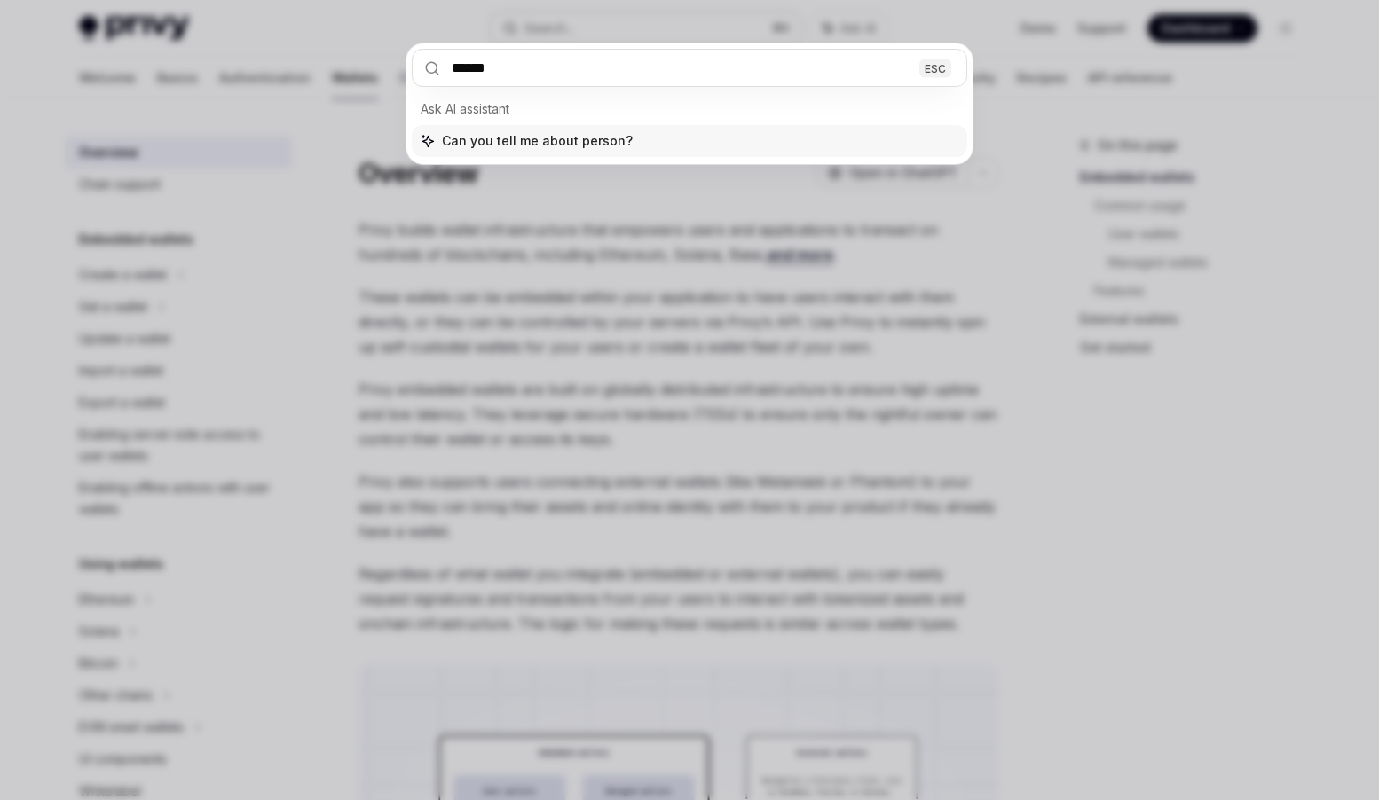
type input "******"
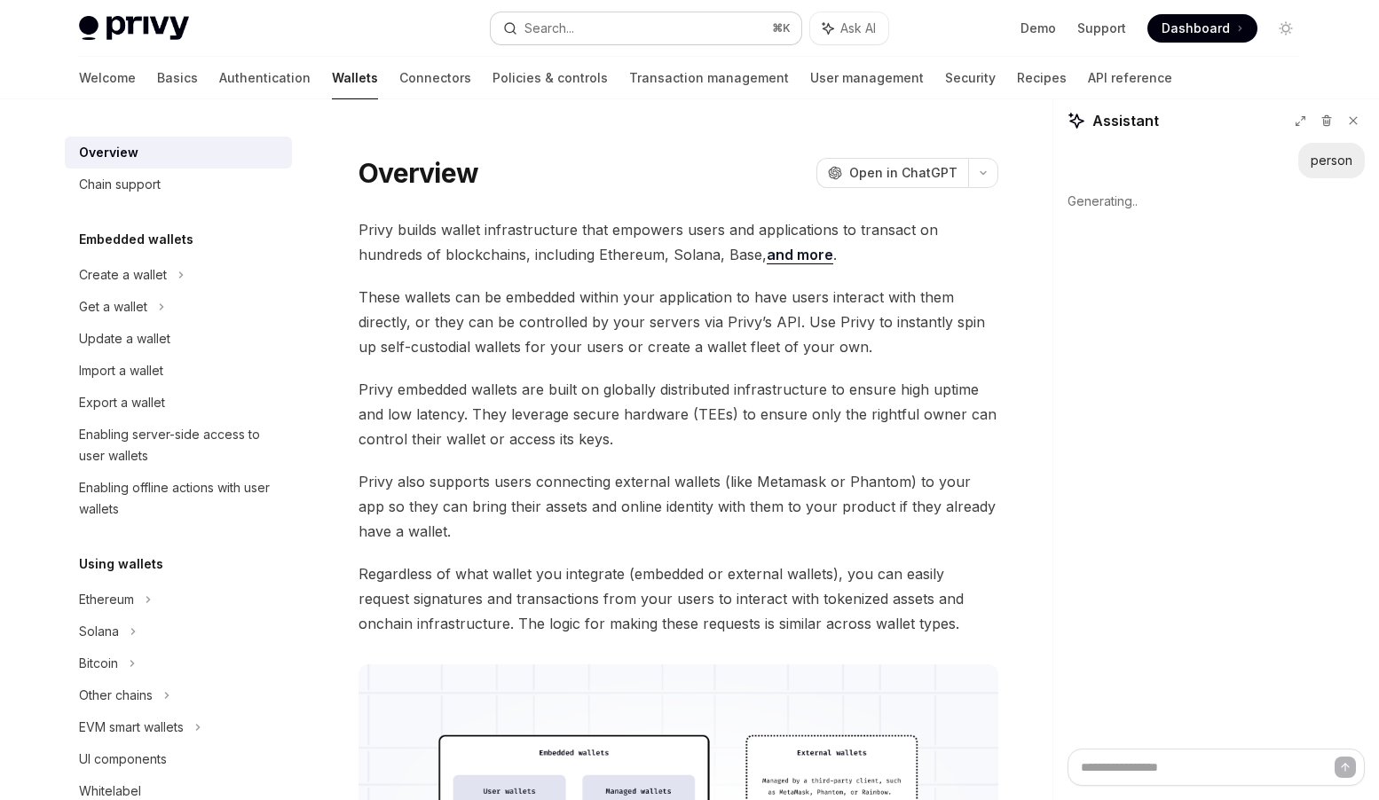
click at [570, 30] on div "Search..." at bounding box center [549, 28] width 50 height 21
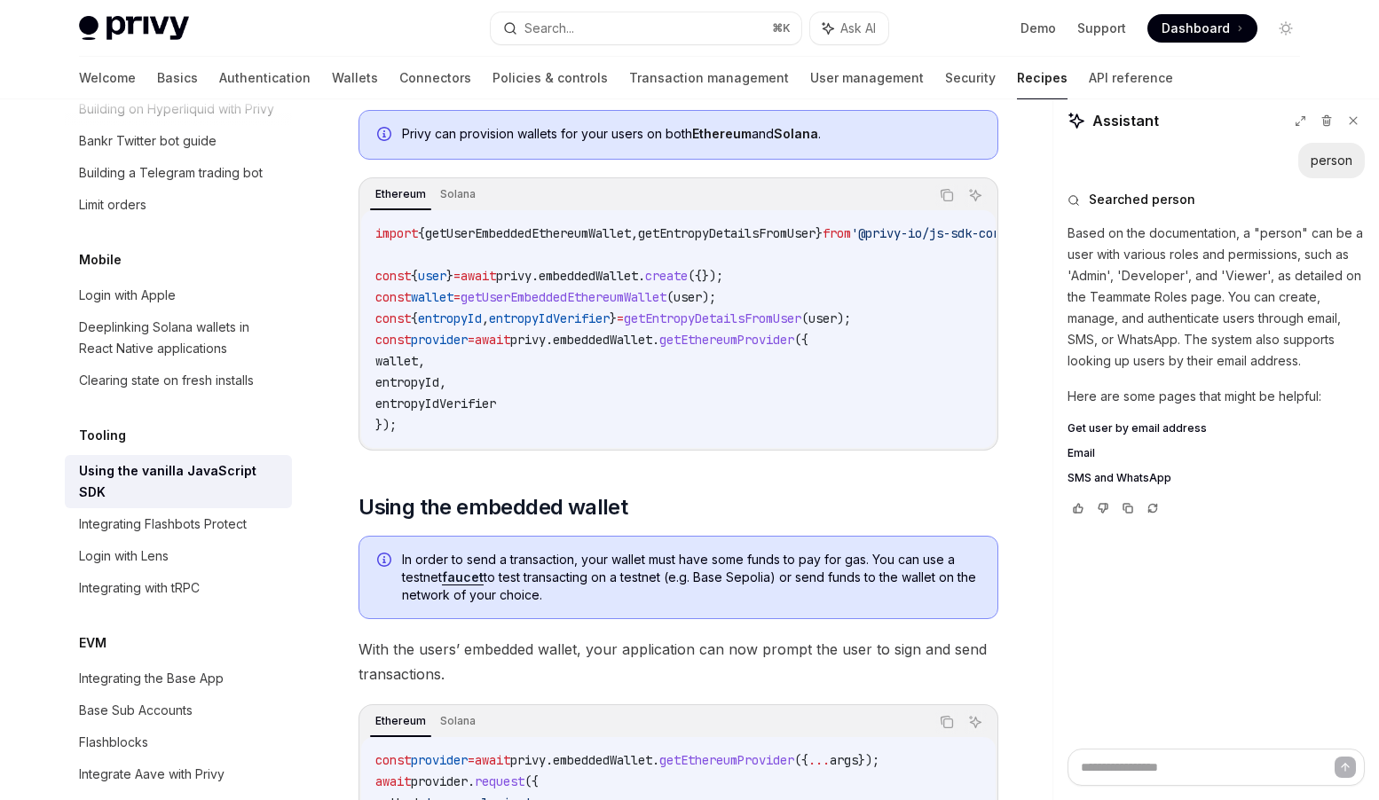
scroll to position [1958, 0]
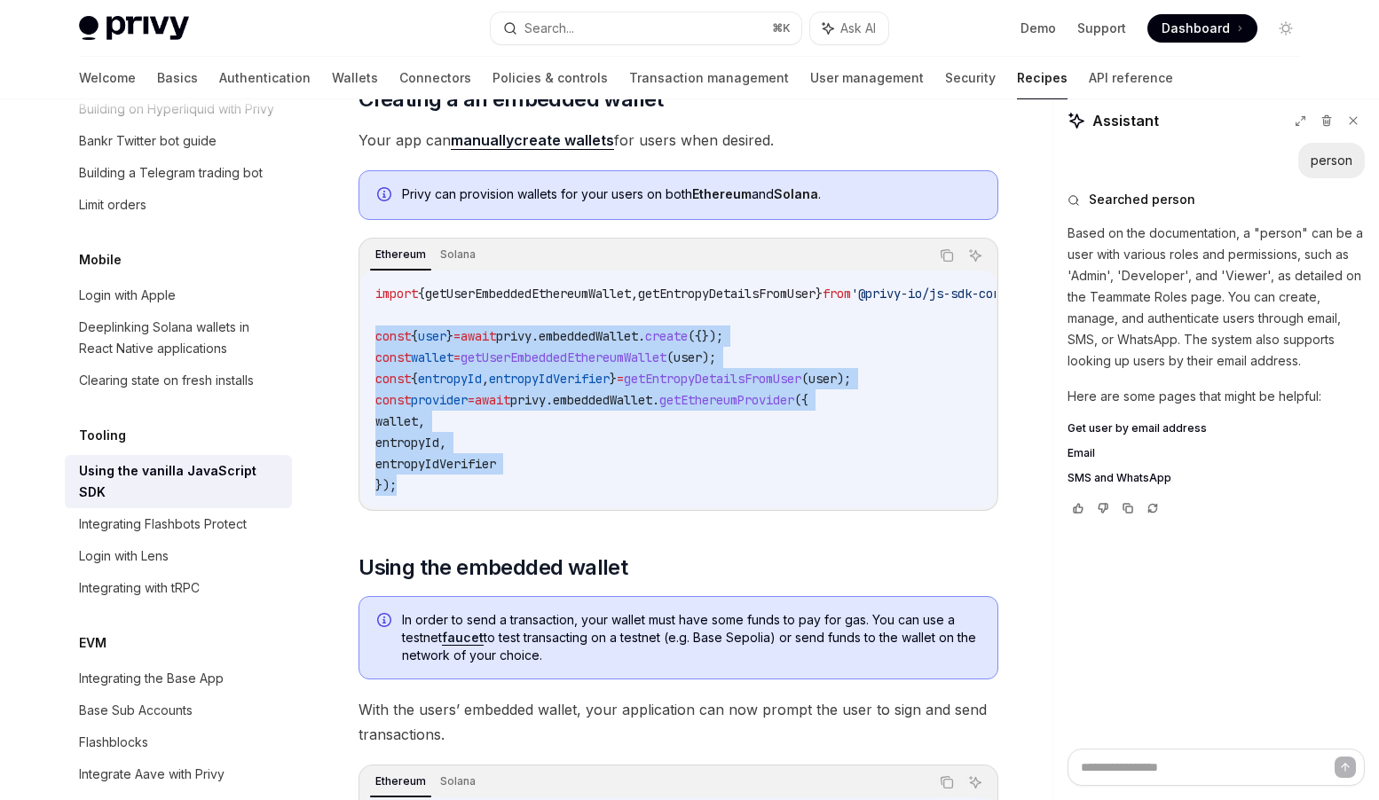
drag, startPoint x: 405, startPoint y: 485, endPoint x: 372, endPoint y: 332, distance: 157.1
click at [372, 332] on div "import { getUserEmbeddedEthereumWallet , getEntropyDetailsFromUser } from '@pri…" at bounding box center [678, 390] width 634 height 238
copy code "const { user } = await privy . embeddedWallet . create ({}); const wallet = get…"
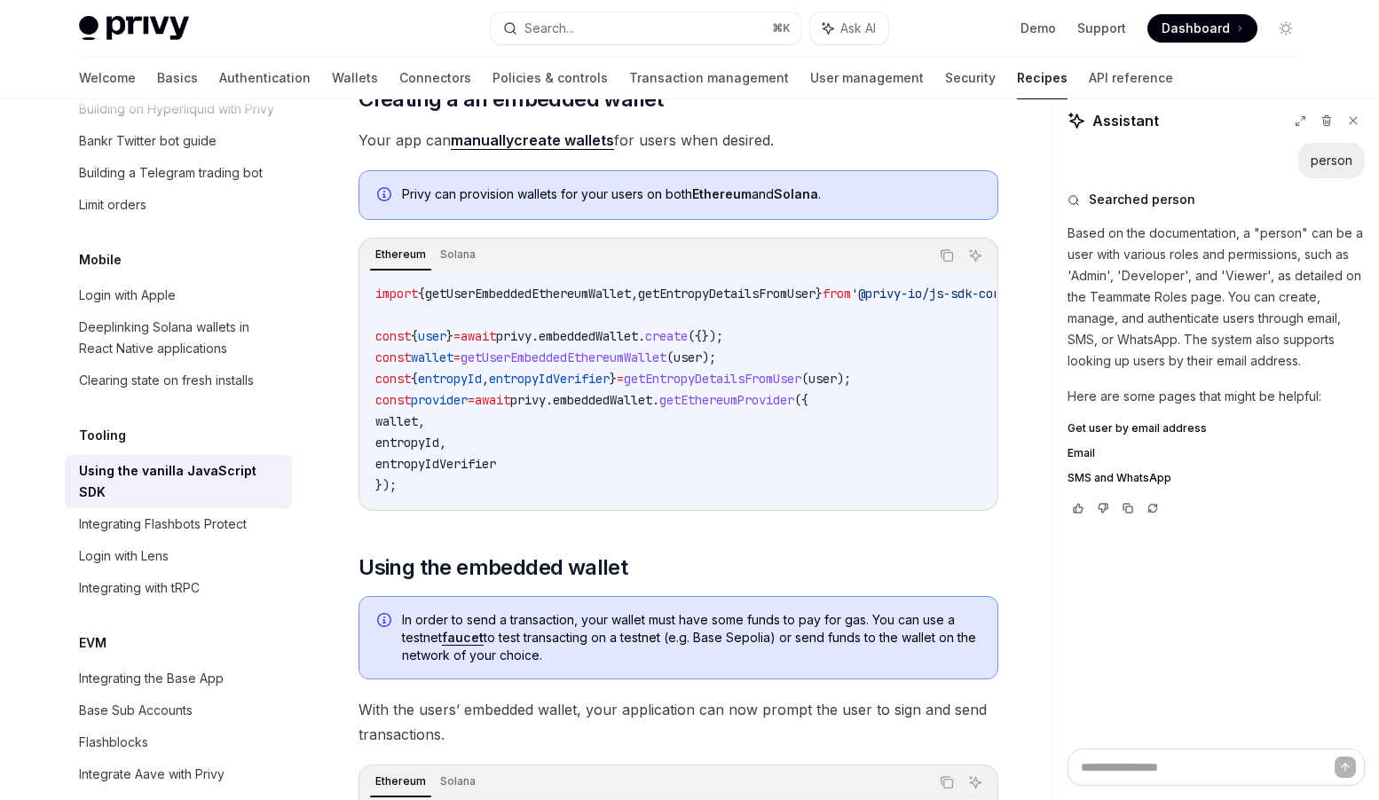
click at [688, 291] on span "getEntropyDetailsFromUser" at bounding box center [726, 294] width 177 height 16
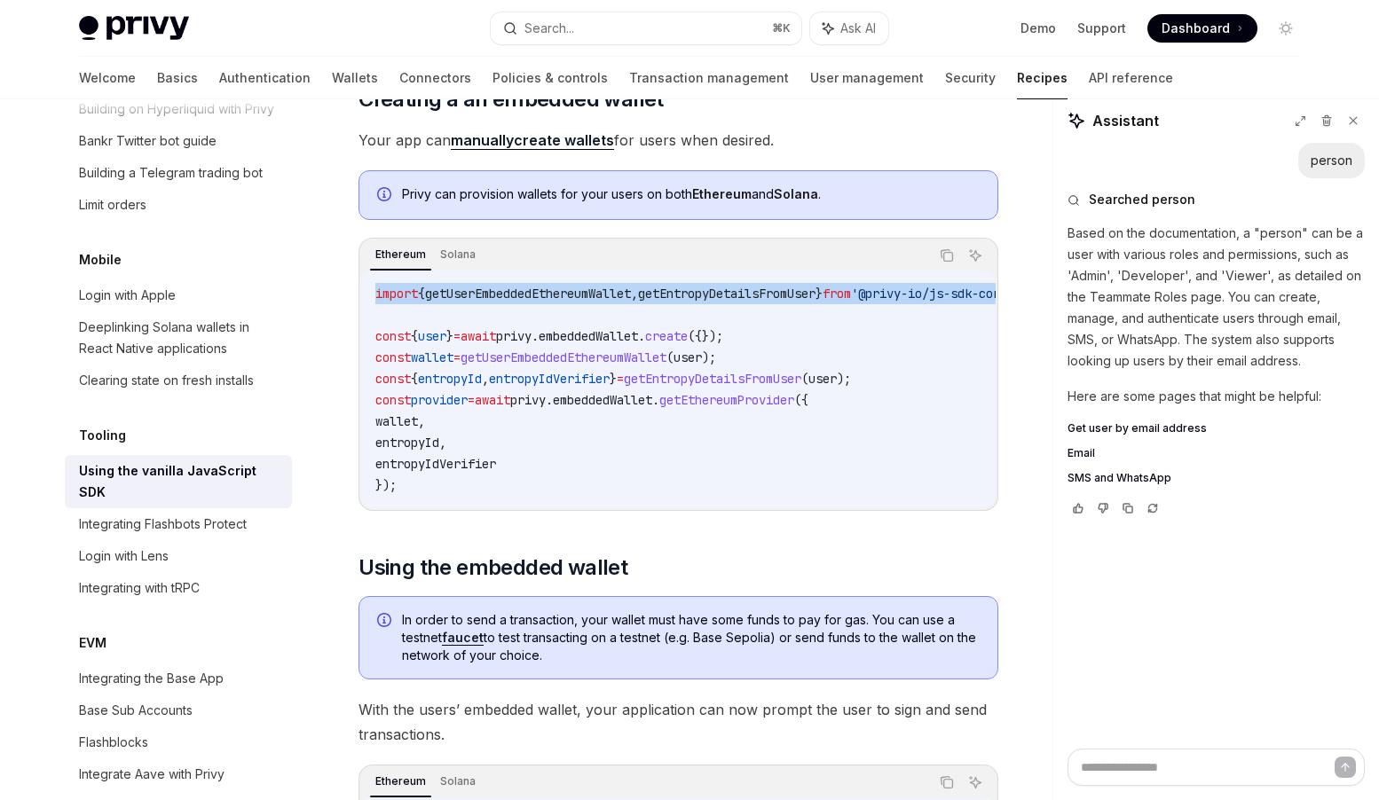
click at [688, 291] on span "getEntropyDetailsFromUser" at bounding box center [726, 294] width 177 height 16
copy code "import { getUserEmbeddedEthereumWallet , getEntropyDetailsFromUser } from '@pri…"
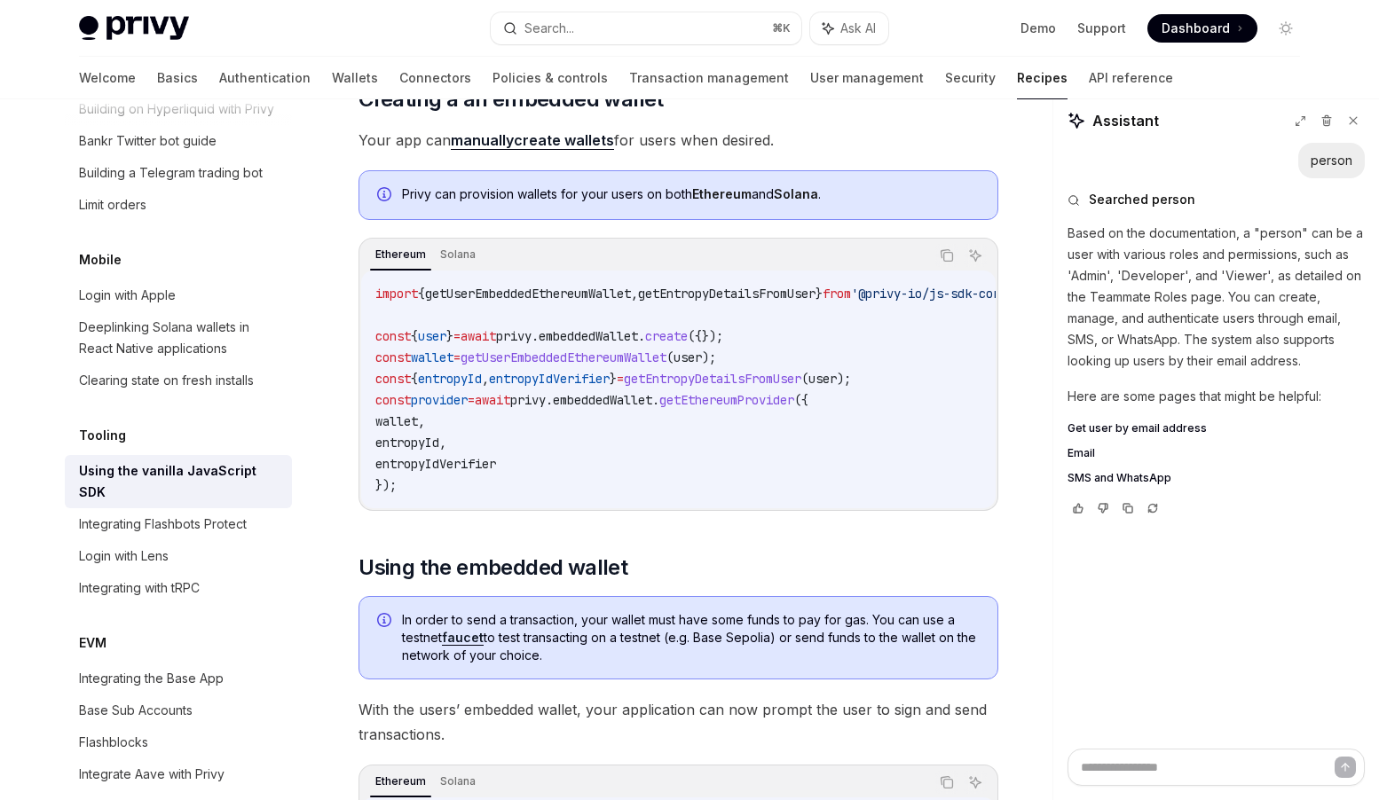
click at [548, 256] on div "Ethereum Solana" at bounding box center [649, 255] width 558 height 30
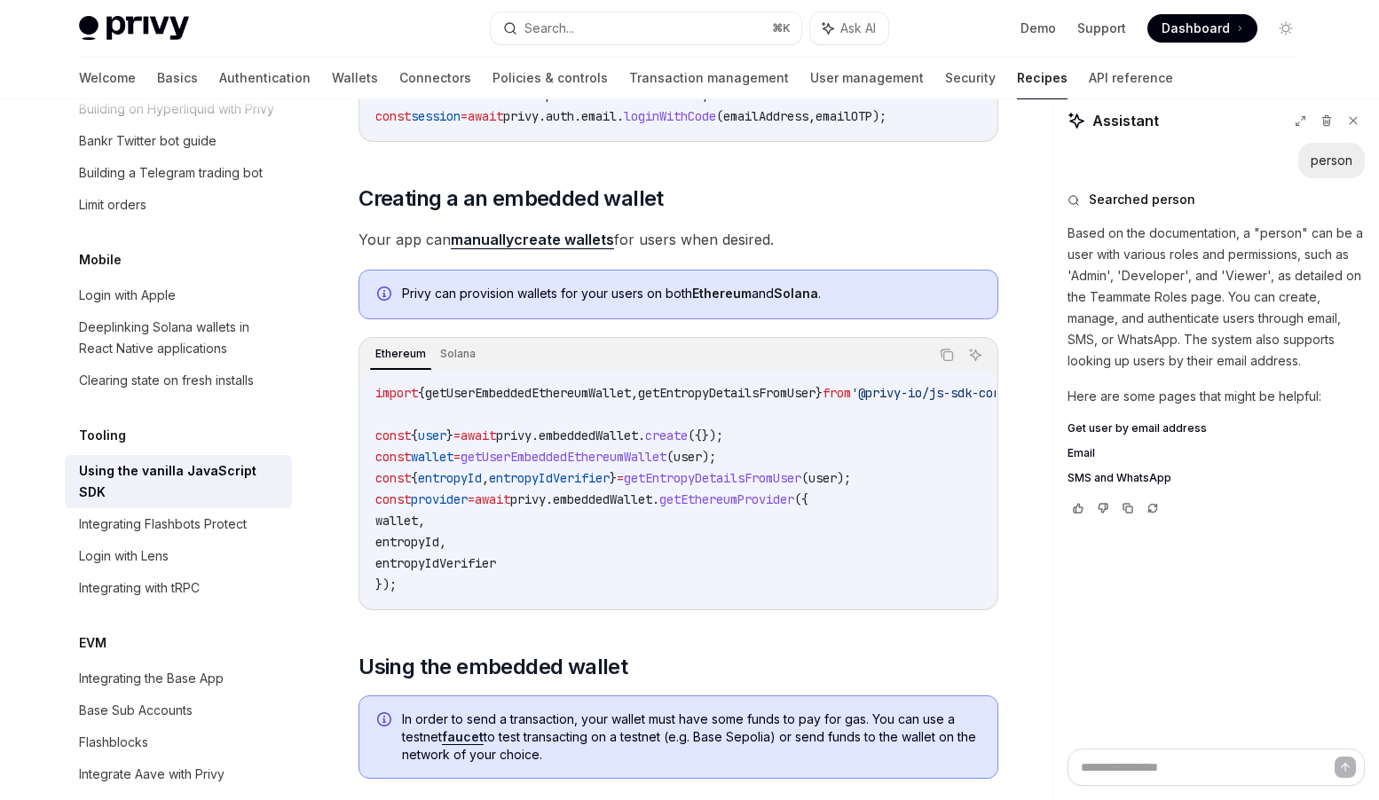
scroll to position [1860, 0]
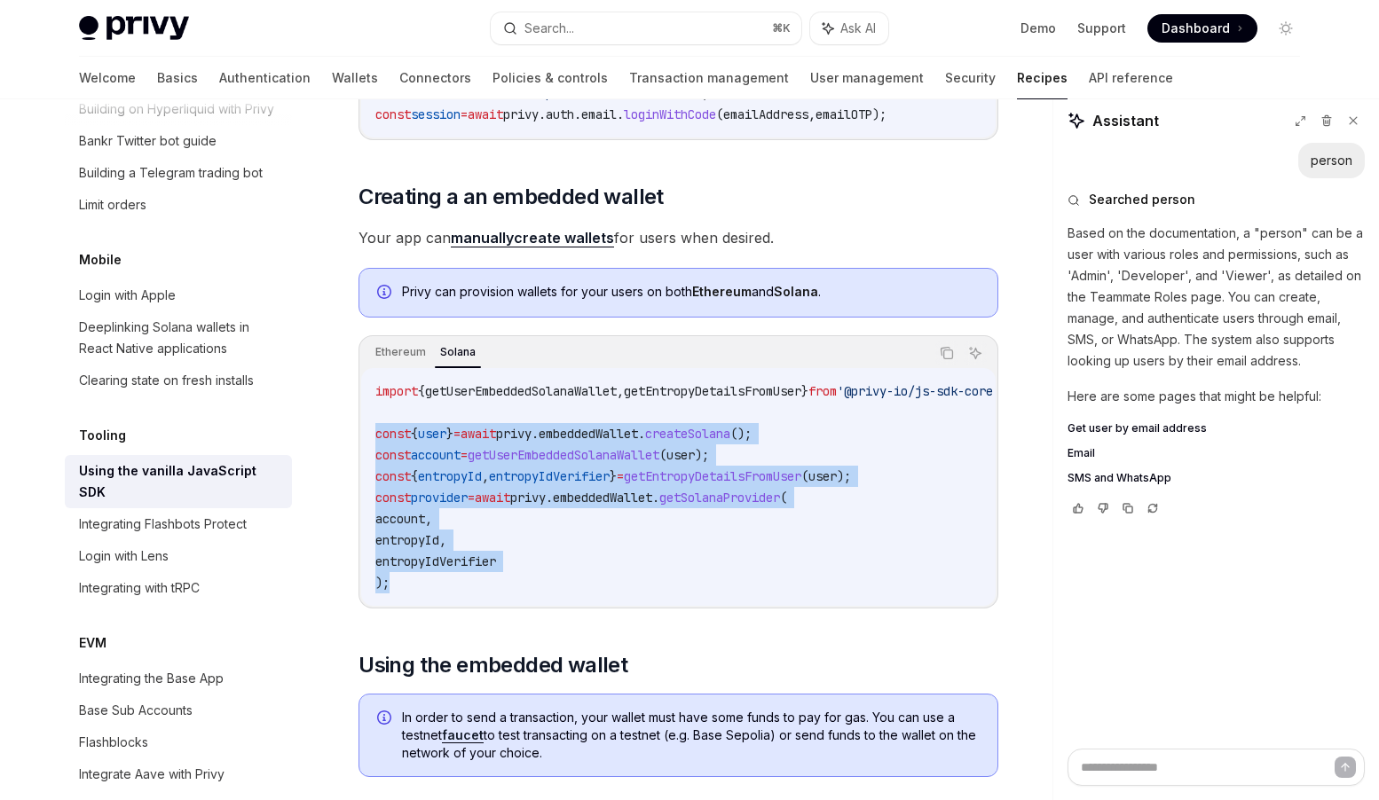
drag, startPoint x: 408, startPoint y: 587, endPoint x: 365, endPoint y: 436, distance: 156.7
click at [366, 436] on div "import { getUserEmbeddedSolanaWallet , getEntropyDetailsFromUser } from '@privy…" at bounding box center [678, 487] width 634 height 238
click at [561, 562] on code "import { getUserEmbeddedSolanaWallet , getEntropyDetailsFromUser } from '@privy…" at bounding box center [712, 487] width 674 height 213
drag, startPoint x: 413, startPoint y: 580, endPoint x: 350, endPoint y: 440, distance: 153.7
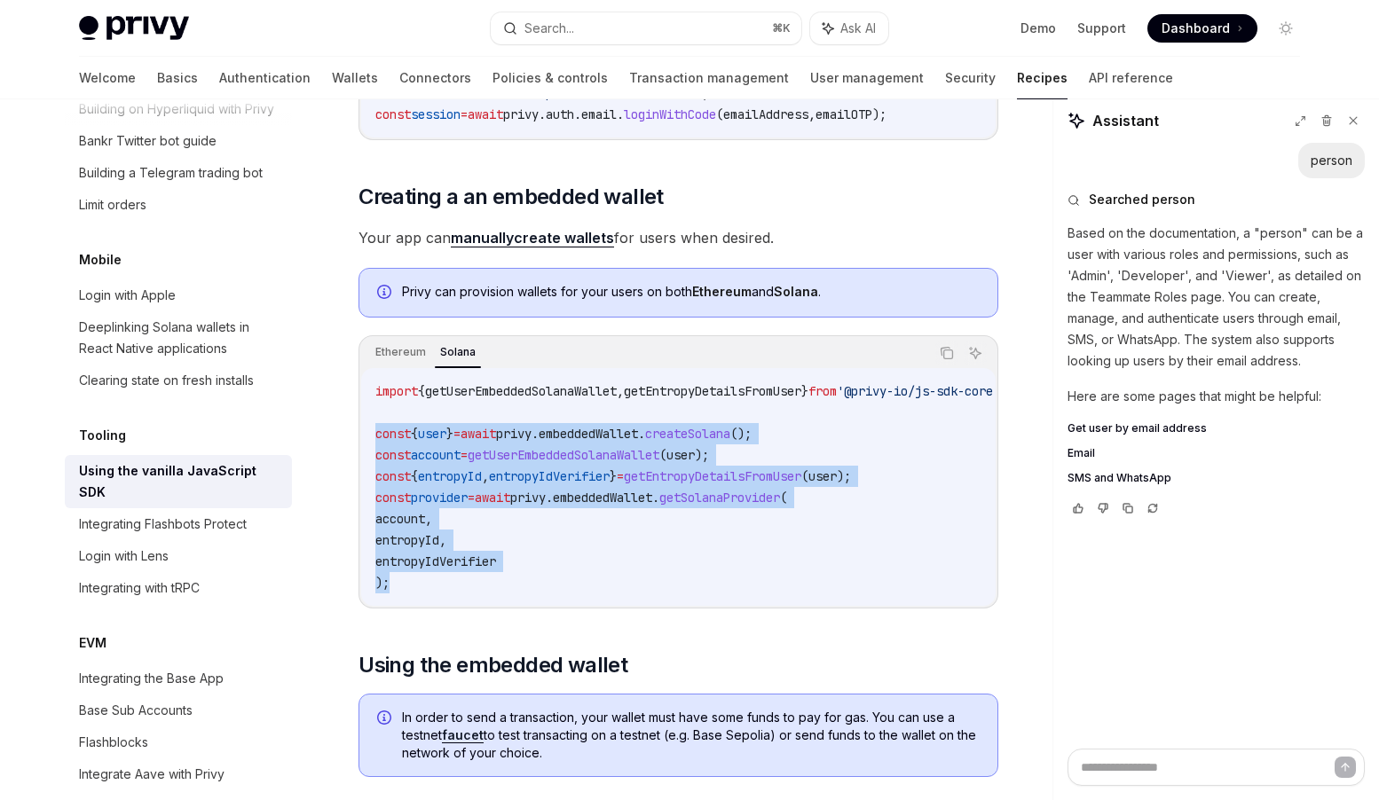
copy code "const { user } = await privy . embeddedWallet . createSolana (); const account …"
click at [624, 552] on code "import { getUserEmbeddedSolanaWallet , getEntropyDetailsFromUser } from '@privy…" at bounding box center [712, 487] width 674 height 213
drag, startPoint x: 418, startPoint y: 585, endPoint x: 365, endPoint y: 440, distance: 154.9
click at [365, 438] on div "import { getUserEmbeddedSolanaWallet , getEntropyDetailsFromUser } from '@privy…" at bounding box center [678, 487] width 634 height 238
copy code "const { user } = await privy . embeddedWallet . createSolana (); const account …"
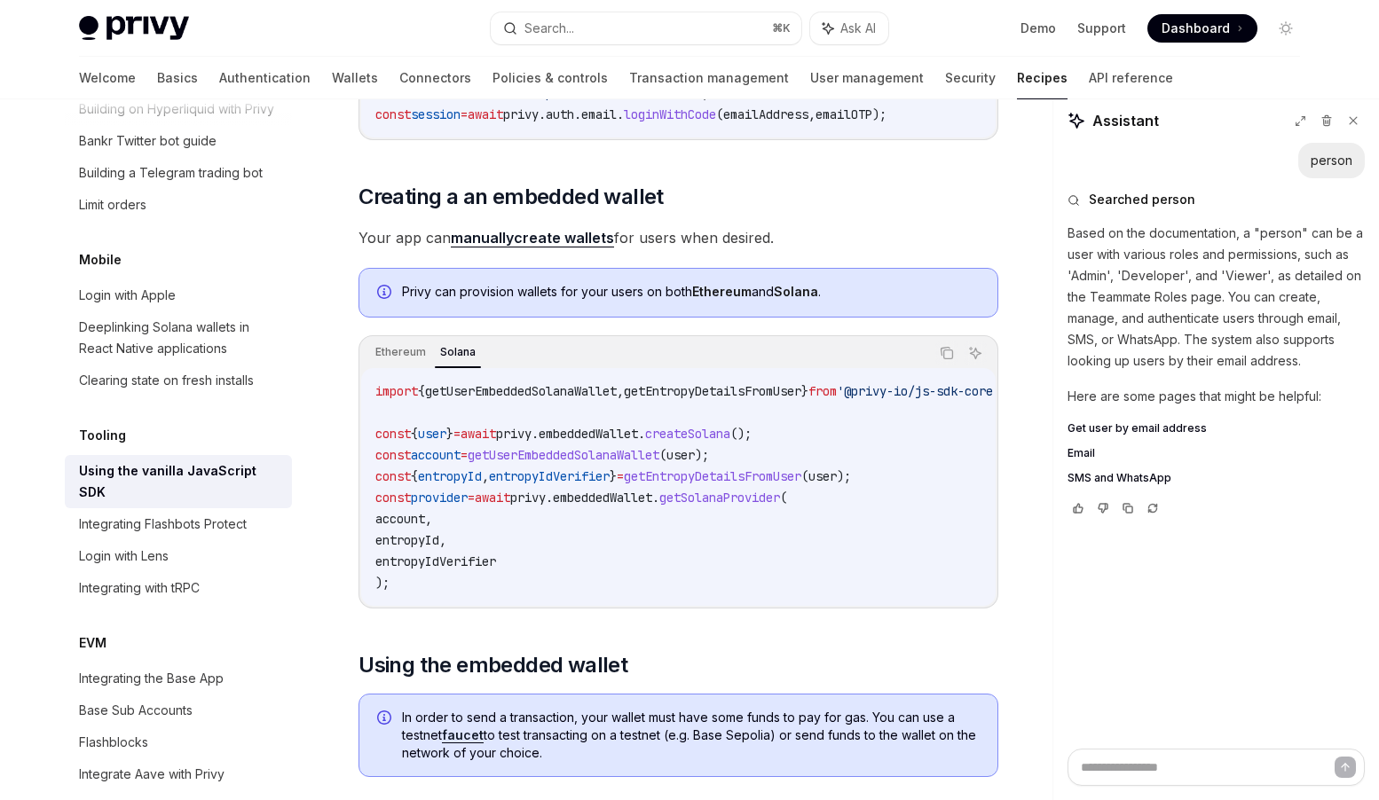
click at [788, 391] on span "getEntropyDetailsFromUser" at bounding box center [712, 391] width 177 height 16
click at [617, 387] on span "getUserEmbeddedSolanaWallet" at bounding box center [521, 391] width 192 height 16
copy span "getUserEmbeddedSolanaWallet"
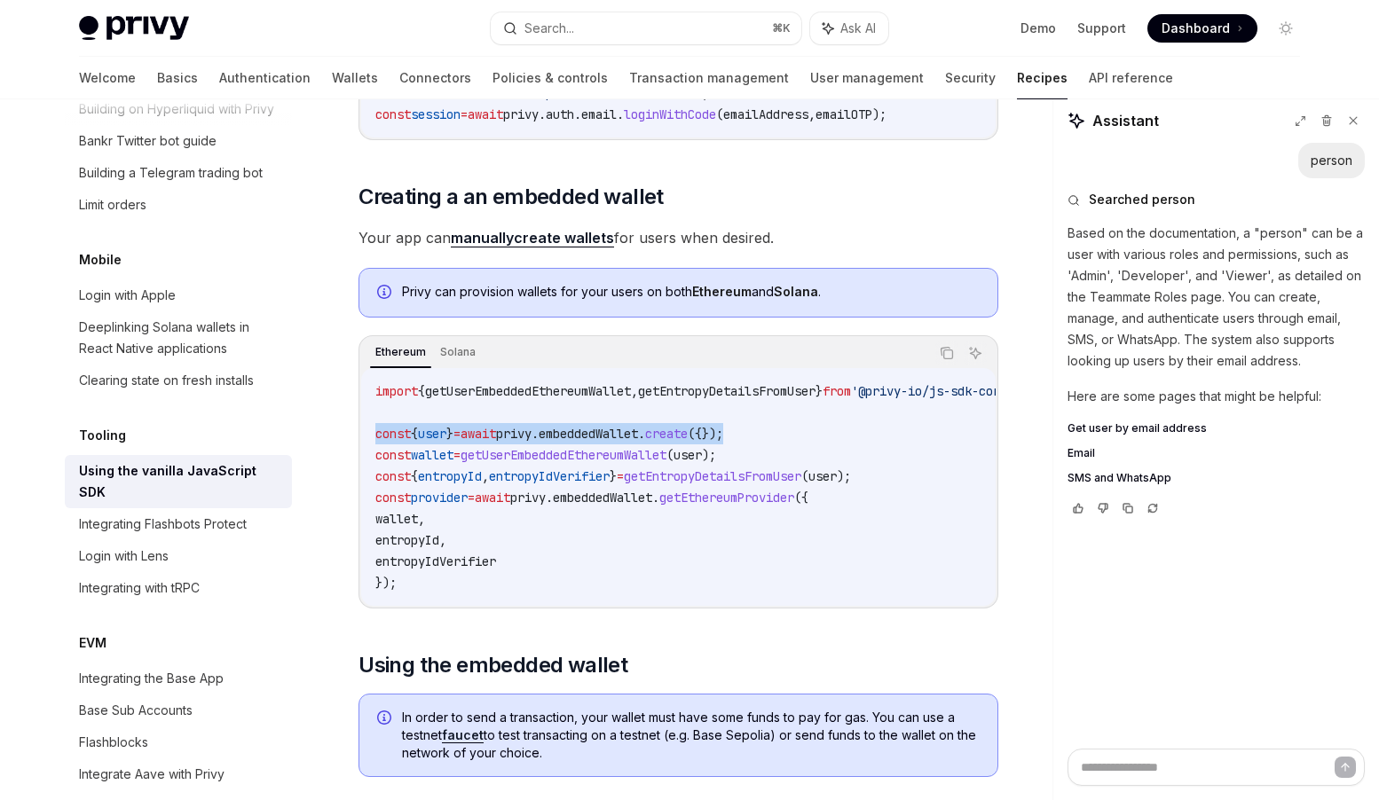
drag, startPoint x: 777, startPoint y: 436, endPoint x: 373, endPoint y: 428, distance: 403.7
click at [373, 428] on div "import { getUserEmbeddedEthereumWallet , getEntropyDetailsFromUser } from '@pri…" at bounding box center [678, 487] width 634 height 238
copy span "const { user } = await privy . embeddedWallet . create ({});"
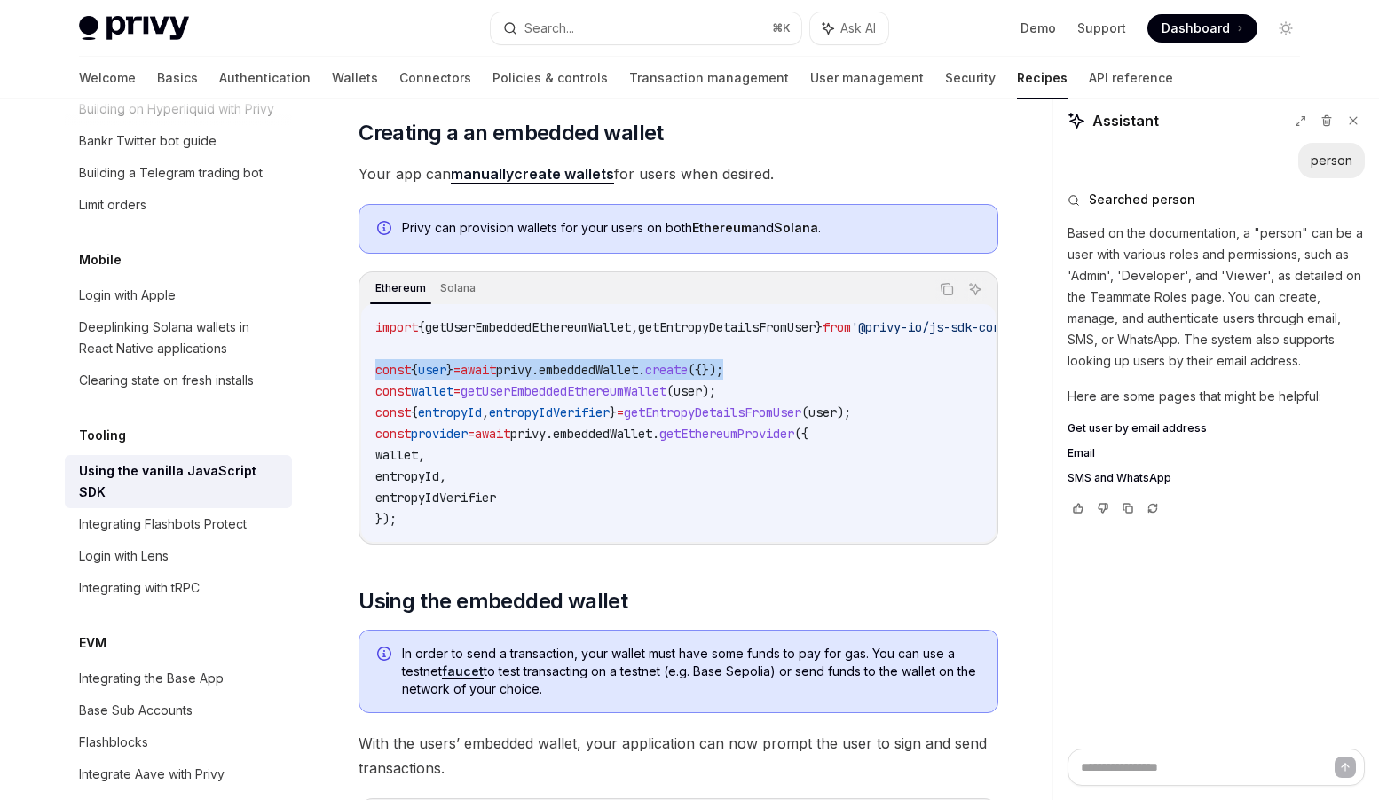
scroll to position [1913, 0]
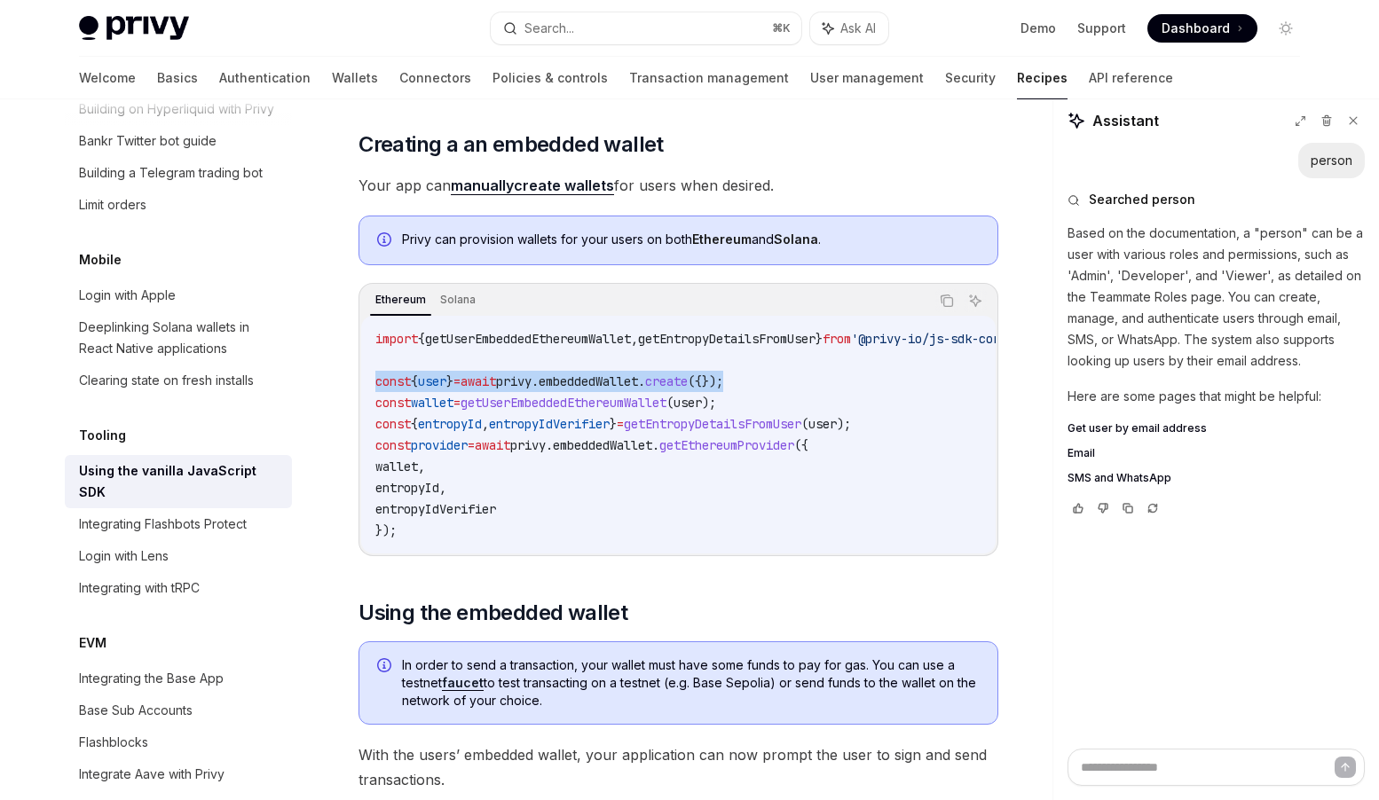
click at [723, 376] on span "({});" at bounding box center [705, 381] width 35 height 16
drag, startPoint x: 765, startPoint y: 380, endPoint x: 682, endPoint y: 376, distance: 82.6
click at [682, 376] on span "const { user } = await privy . embeddedWallet . create ({});" at bounding box center [549, 381] width 348 height 16
copy span ". create ({})"
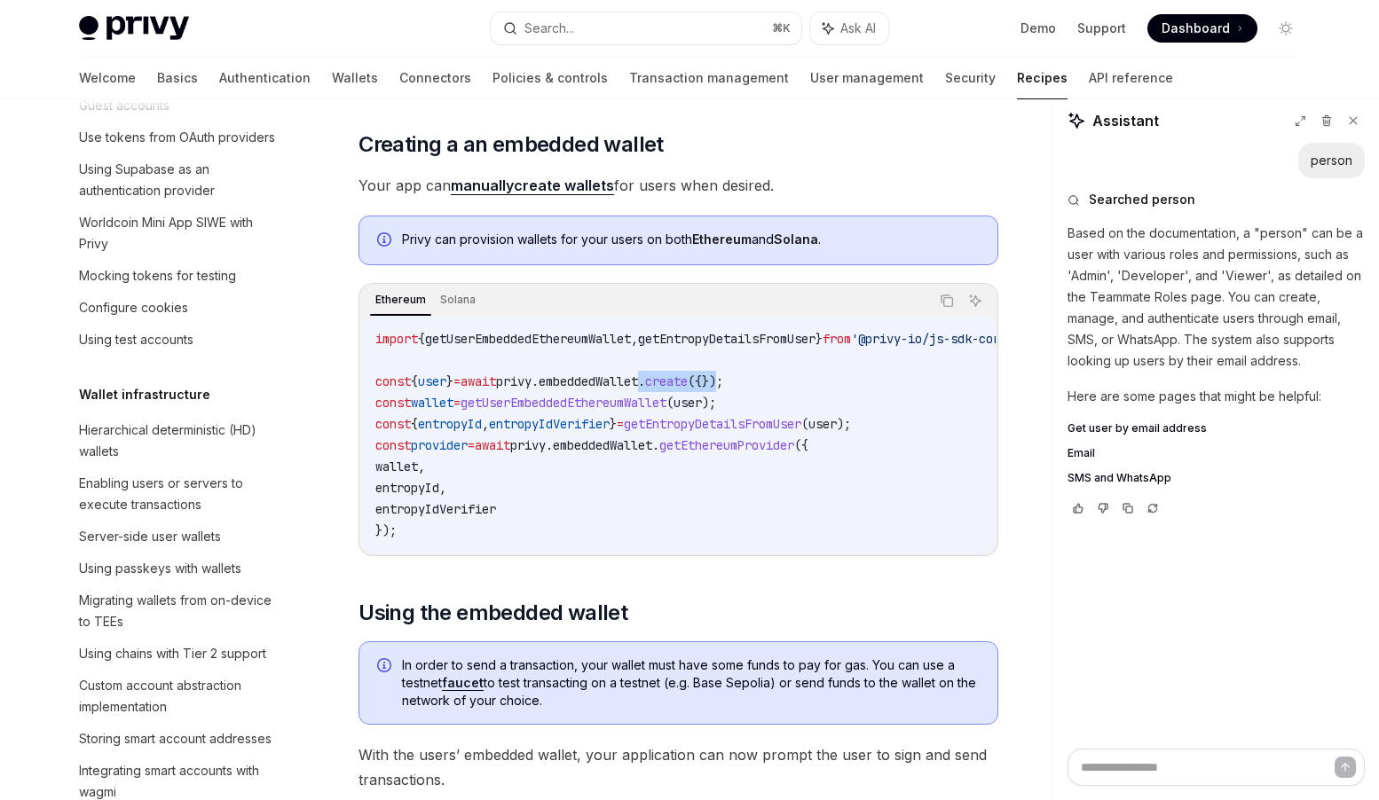
scroll to position [0, 0]
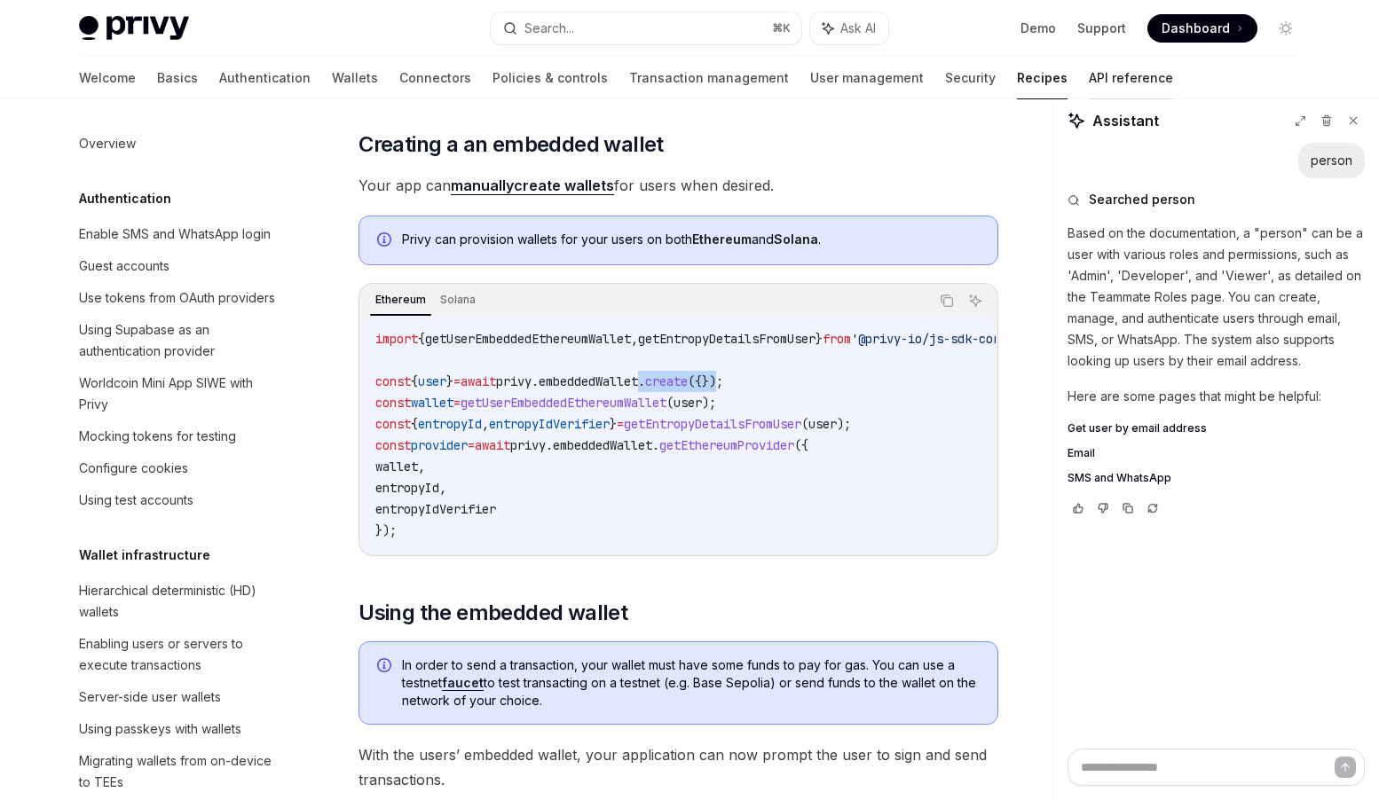
click at [1088, 81] on link "API reference" at bounding box center [1130, 78] width 84 height 43
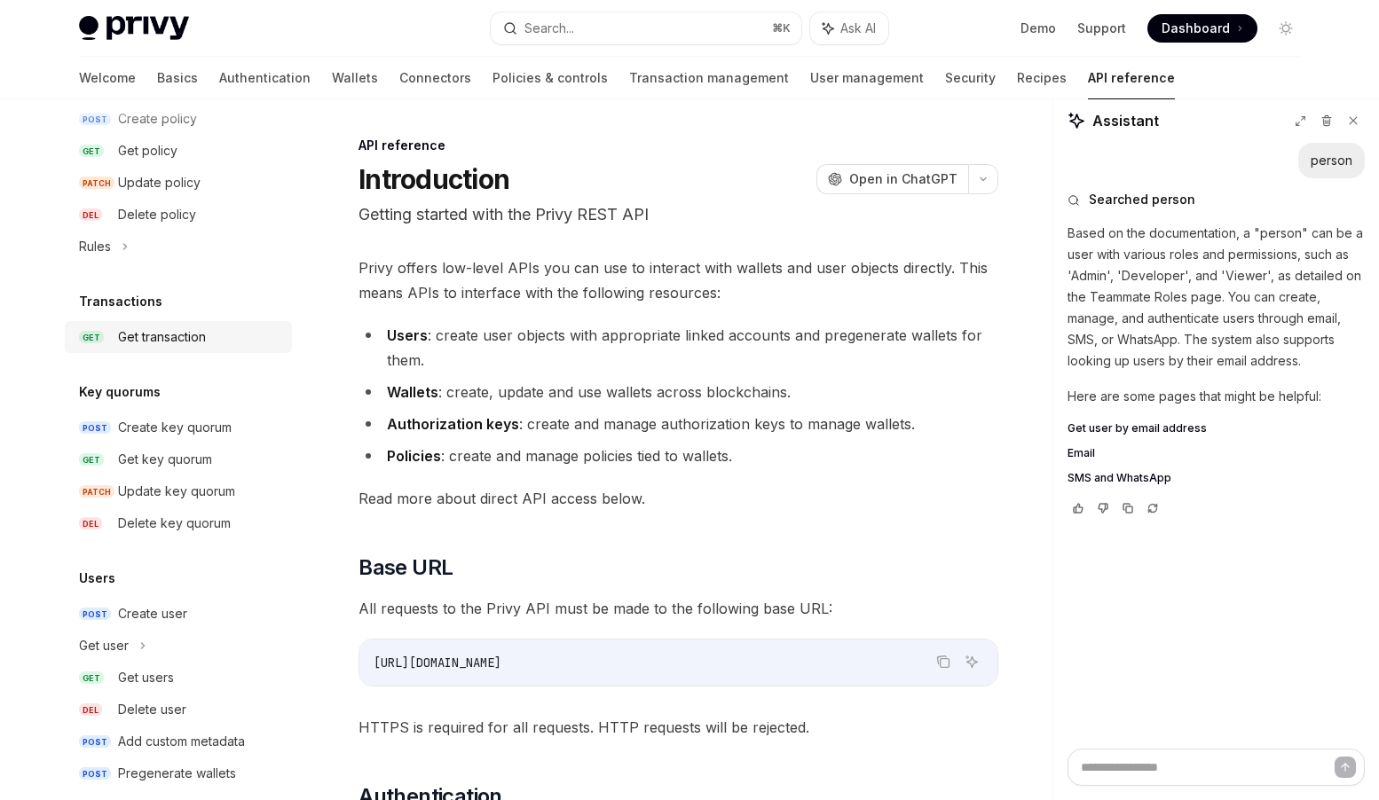
scroll to position [1033, 0]
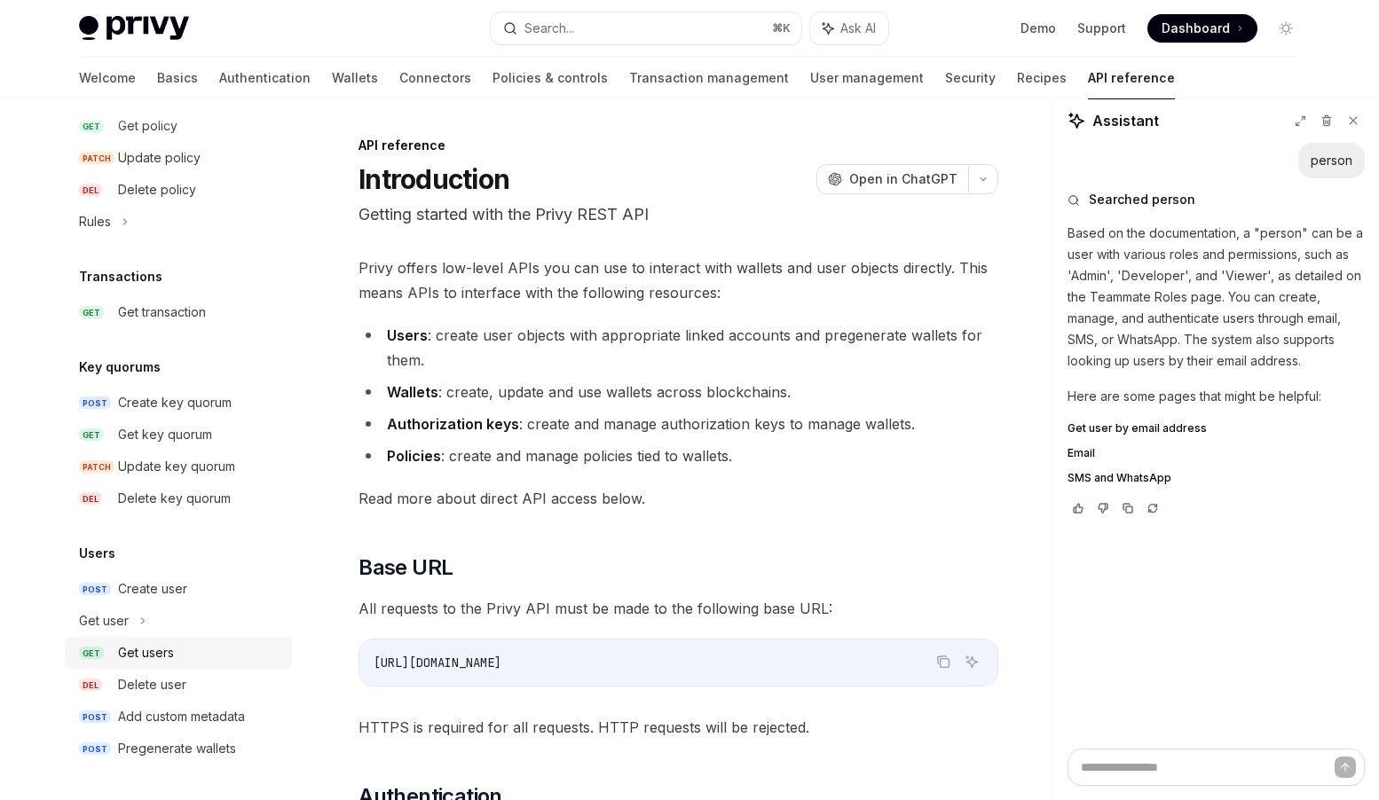
click at [146, 655] on div "Get users" at bounding box center [146, 652] width 56 height 21
type textarea "*"
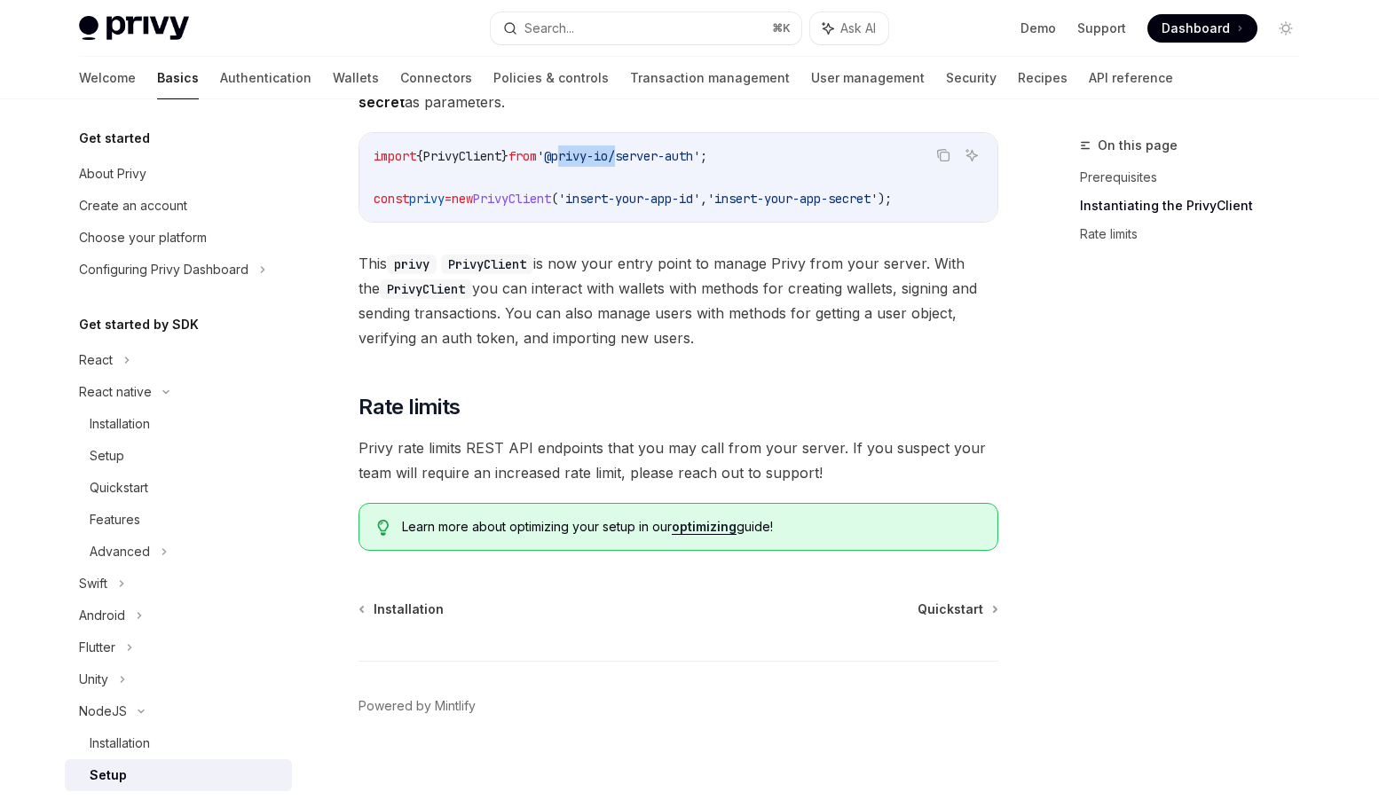
scroll to position [59, 0]
